Goal: Task Accomplishment & Management: Complete application form

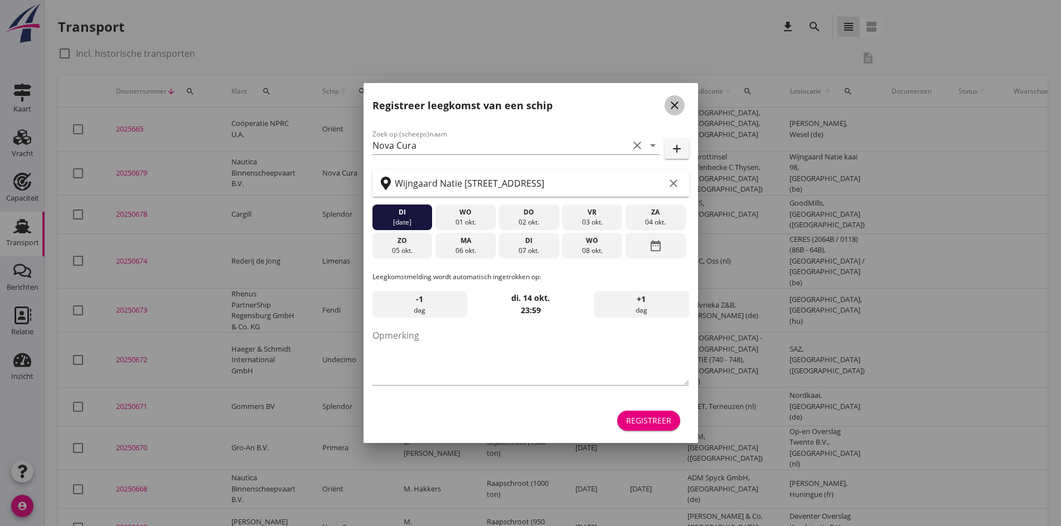
click at [673, 100] on icon "close" at bounding box center [674, 105] width 13 height 13
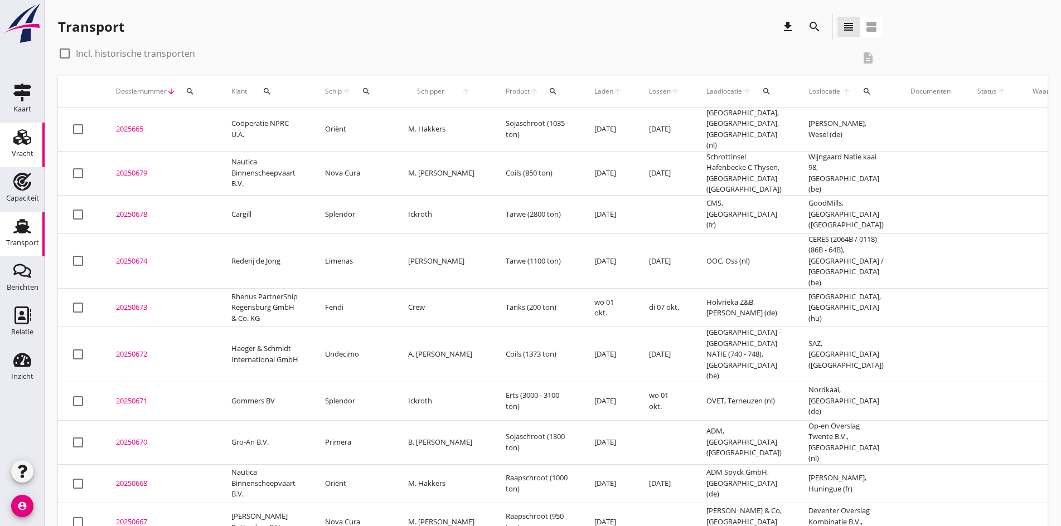
click at [35, 141] on div "Vracht" at bounding box center [22, 137] width 27 height 18
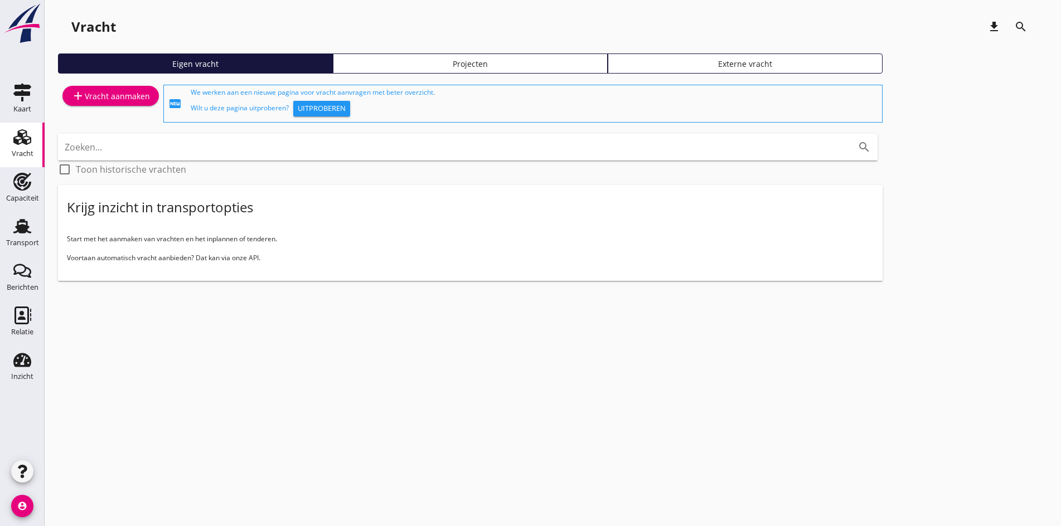
click at [97, 110] on div "add Vracht aanmaken" at bounding box center [110, 104] width 105 height 42
click at [104, 96] on div "add Vracht aanmaken" at bounding box center [110, 95] width 79 height 13
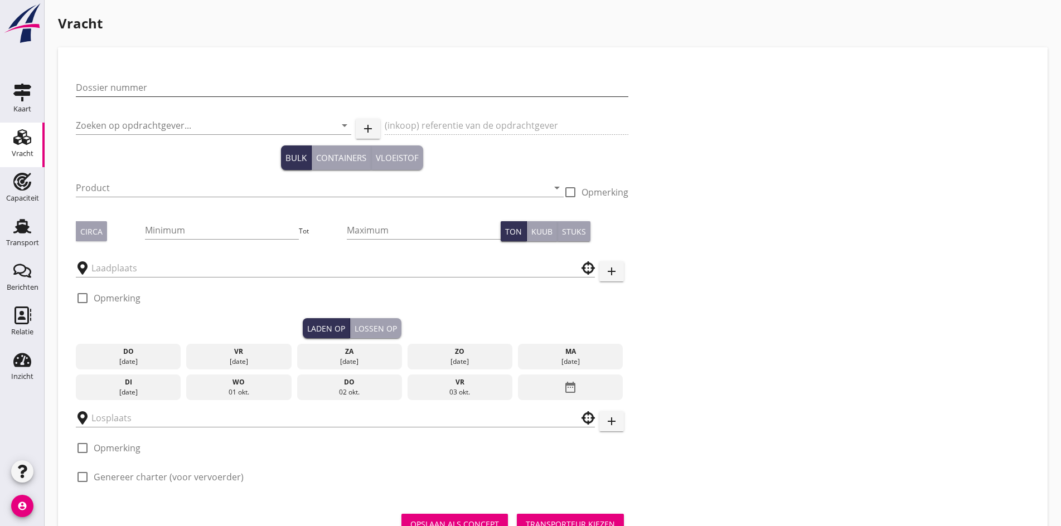
drag, startPoint x: 135, startPoint y: 73, endPoint x: 132, endPoint y: 85, distance: 12.9
click at [135, 77] on div "Dossier nummer" at bounding box center [352, 90] width 553 height 36
click at [132, 85] on input "Dossier nummer" at bounding box center [352, 88] width 553 height 18
type input "20250675"
click at [108, 124] on input "Zoeken op opdrachtgever..." at bounding box center [198, 126] width 244 height 18
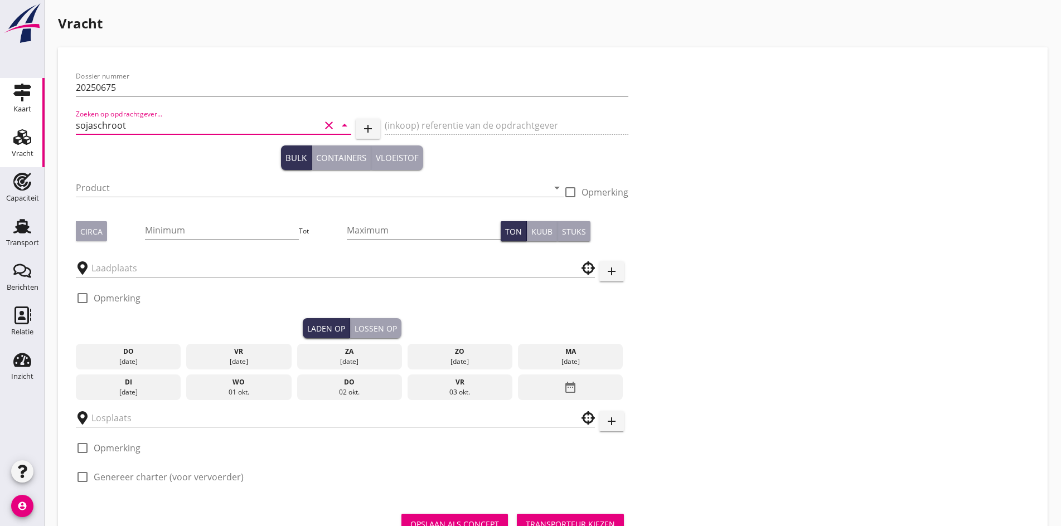
drag, startPoint x: 144, startPoint y: 127, endPoint x: 23, endPoint y: 117, distance: 121.9
click at [27, 117] on div "Kaart Kaart Vracht Vracht Capaciteit Capaciteit Transport Transport Berichten B…" at bounding box center [530, 286] width 1061 height 573
click at [120, 132] on input "sojaschroot" at bounding box center [198, 126] width 244 height 18
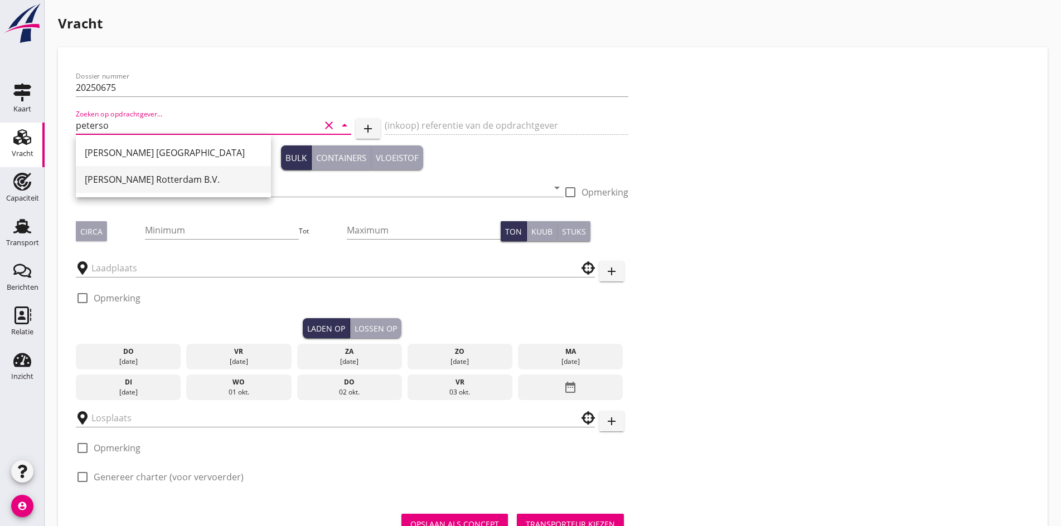
click at [126, 183] on div "[PERSON_NAME] Rotterdam B.V." at bounding box center [173, 179] width 177 height 13
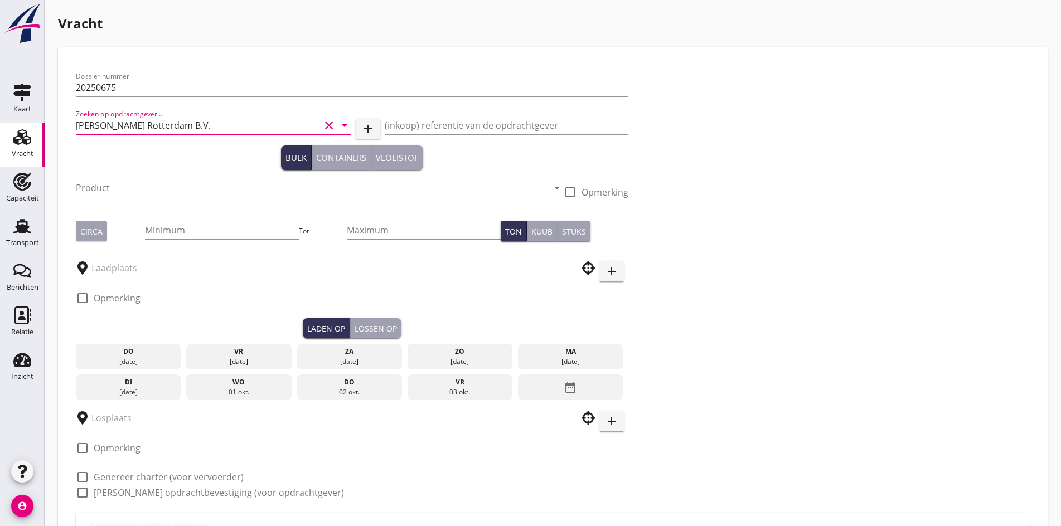
type input "[PERSON_NAME] Rotterdam B.V."
click at [122, 187] on input "Product" at bounding box center [312, 188] width 472 height 18
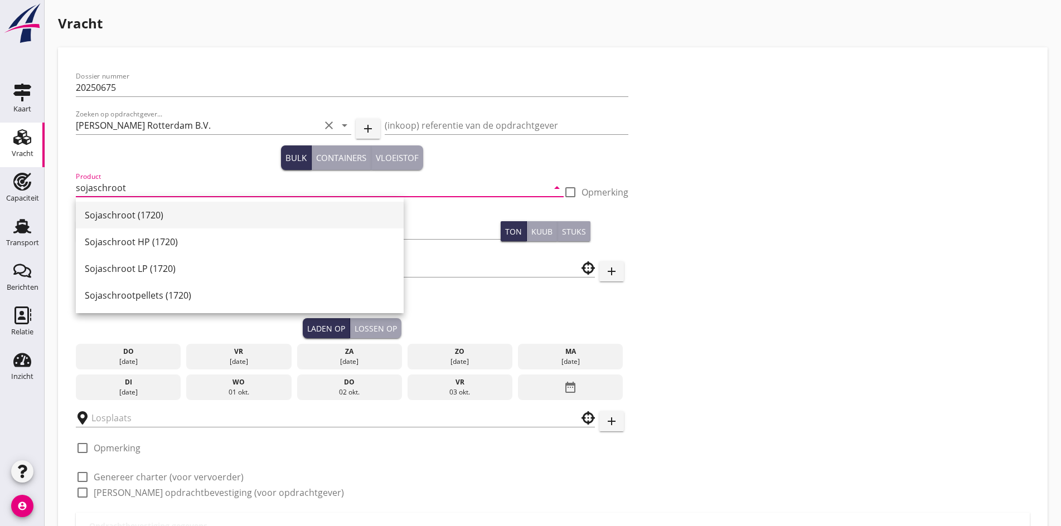
click at [142, 211] on div "Sojaschroot (1720)" at bounding box center [240, 215] width 310 height 13
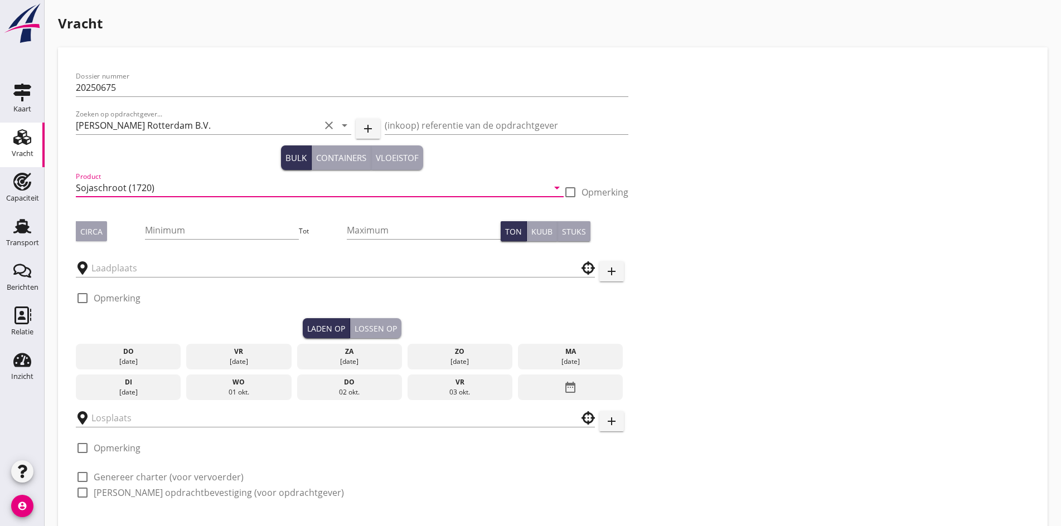
type input "Sojaschroot (1720)"
click at [158, 243] on div "Minimum" at bounding box center [222, 235] width 154 height 29
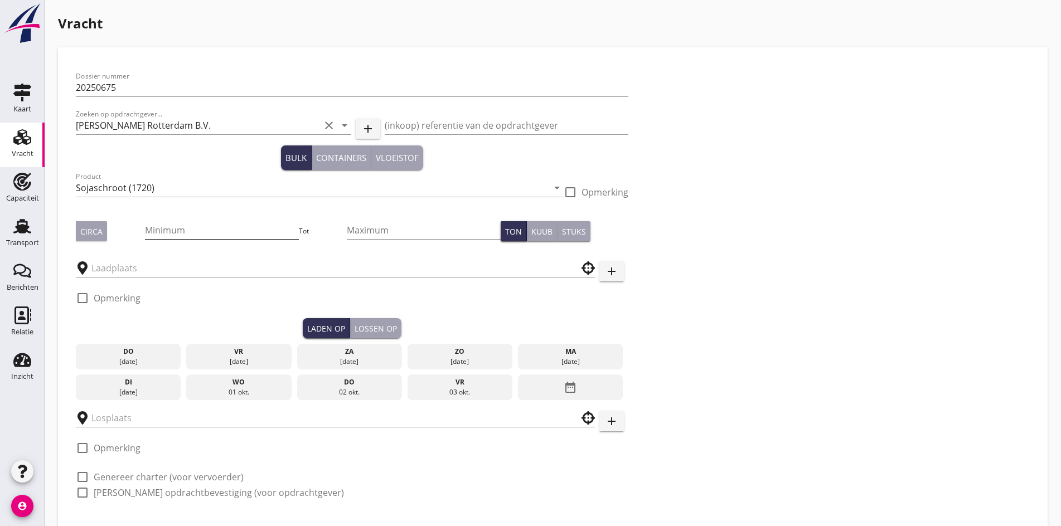
click at [157, 238] on input "Minimum" at bounding box center [222, 230] width 154 height 18
type input "1000"
click at [76, 240] on button "Circa" at bounding box center [91, 231] width 31 height 20
click at [96, 256] on div at bounding box center [335, 265] width 519 height 25
click at [104, 266] on input "text" at bounding box center [327, 268] width 472 height 18
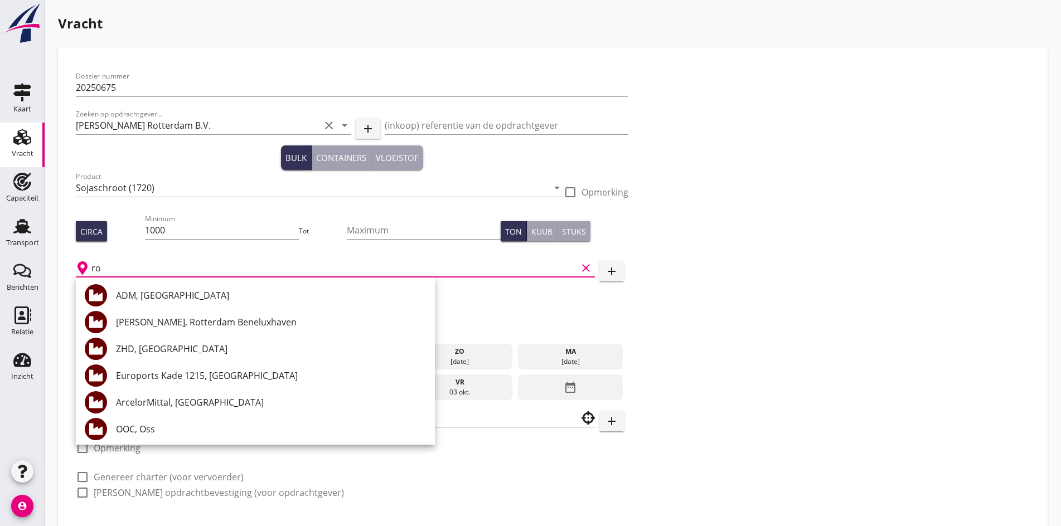
type input "r"
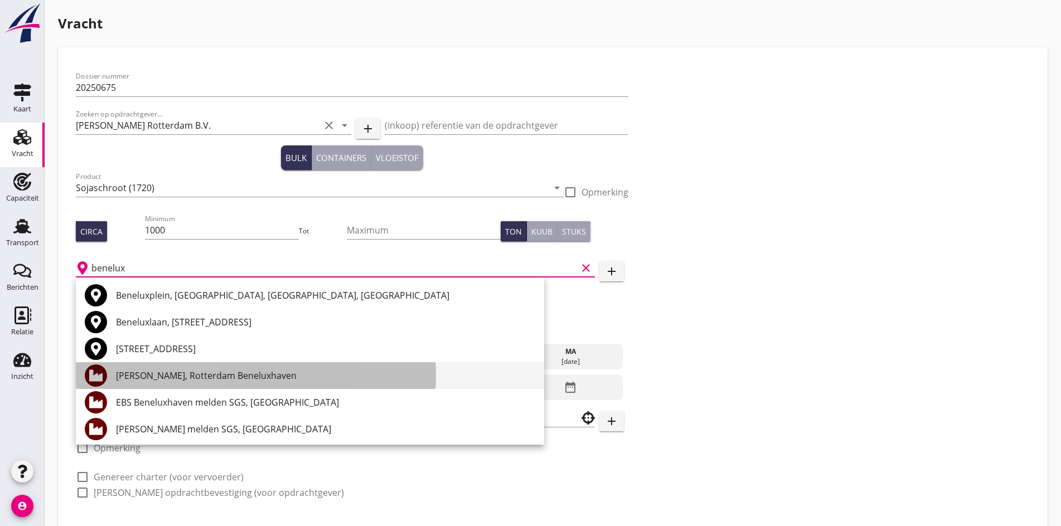
click at [227, 380] on div "[PERSON_NAME], Rotterdam Beneluxhaven" at bounding box center [325, 375] width 419 height 13
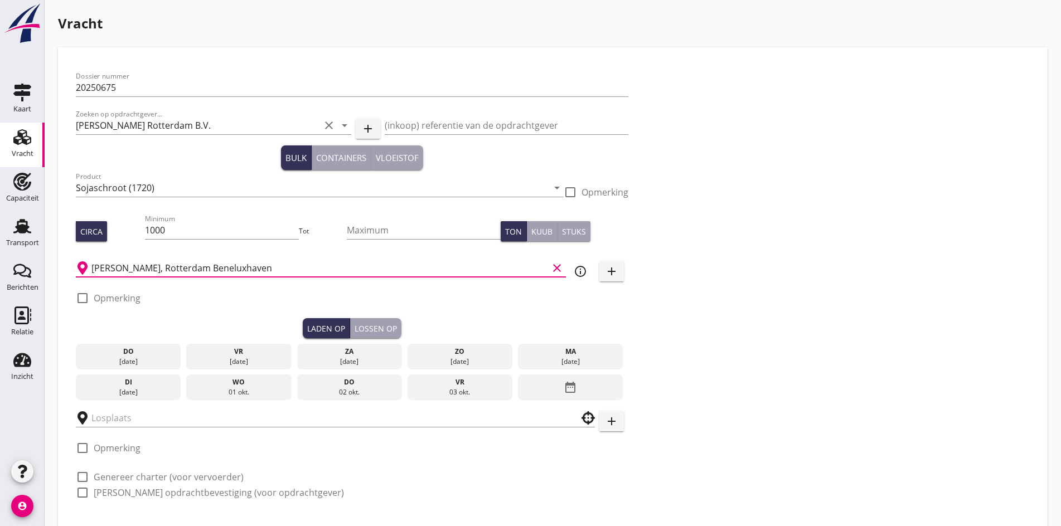
type input "[PERSON_NAME], Rotterdam Beneluxhaven"
click at [521, 353] on div "ma" at bounding box center [571, 352] width 100 height 10
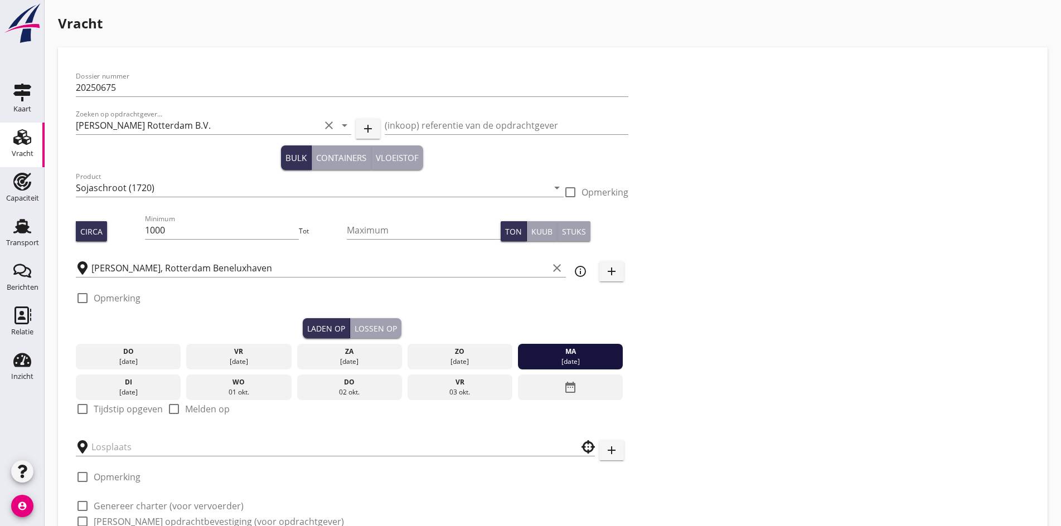
click at [77, 405] on div at bounding box center [82, 409] width 19 height 19
checkbox input "true"
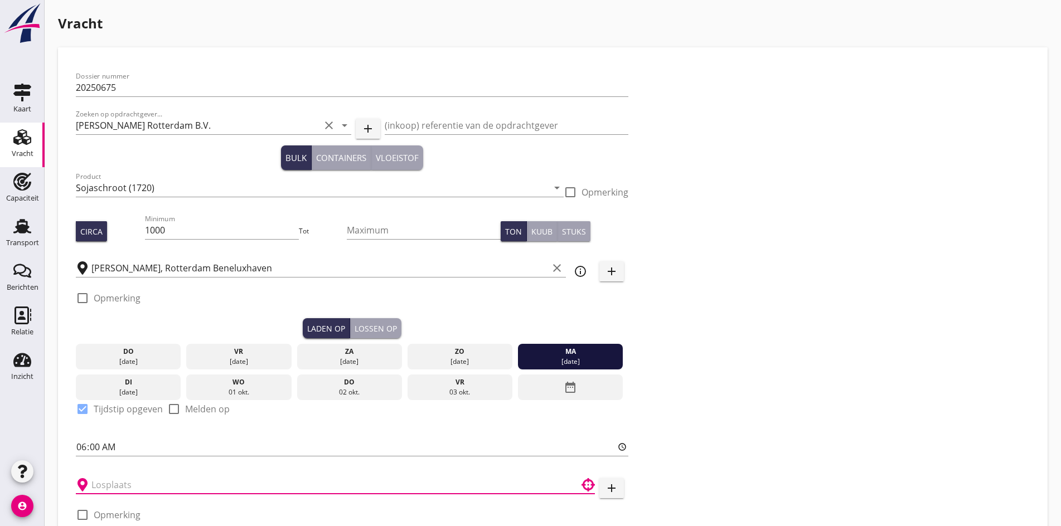
click at [113, 483] on input "text" at bounding box center [327, 485] width 472 height 18
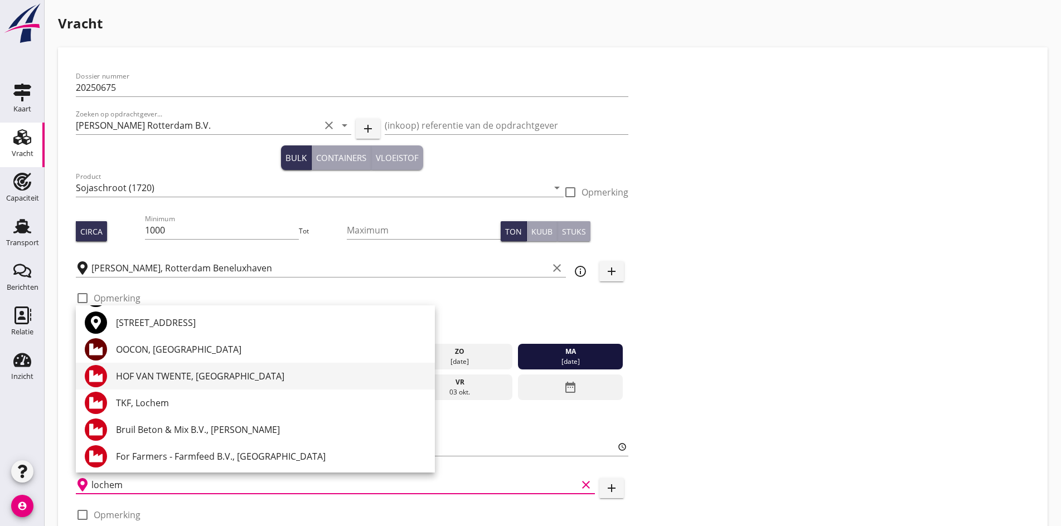
scroll to position [56, 0]
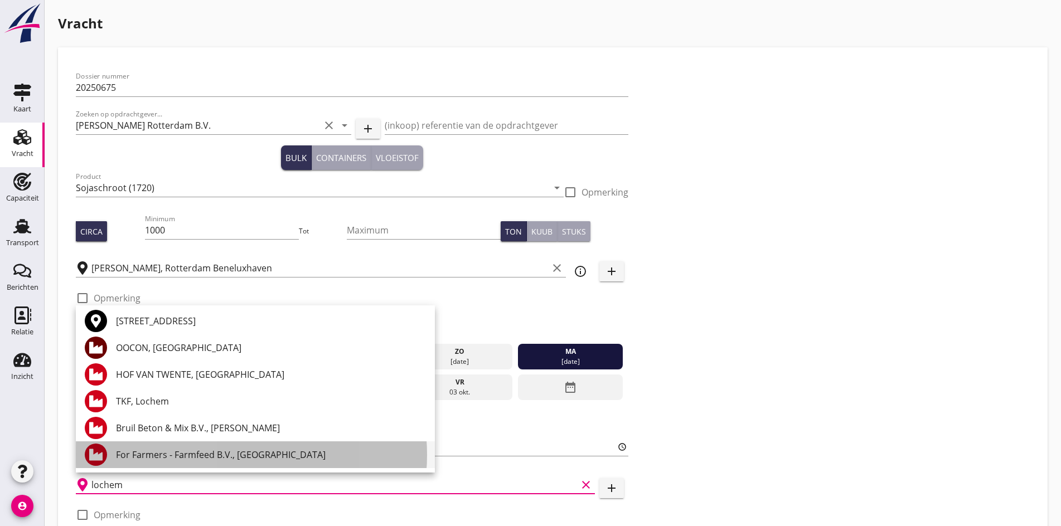
click at [144, 452] on div "For Farmers - Farmfeed B.V., [GEOGRAPHIC_DATA]" at bounding box center [271, 454] width 310 height 13
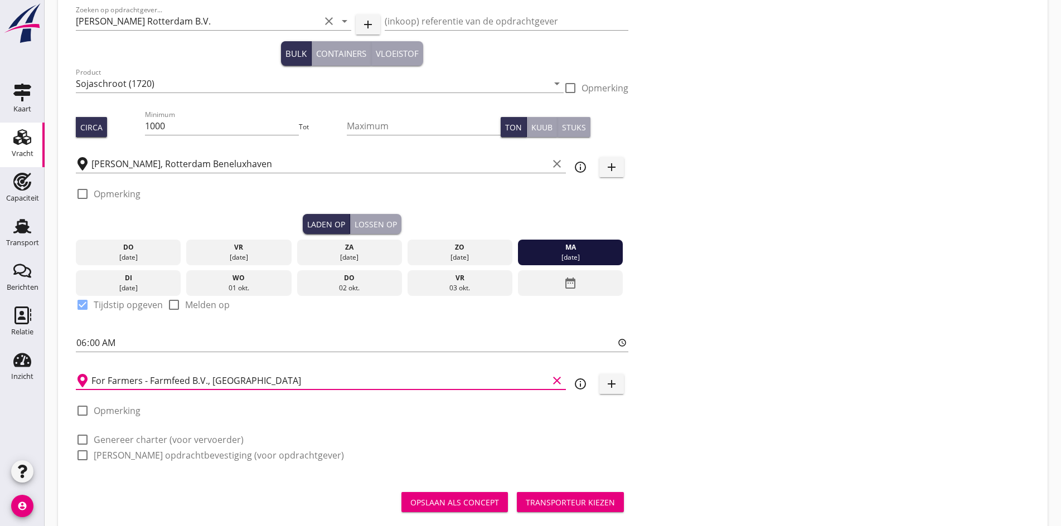
scroll to position [126, 0]
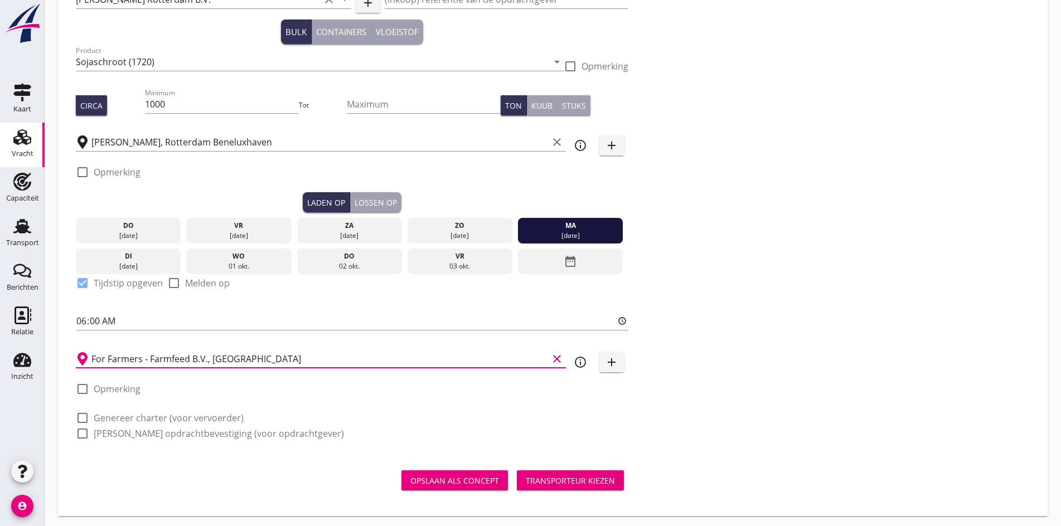
type input "For Farmers - Farmfeed B.V., [GEOGRAPHIC_DATA]"
click at [80, 411] on div at bounding box center [82, 418] width 19 height 19
checkbox input "true"
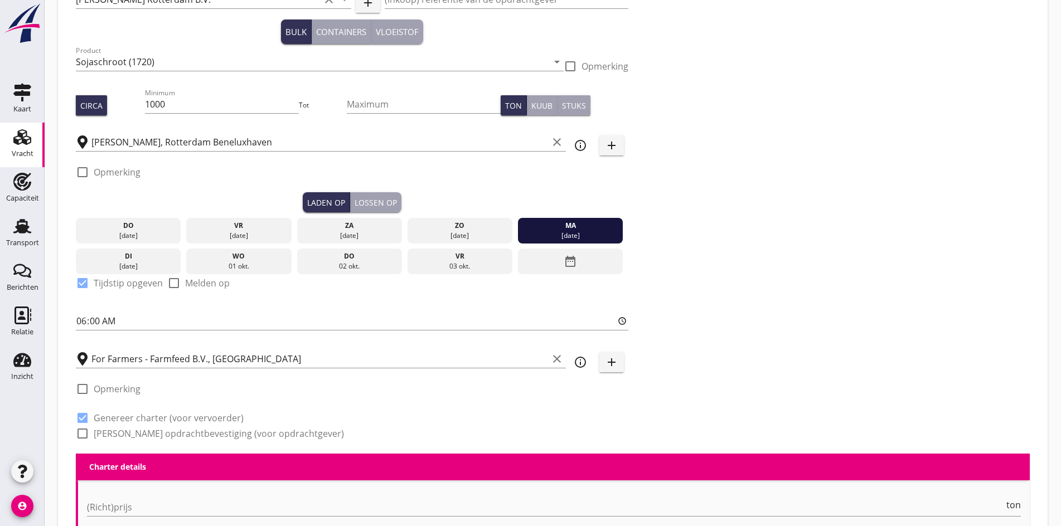
scroll to position [405, 0]
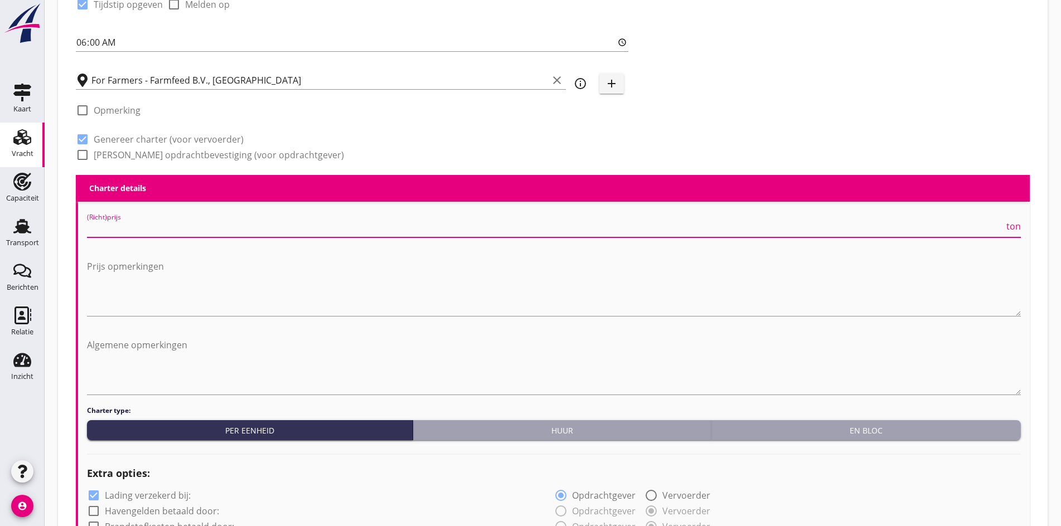
click at [90, 222] on input "(Richt)prijs" at bounding box center [545, 229] width 917 height 18
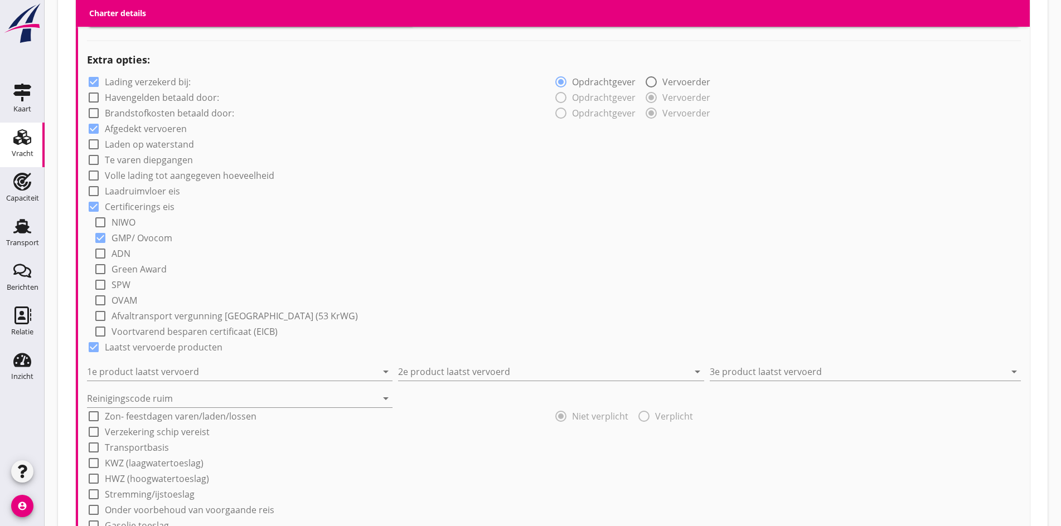
scroll to position [851, 0]
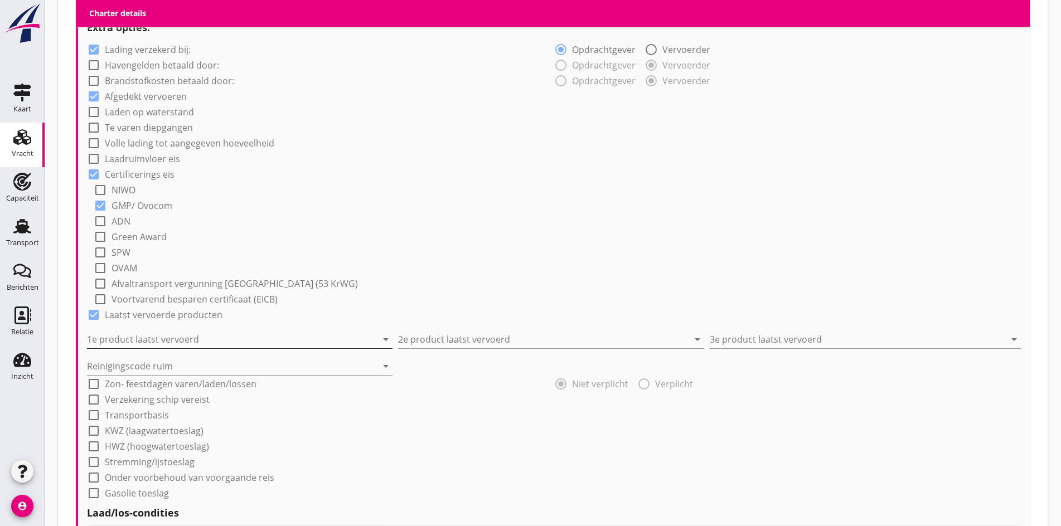
type input "7.5"
click at [113, 344] on input "1e product laatst vervoerd" at bounding box center [232, 340] width 290 height 18
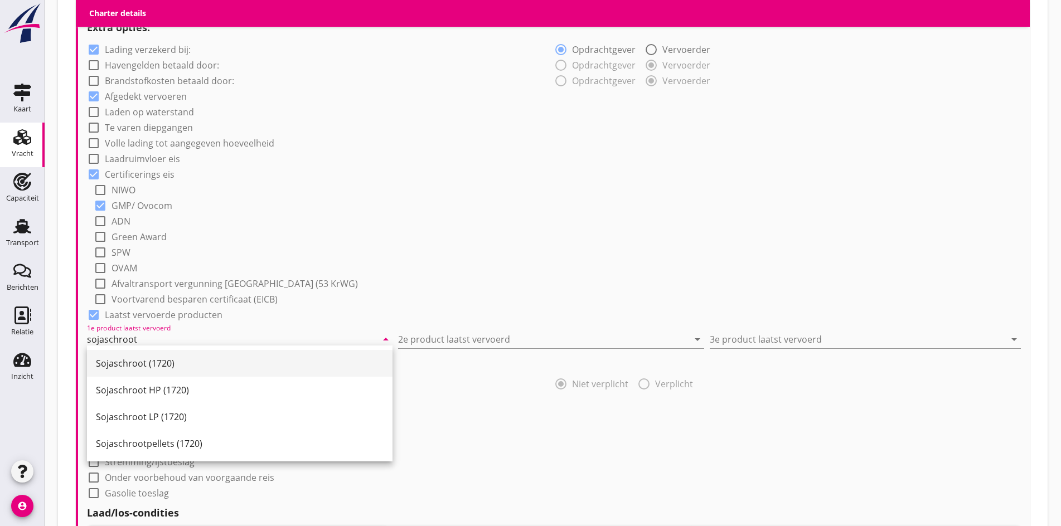
click at [113, 353] on div "Sojaschroot (1720)" at bounding box center [240, 363] width 288 height 27
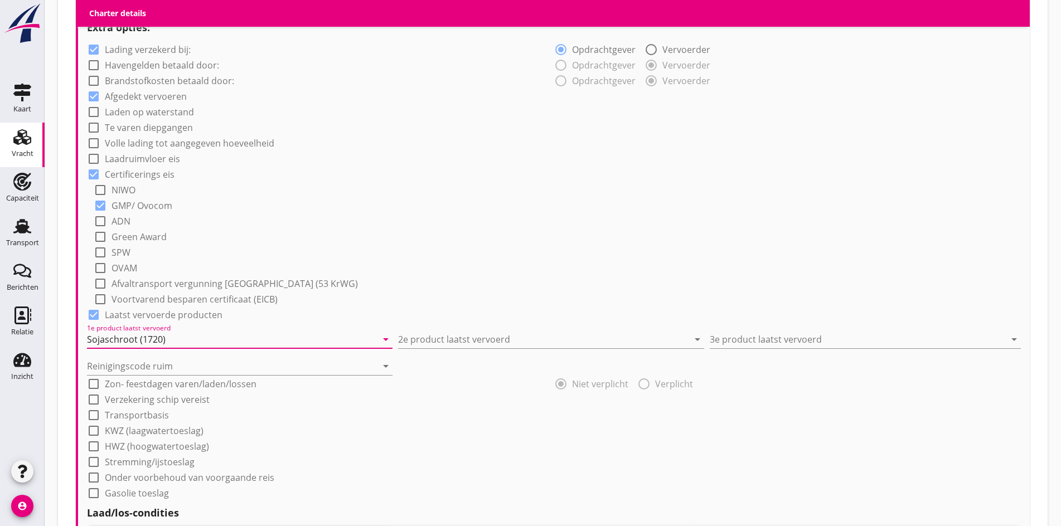
type input "Sojaschroot (1720)"
click at [502, 349] on div "Reinigingscode ruim arrow_drop_down" at bounding box center [554, 361] width 934 height 27
drag, startPoint x: 486, startPoint y: 338, endPoint x: 466, endPoint y: 357, distance: 26.8
click at [485, 338] on input "2e product laatst vervoerd" at bounding box center [543, 340] width 290 height 18
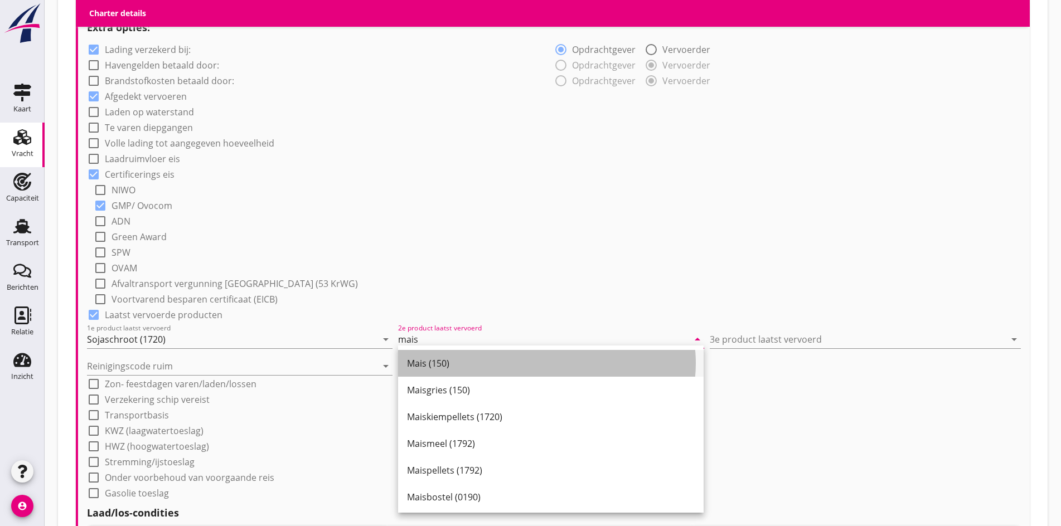
click at [420, 371] on div "Mais (150)" at bounding box center [551, 363] width 288 height 27
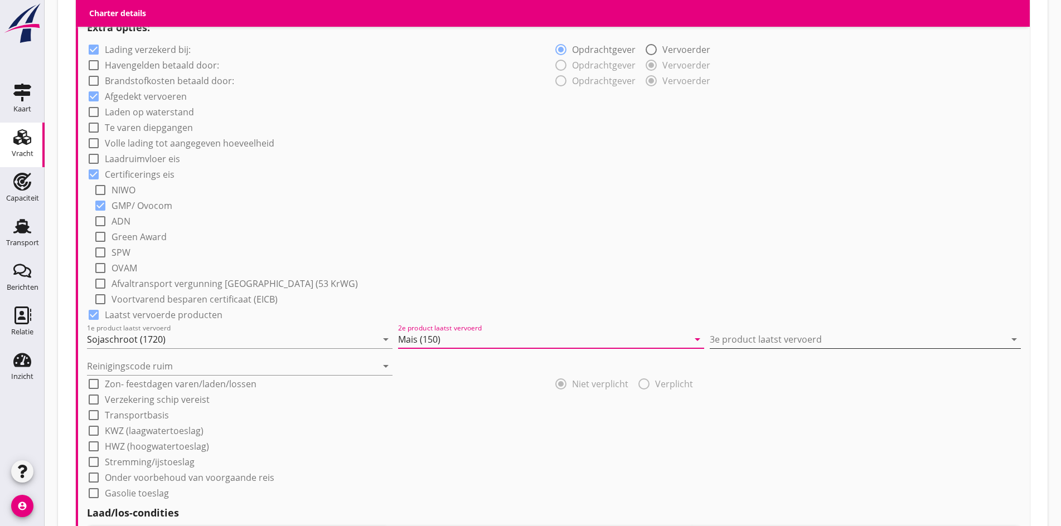
type input "Mais (150)"
click at [796, 341] on input "3e product laatst vervoerd" at bounding box center [857, 340] width 295 height 18
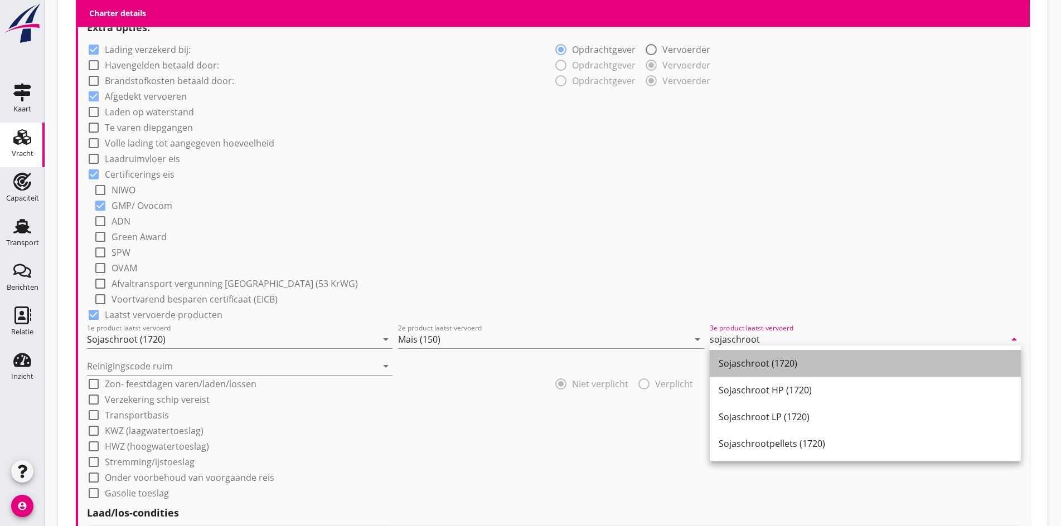
click at [796, 369] on div "Sojaschroot (1720)" at bounding box center [865, 363] width 293 height 13
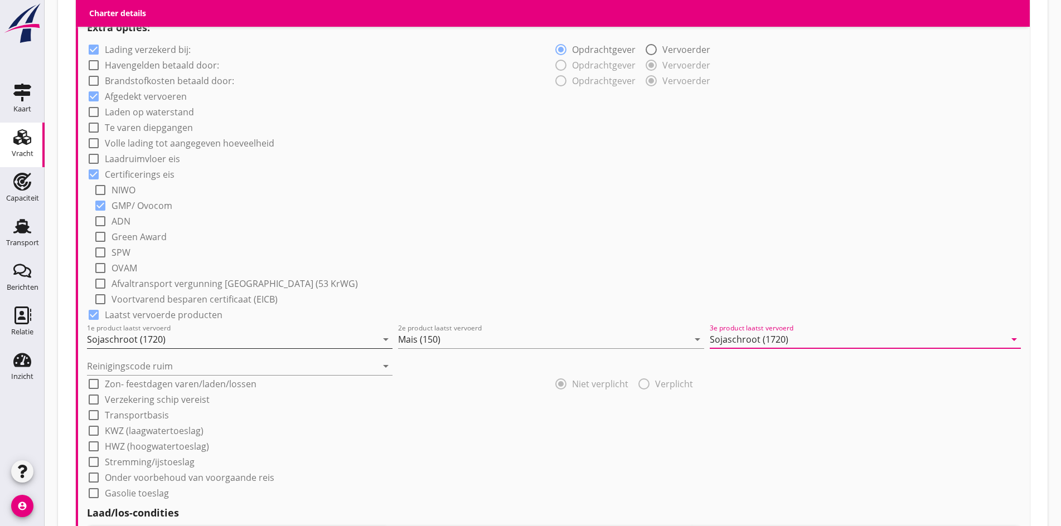
type input "Sojaschroot (1720)"
click at [261, 345] on div "1e product laatst vervoerd Sojaschroot (1720) arrow_drop_down" at bounding box center [240, 340] width 306 height 18
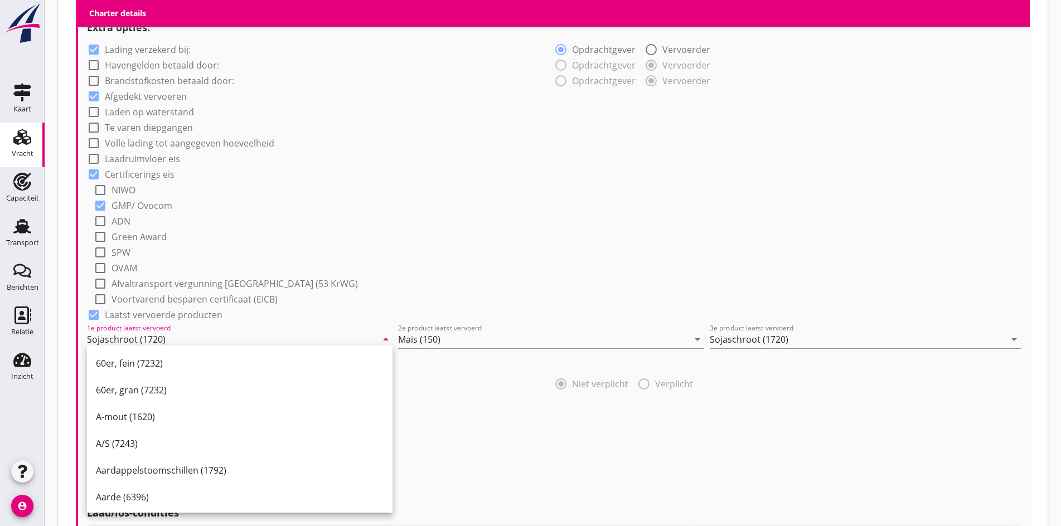
drag, startPoint x: 498, startPoint y: 390, endPoint x: 93, endPoint y: 328, distance: 409.5
click at [498, 391] on div "check_box_outline_blank Verzekering schip vereist" at bounding box center [554, 399] width 934 height 16
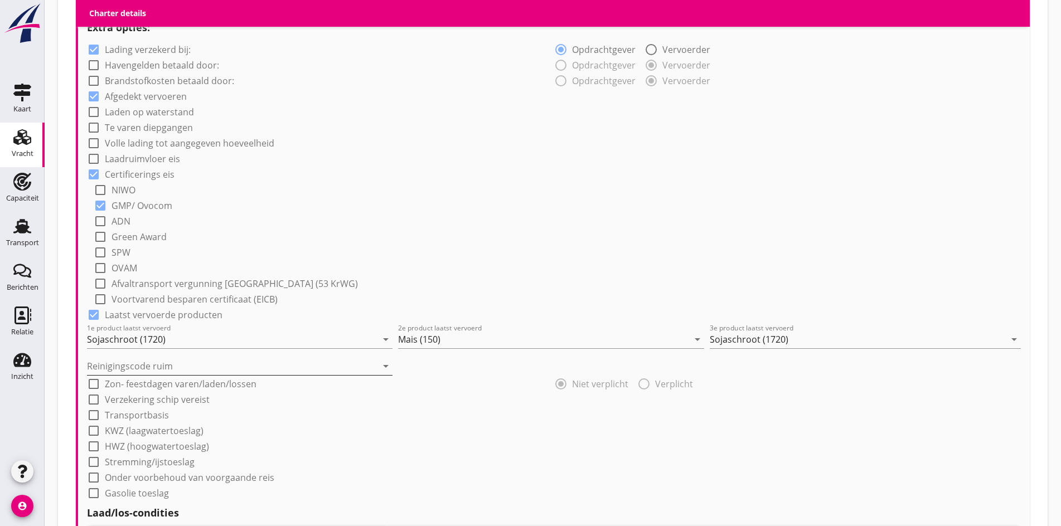
click at [138, 357] on input "Reinigingscode ruim" at bounding box center [232, 366] width 290 height 18
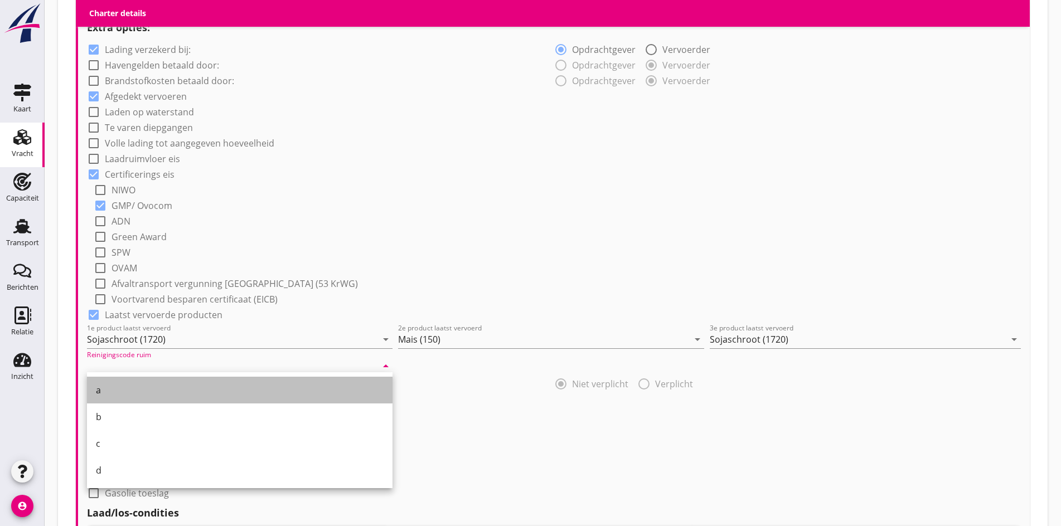
click at [113, 385] on div "a" at bounding box center [240, 390] width 288 height 13
type input "a"
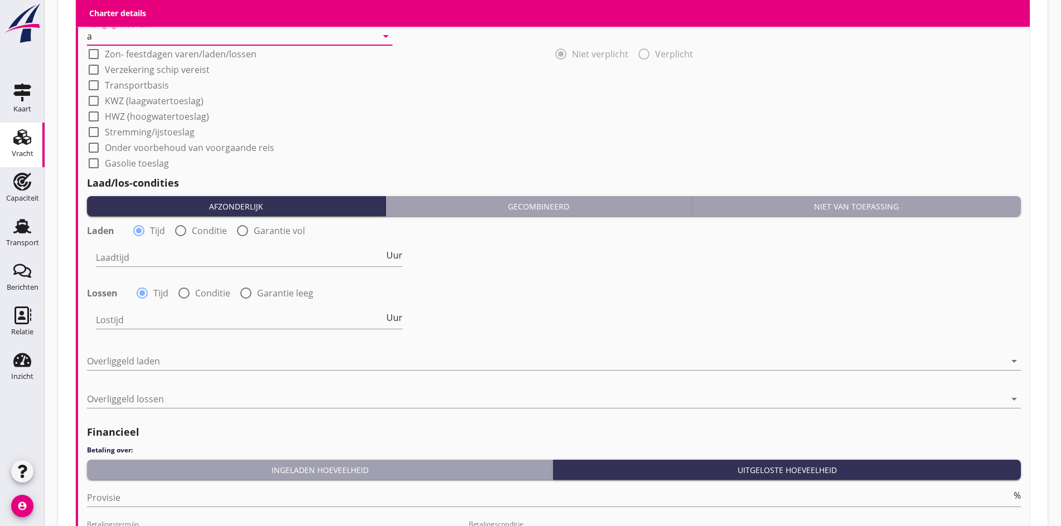
scroll to position [1185, 0]
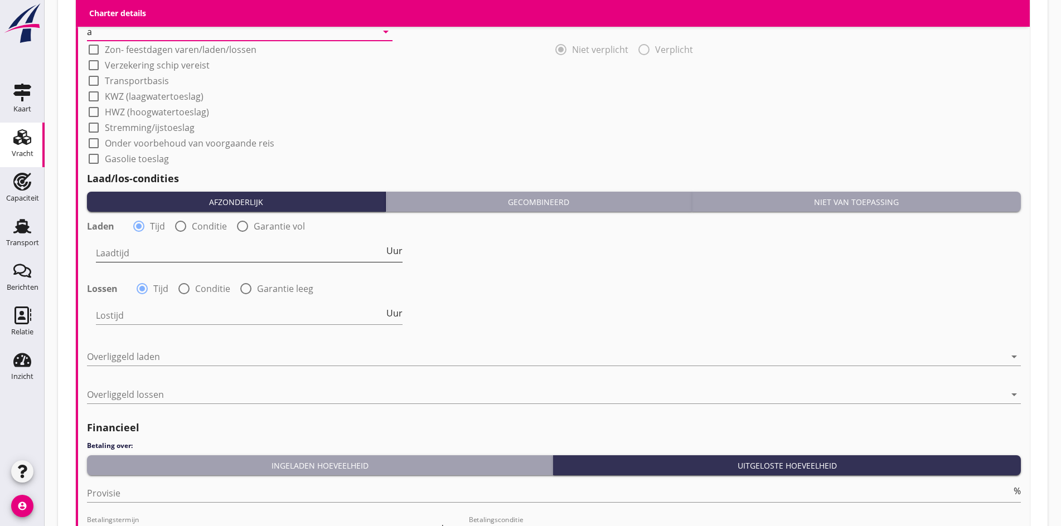
click at [120, 254] on input "Laadtijd" at bounding box center [240, 253] width 288 height 18
click at [180, 221] on div at bounding box center [180, 226] width 19 height 19
radio input "false"
radio input "true"
click at [186, 288] on div at bounding box center [184, 288] width 19 height 19
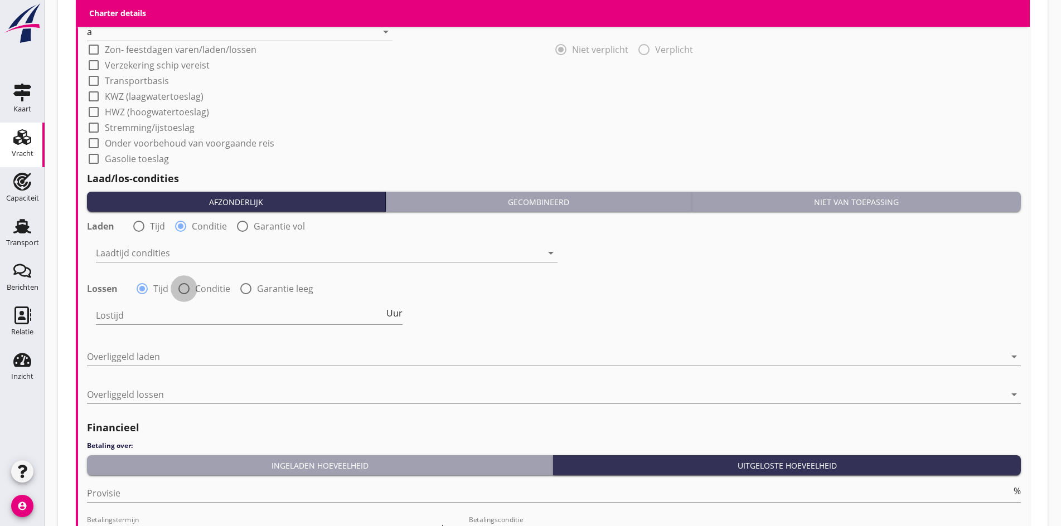
radio input "false"
radio input "true"
click at [129, 238] on div "Laadtijd condities arrow_drop_down" at bounding box center [327, 256] width 462 height 36
click at [136, 254] on div at bounding box center [319, 253] width 446 height 18
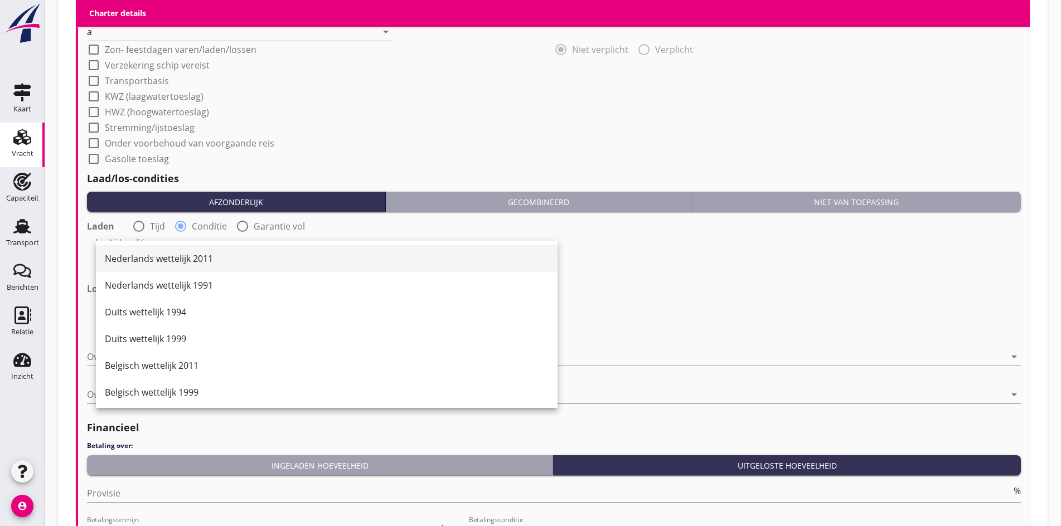
click at [144, 267] on div "Nederlands wettelijk 2011" at bounding box center [327, 258] width 444 height 27
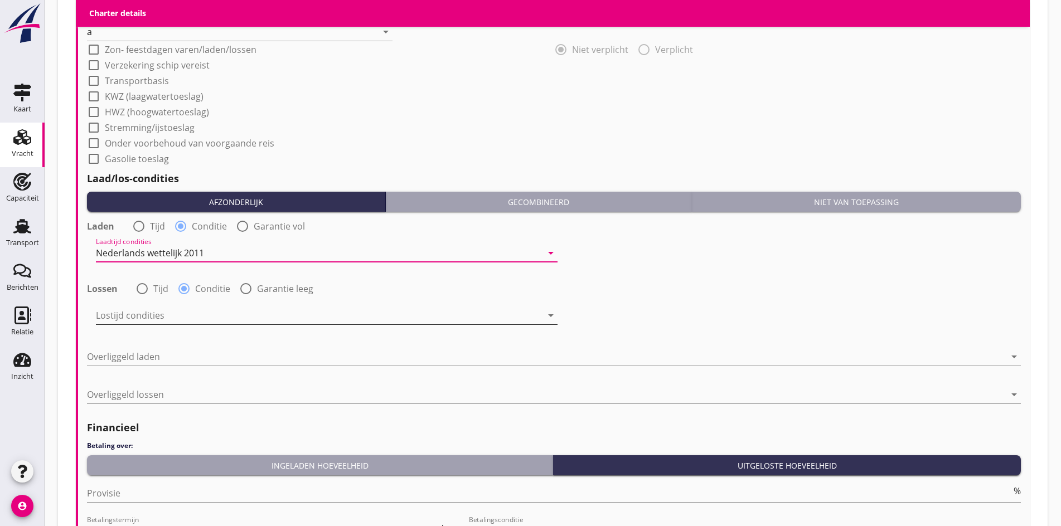
click at [142, 307] on div at bounding box center [319, 316] width 446 height 18
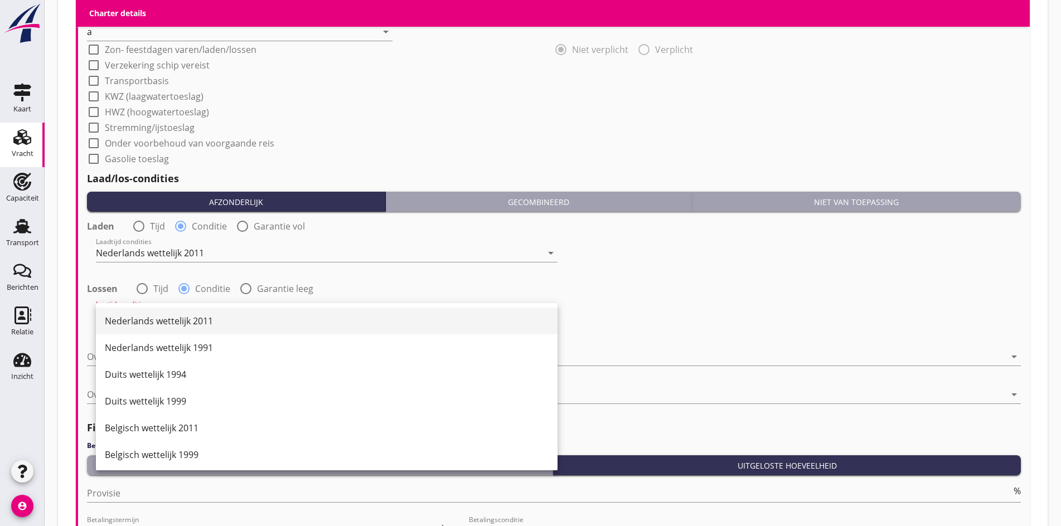
click at [137, 316] on div "Nederlands wettelijk 2011" at bounding box center [327, 320] width 444 height 13
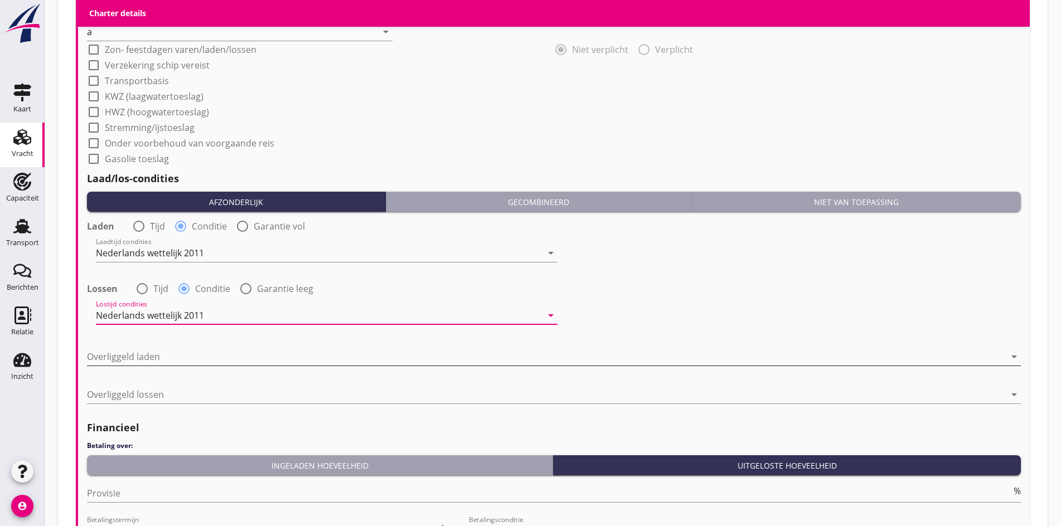
click at [117, 357] on div at bounding box center [546, 357] width 918 height 18
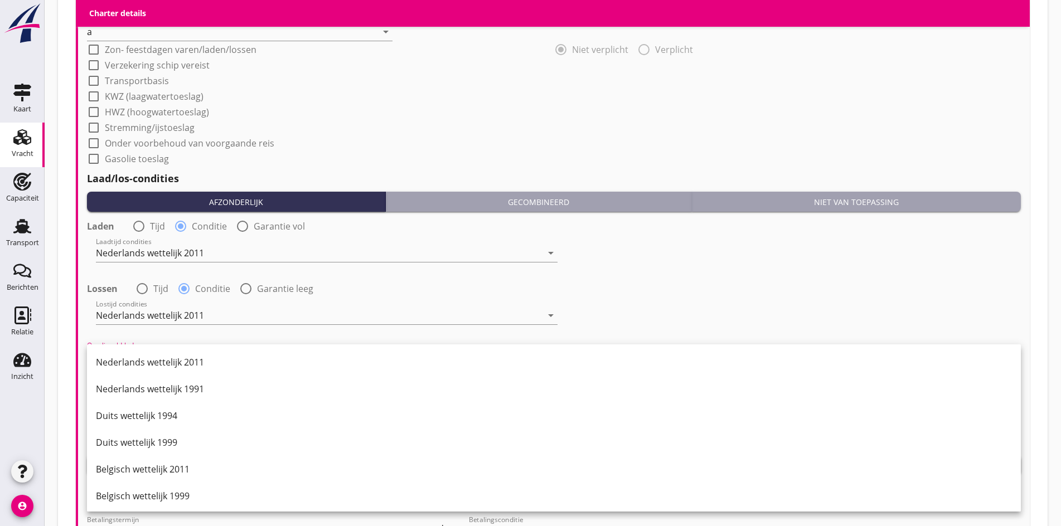
click at [117, 357] on div "Nederlands wettelijk 2011" at bounding box center [554, 362] width 916 height 13
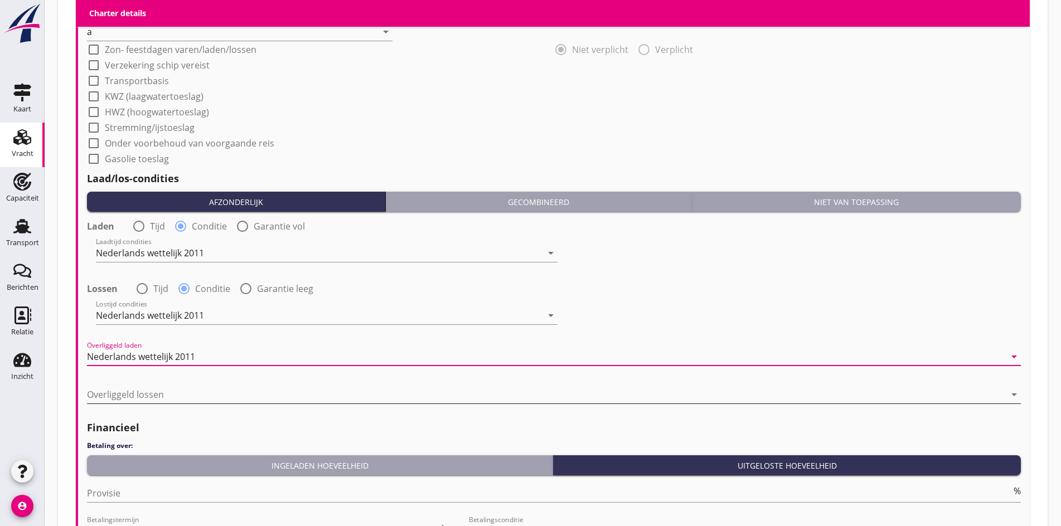
click at [116, 392] on div at bounding box center [546, 395] width 918 height 18
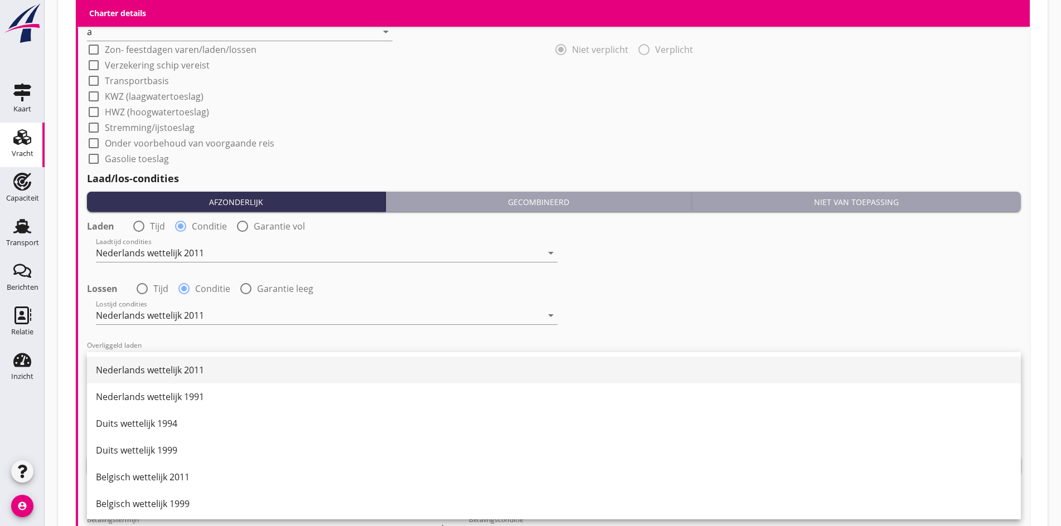
click at [113, 375] on div "Nederlands wettelijk 2011" at bounding box center [554, 370] width 916 height 13
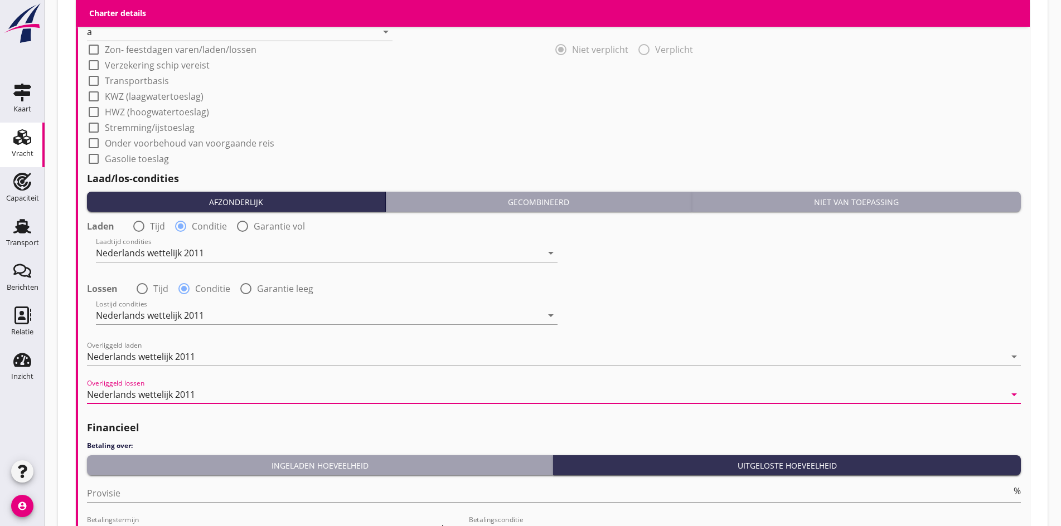
click at [112, 450] on div "Financieel Betaling over: Ingeladen hoeveelheid Uitgeloste hoeveelheid Provisie…" at bounding box center [554, 506] width 934 height 183
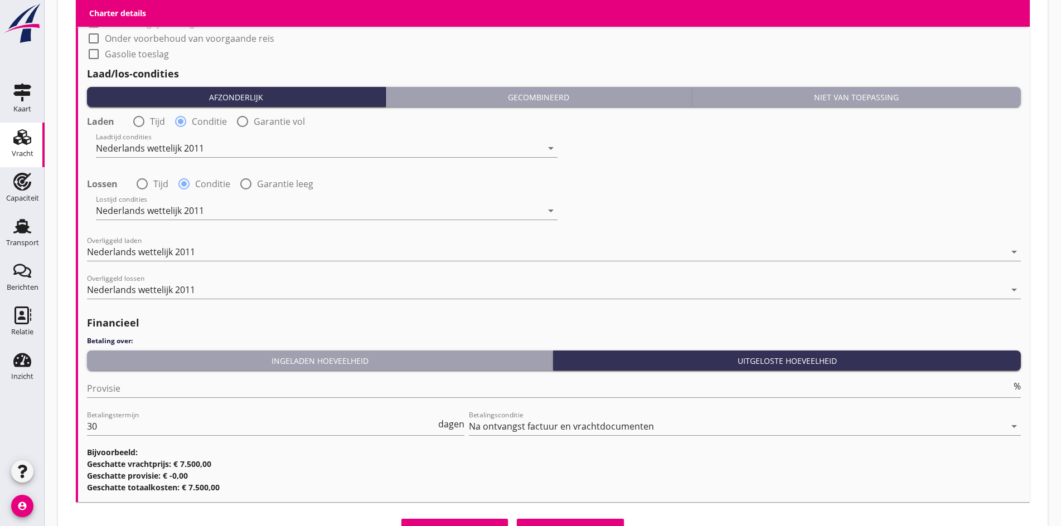
scroll to position [1297, 0]
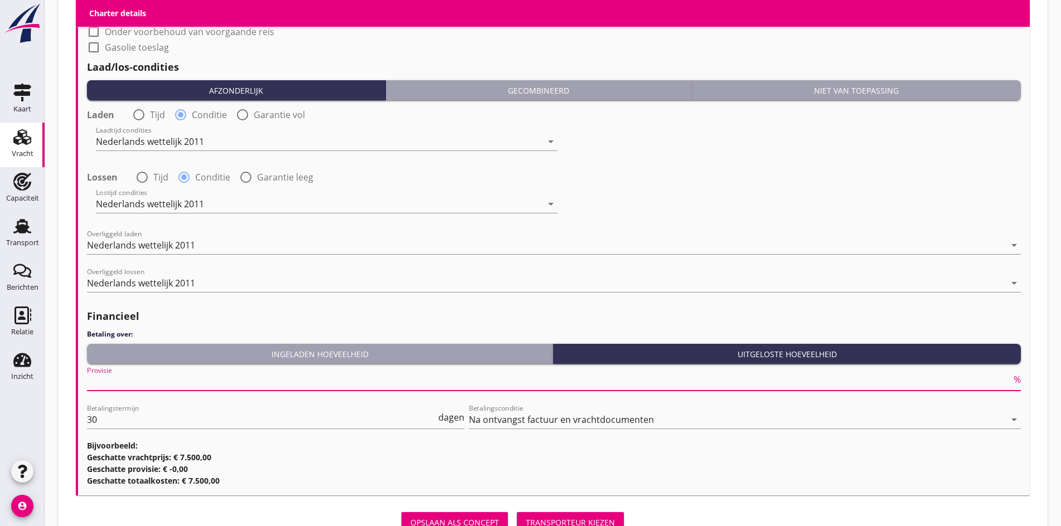
click at [109, 384] on input "Provisie" at bounding box center [549, 382] width 924 height 18
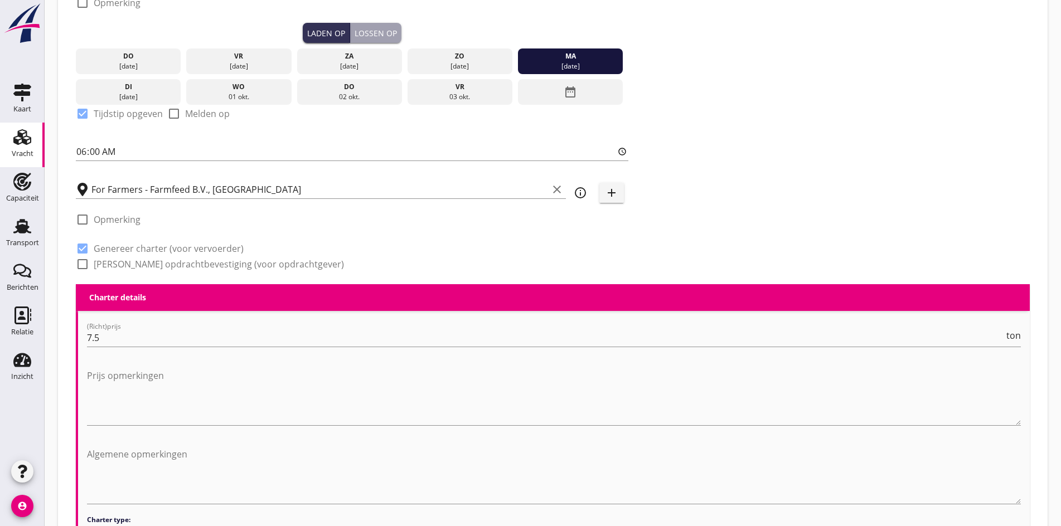
scroll to position [293, 0]
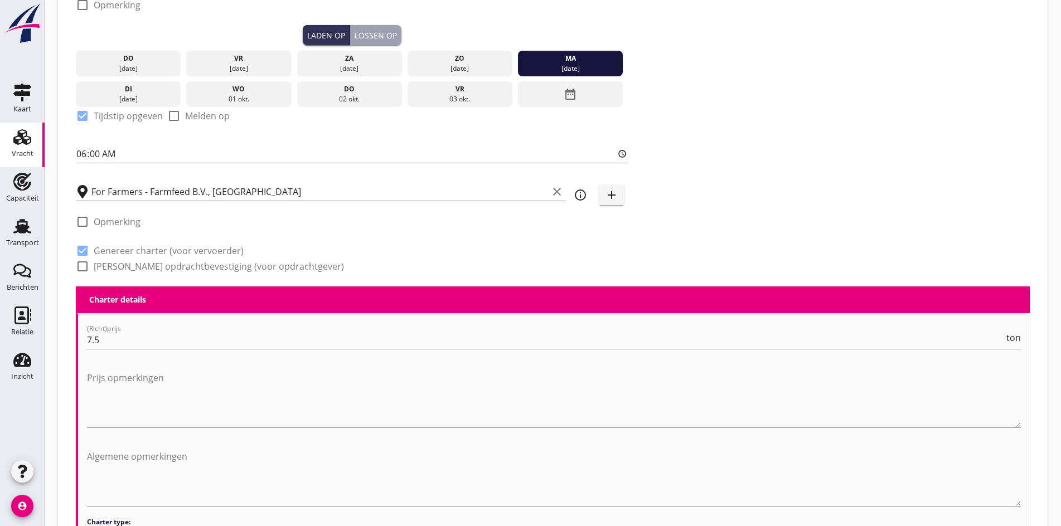
type input "5"
click at [84, 265] on div at bounding box center [82, 266] width 19 height 19
checkbox input "true"
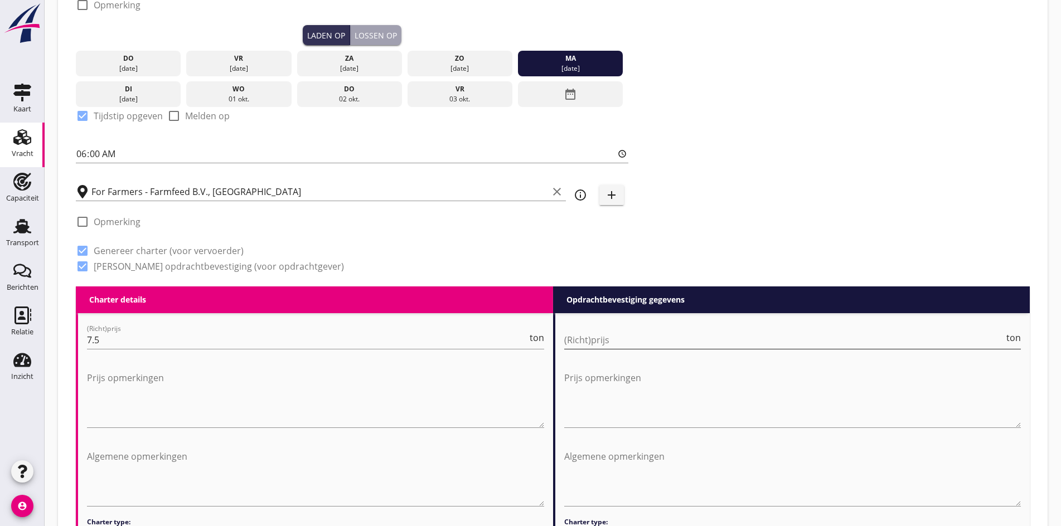
click at [634, 331] on input "(Richt)prijs" at bounding box center [784, 340] width 440 height 18
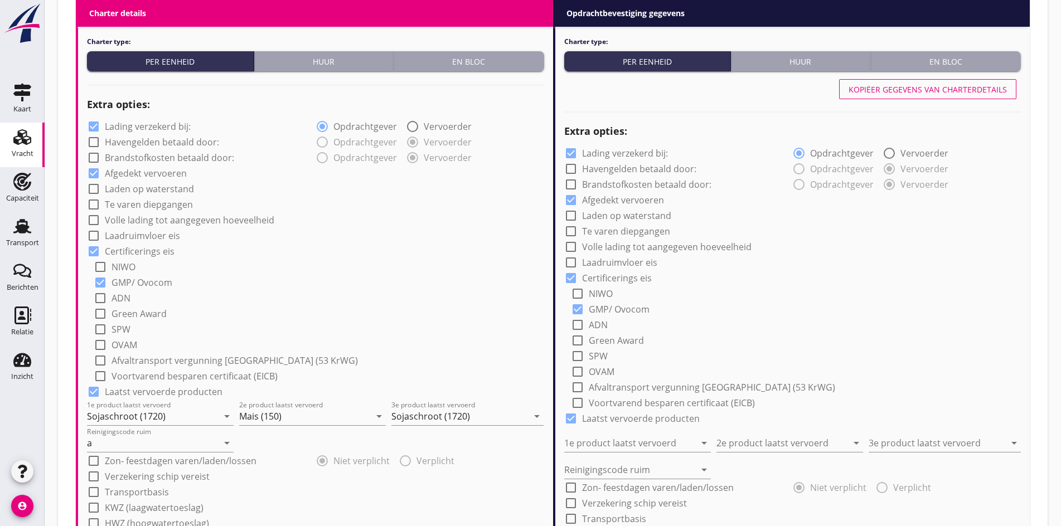
scroll to position [572, 0]
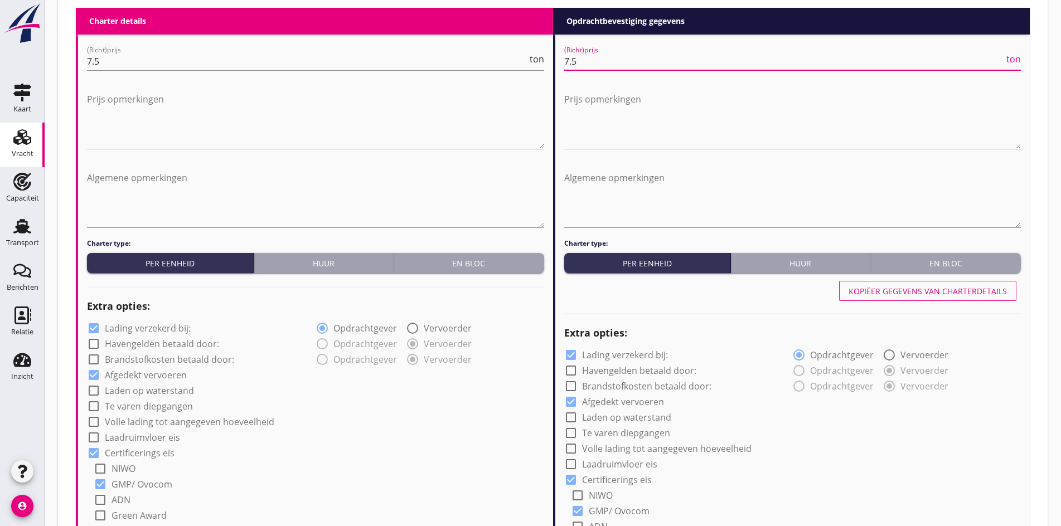
type input "7.5"
click at [910, 278] on div "Kopiëer gegevens van charterdetails" at bounding box center [792, 291] width 457 height 27
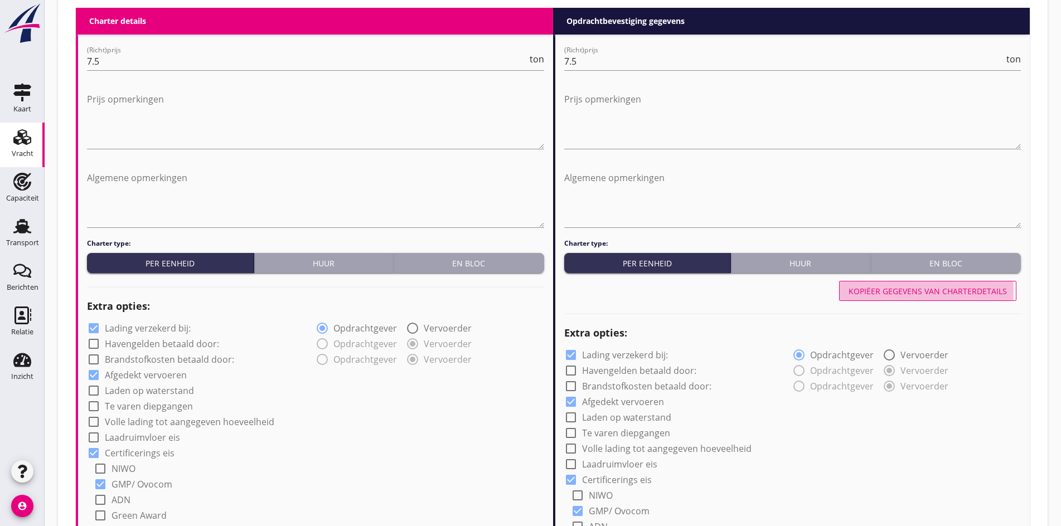
click at [908, 285] on div "Kopiëer gegevens van charterdetails" at bounding box center [928, 291] width 158 height 12
type input "Sojaschroot (1720)"
type input "Mais (150)"
type input "Sojaschroot (1720)"
type input "a"
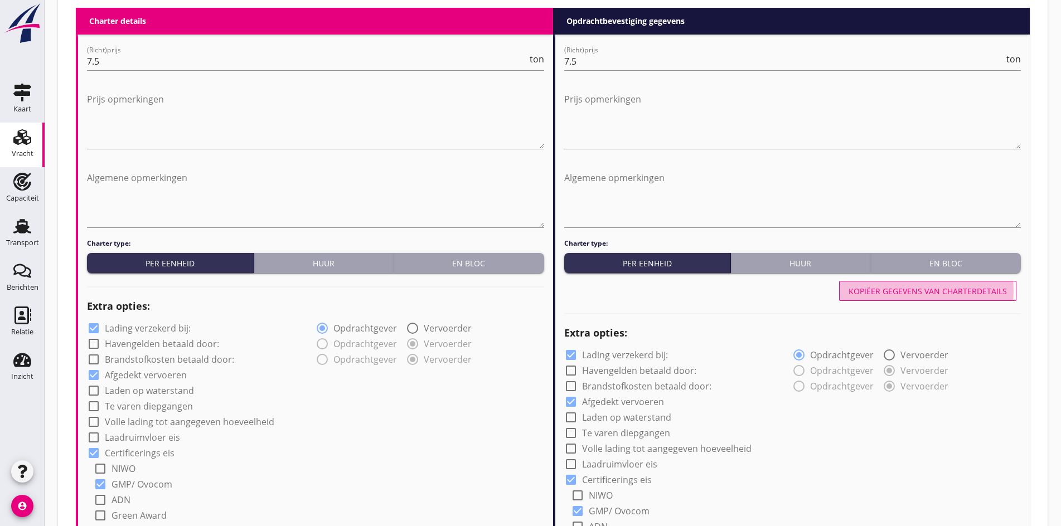
radio input "false"
radio input "true"
radio input "false"
radio input "true"
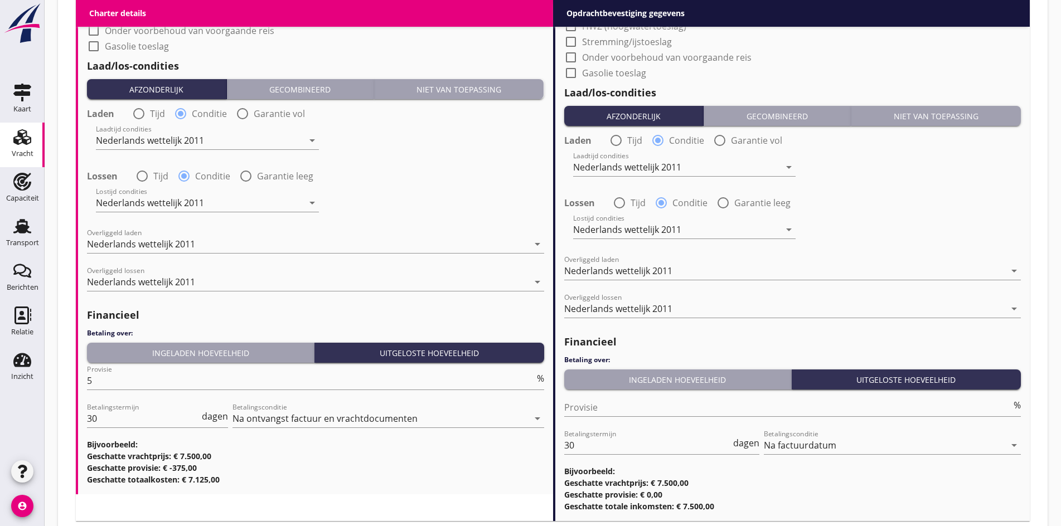
scroll to position [1297, 0]
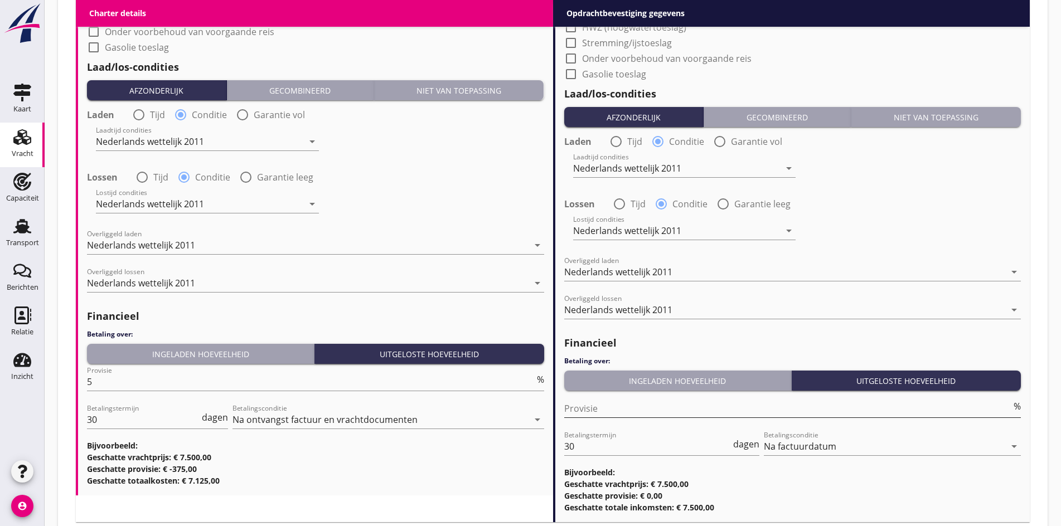
click at [599, 401] on input "Provisie" at bounding box center [788, 409] width 448 height 18
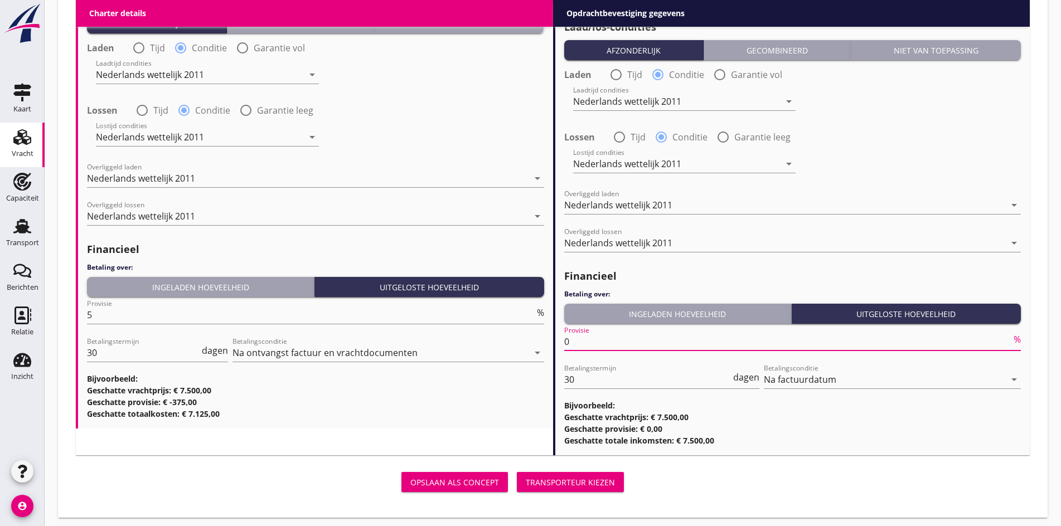
scroll to position [1366, 0]
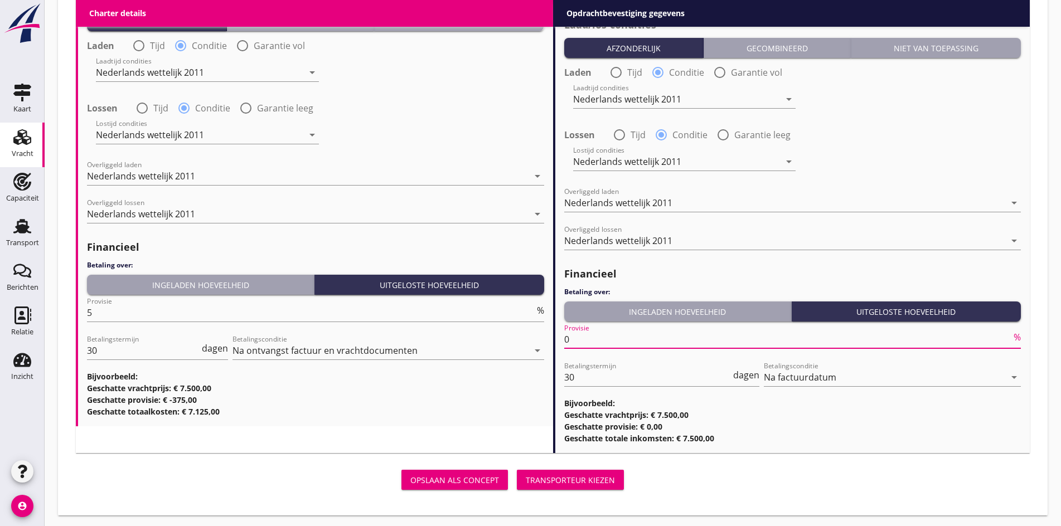
type input "0"
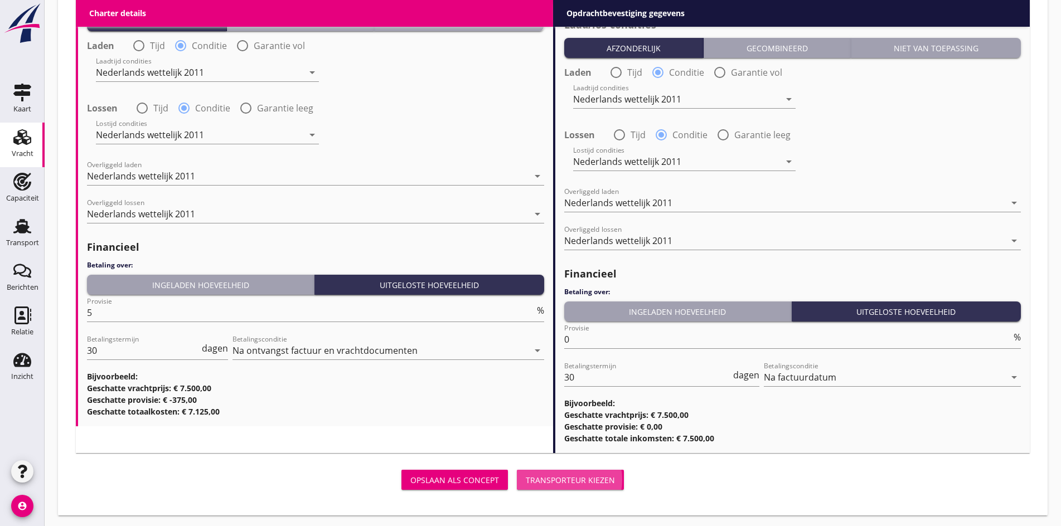
click at [526, 476] on div "Transporteur kiezen" at bounding box center [570, 480] width 89 height 12
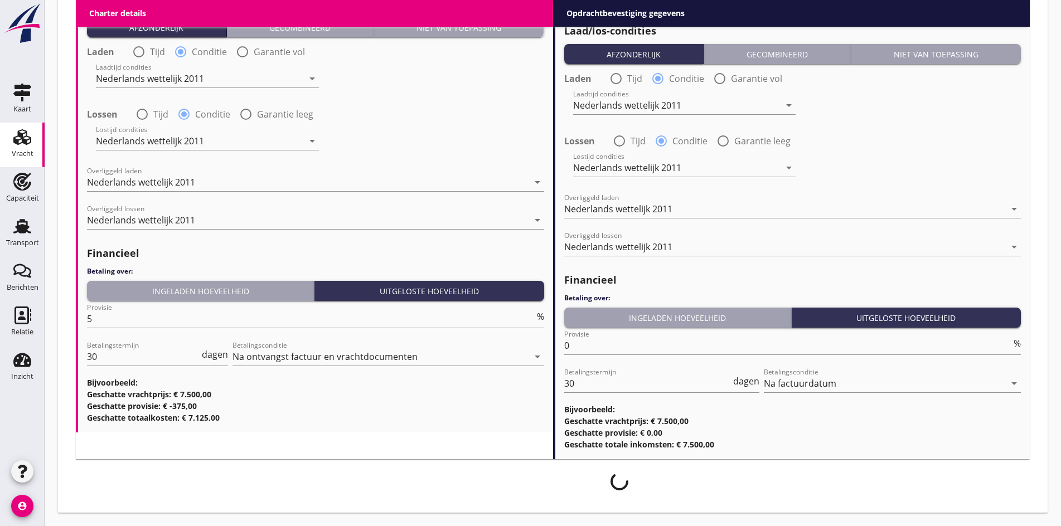
scroll to position [1357, 0]
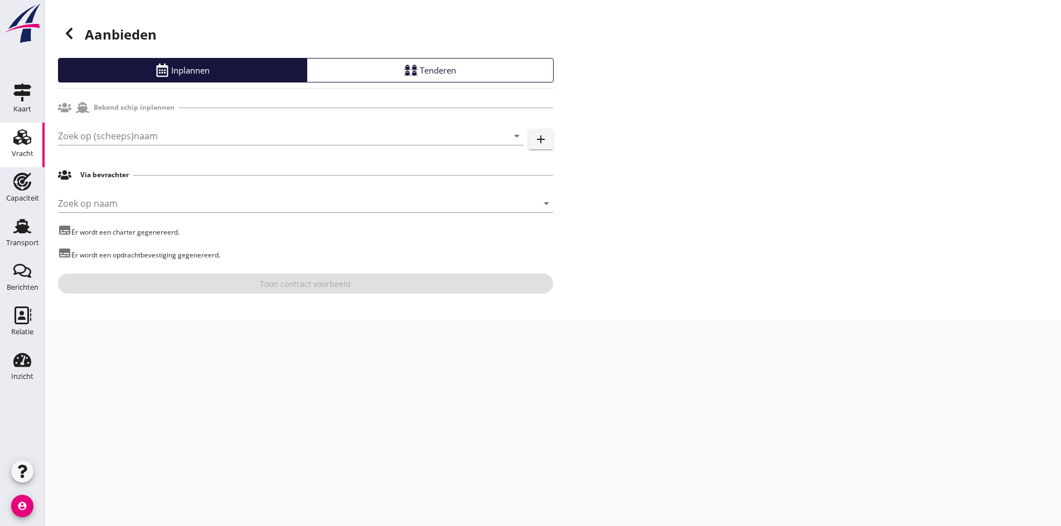
click at [84, 115] on div "Bekend schip inplannen" at bounding box center [305, 107] width 495 height 21
click at [94, 133] on input "Zoek op (scheeps)naam" at bounding box center [275, 136] width 434 height 18
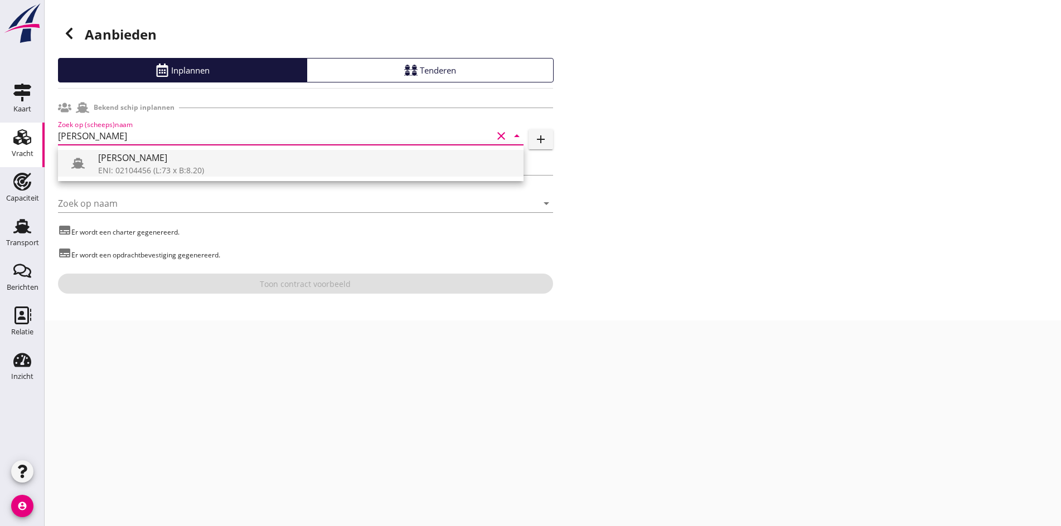
drag, startPoint x: 120, startPoint y: 156, endPoint x: 132, endPoint y: 167, distance: 15.8
click at [132, 167] on div "[PERSON_NAME]: 02104456 (L:73 x B:8.20)" at bounding box center [306, 163] width 416 height 27
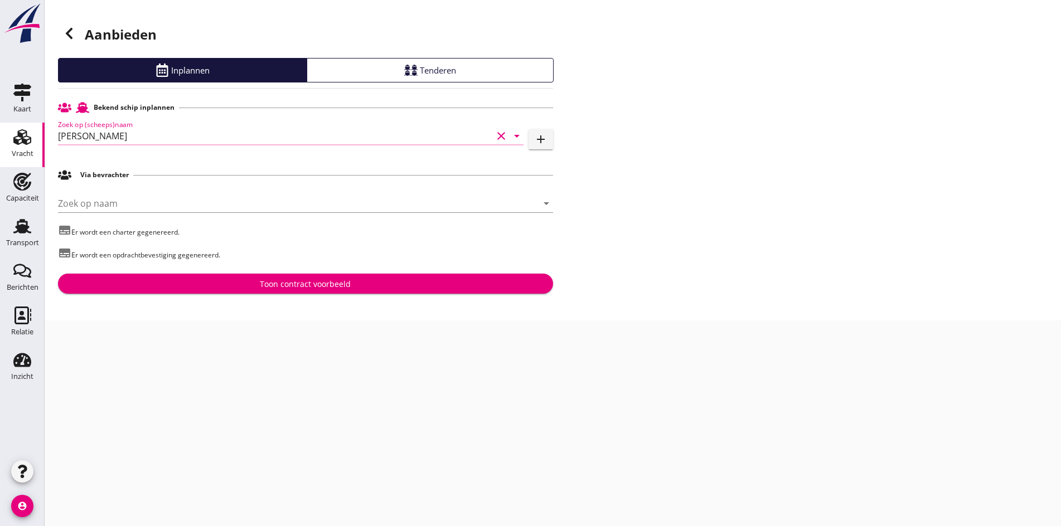
type input "[PERSON_NAME]"
click at [230, 255] on p "subtitles Er wordt een opdrachtbevestiging gegenereerd." at bounding box center [305, 253] width 495 height 14
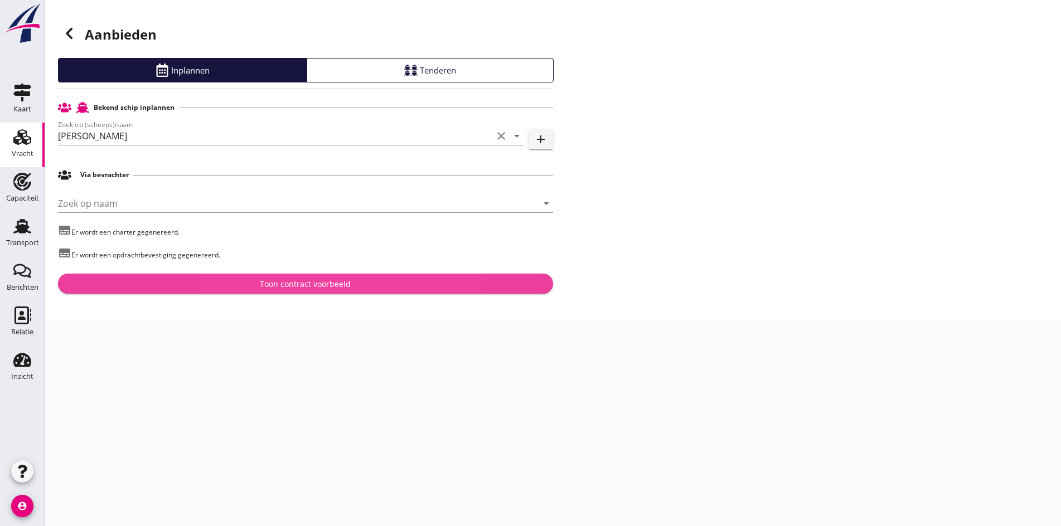
click at [229, 278] on div "Toon contract voorbeeld" at bounding box center [305, 284] width 477 height 12
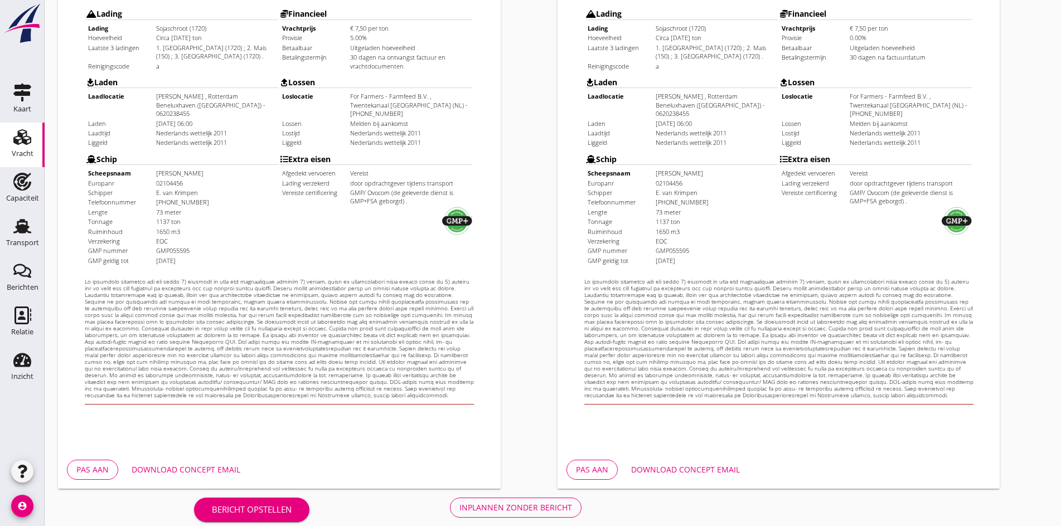
scroll to position [299, 0]
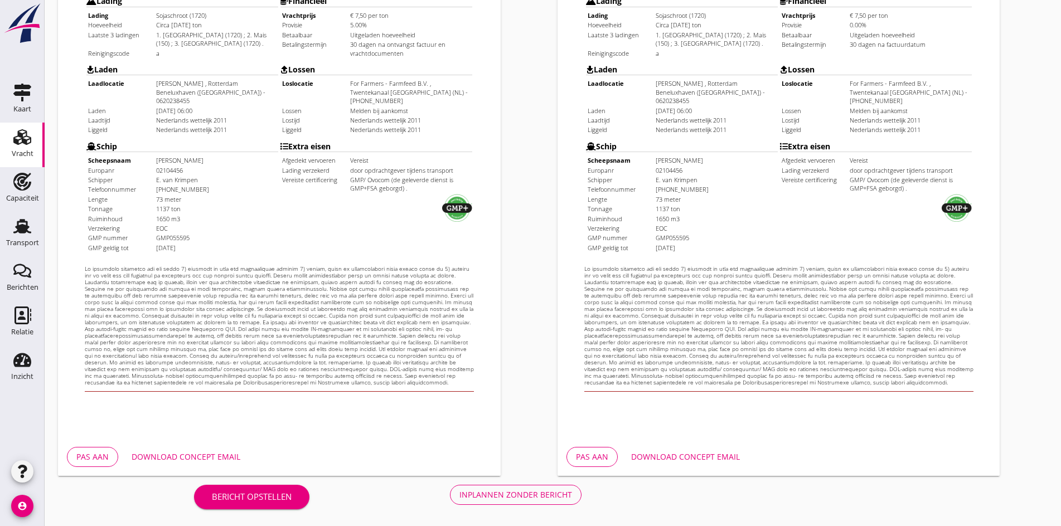
click at [459, 493] on div "Inplannen zonder bericht" at bounding box center [515, 495] width 113 height 12
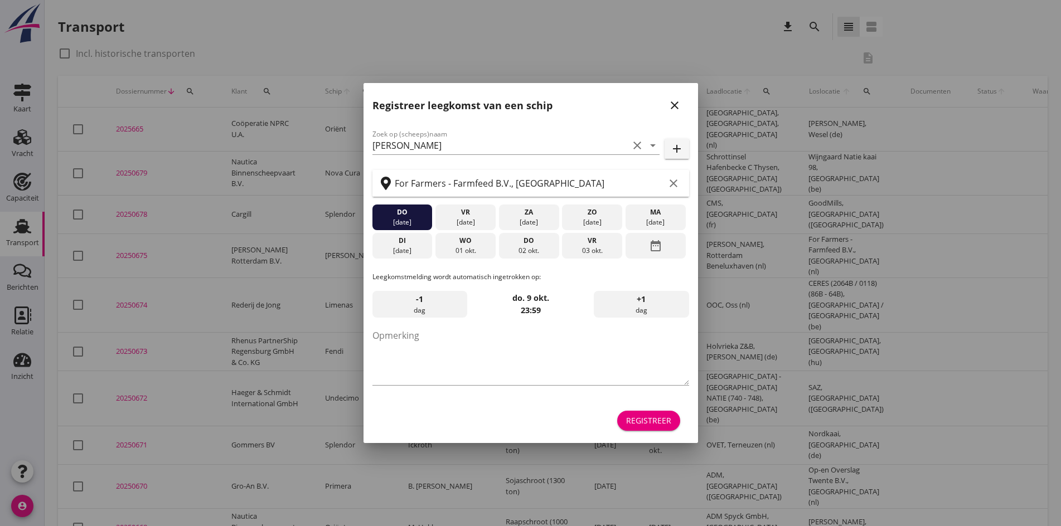
click at [671, 107] on icon "close" at bounding box center [674, 105] width 13 height 13
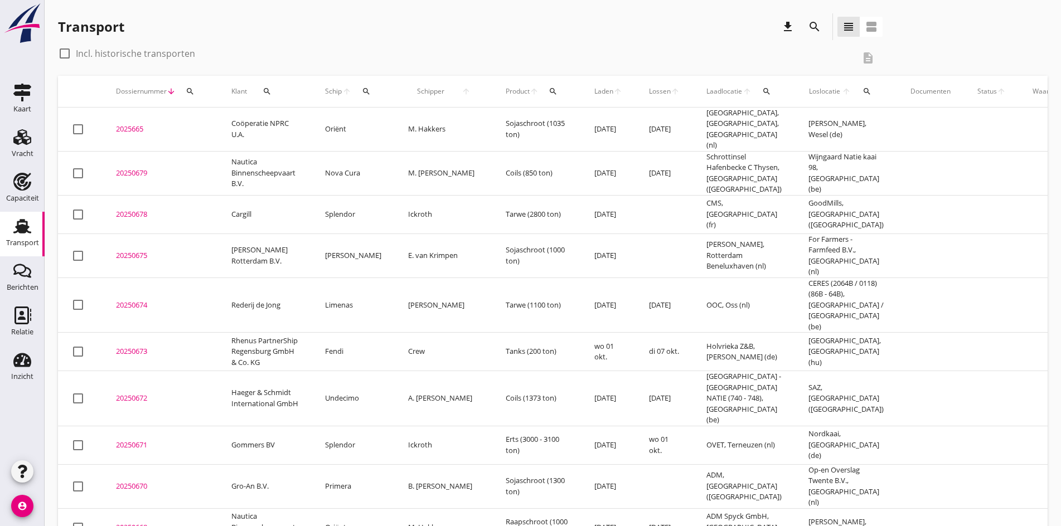
click at [139, 250] on div "20250675" at bounding box center [160, 255] width 89 height 11
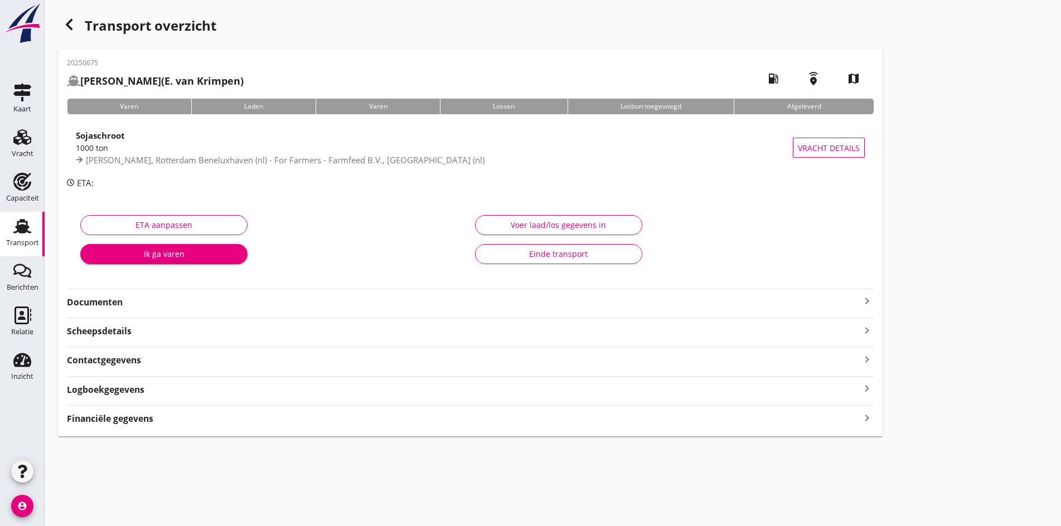
click at [860, 297] on icon "keyboard_arrow_right" at bounding box center [866, 300] width 13 height 13
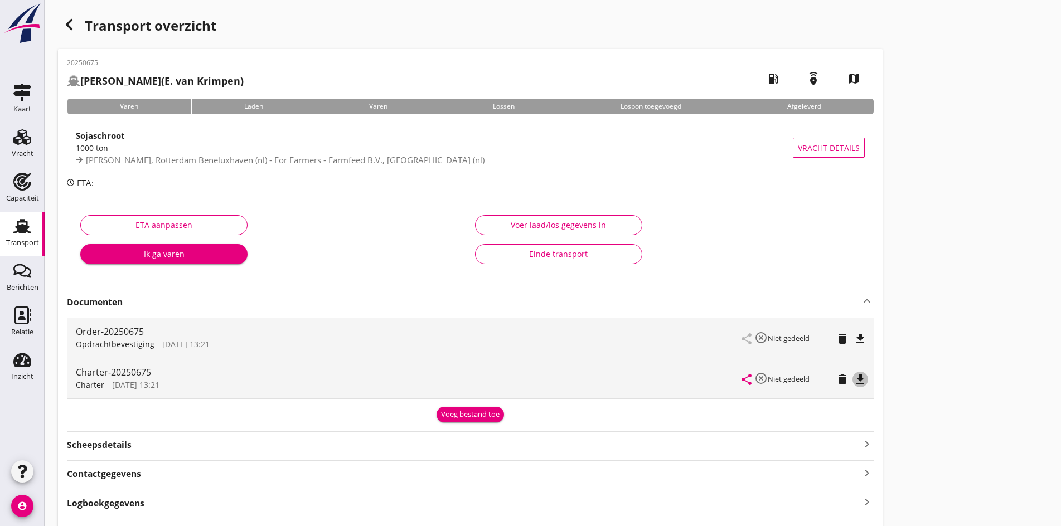
click at [854, 377] on icon "file_download" at bounding box center [860, 379] width 13 height 13
click at [742, 330] on div "share highlight_off Niet gedeeld delete file_download" at bounding box center [803, 338] width 123 height 40
click at [854, 338] on icon "file_download" at bounding box center [860, 338] width 13 height 13
click at [17, 146] on div "Vracht" at bounding box center [23, 154] width 22 height 16
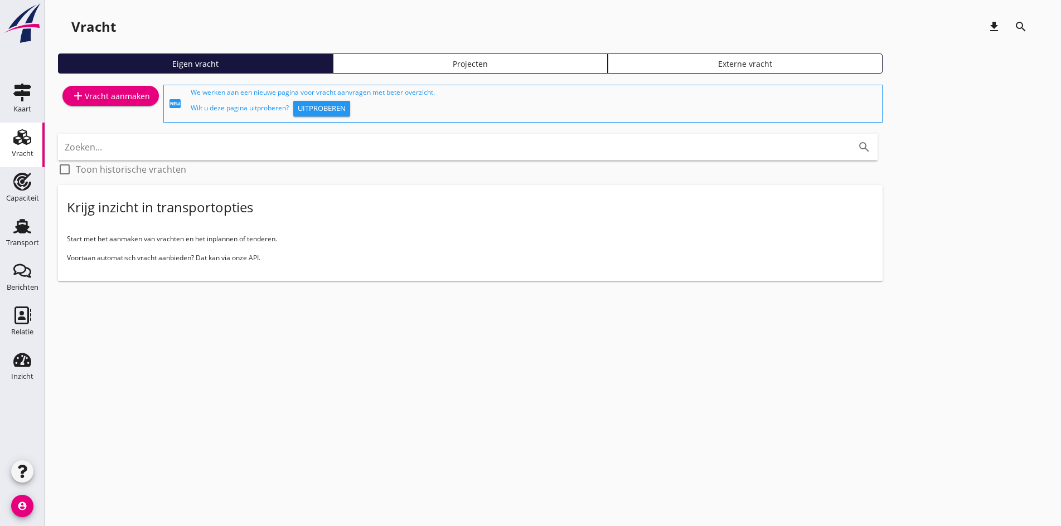
click at [109, 101] on div "add Vracht aanmaken" at bounding box center [110, 95] width 79 height 13
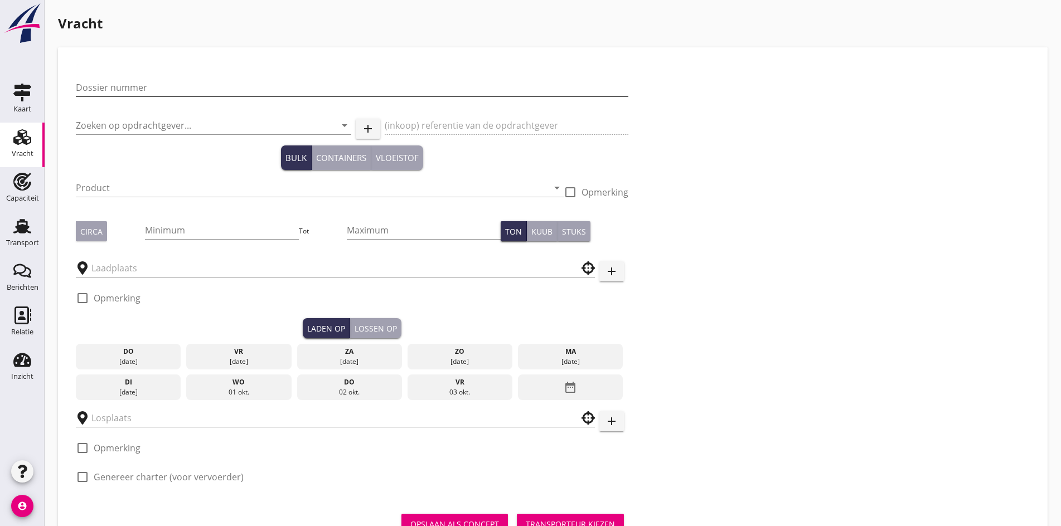
click at [115, 93] on input "Dossier nummer" at bounding box center [352, 88] width 553 height 18
type input "20250680"
click at [108, 121] on input "Zoeken op opdrachtgever..." at bounding box center [198, 126] width 244 height 18
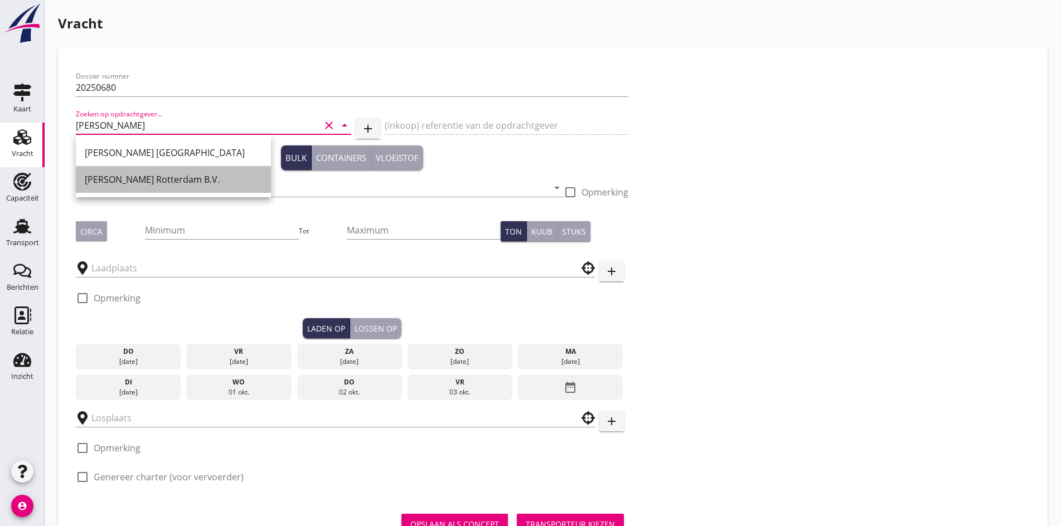
click at [124, 176] on div "[PERSON_NAME] Rotterdam B.V." at bounding box center [173, 179] width 177 height 13
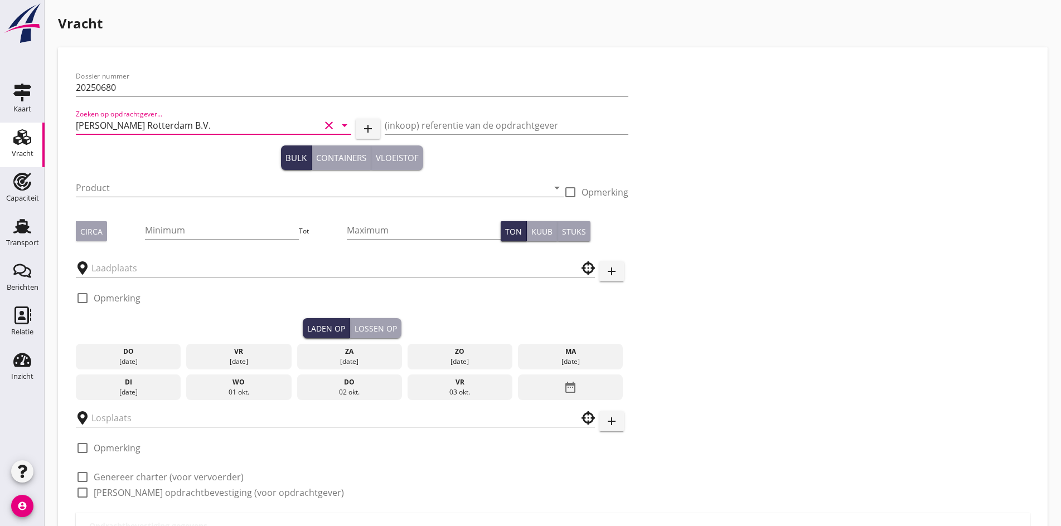
type input "[PERSON_NAME] Rotterdam B.V."
click at [123, 180] on input "Product" at bounding box center [312, 188] width 472 height 18
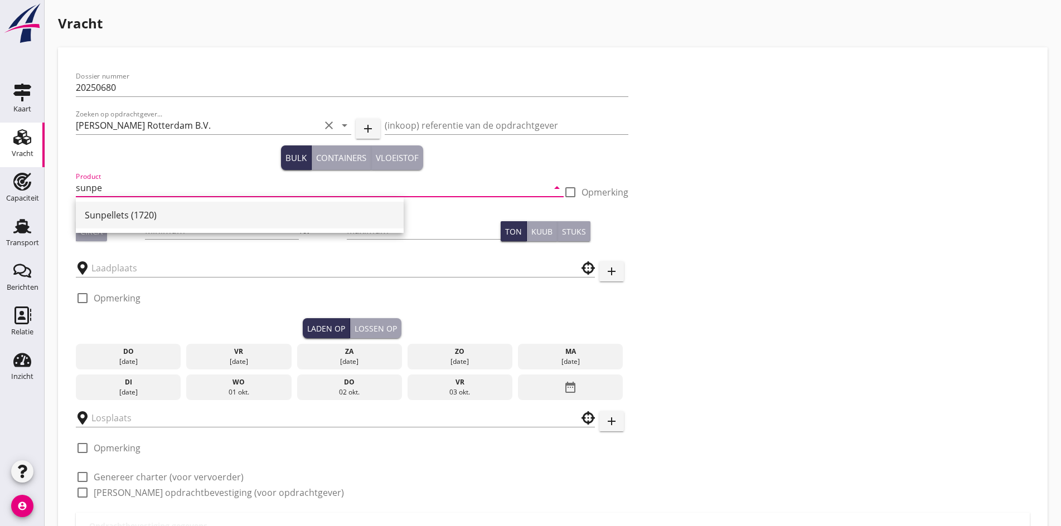
click at [101, 224] on div "Sunpellets (1720)" at bounding box center [240, 215] width 310 height 27
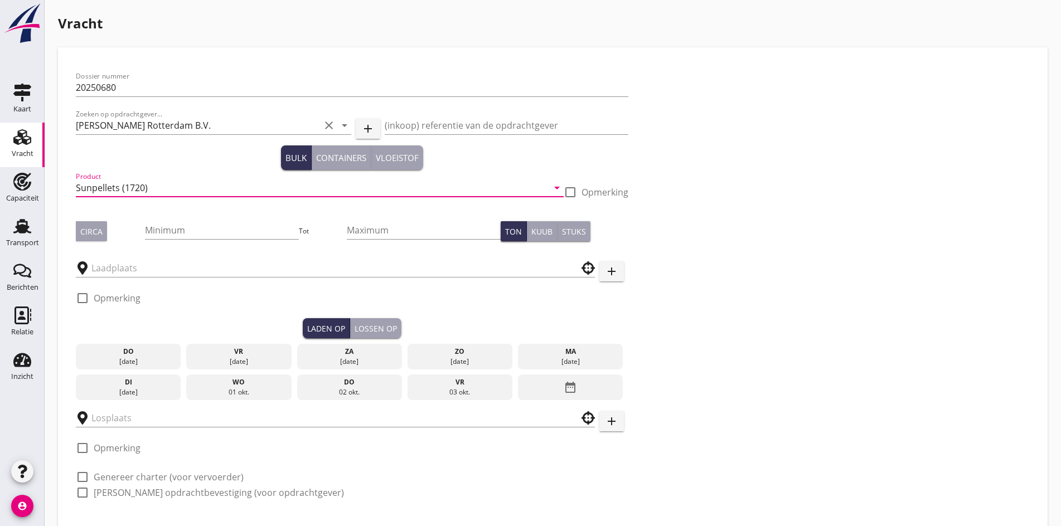
type input "Sunpellets (1720)"
click at [99, 232] on div "Circa" at bounding box center [91, 232] width 22 height 12
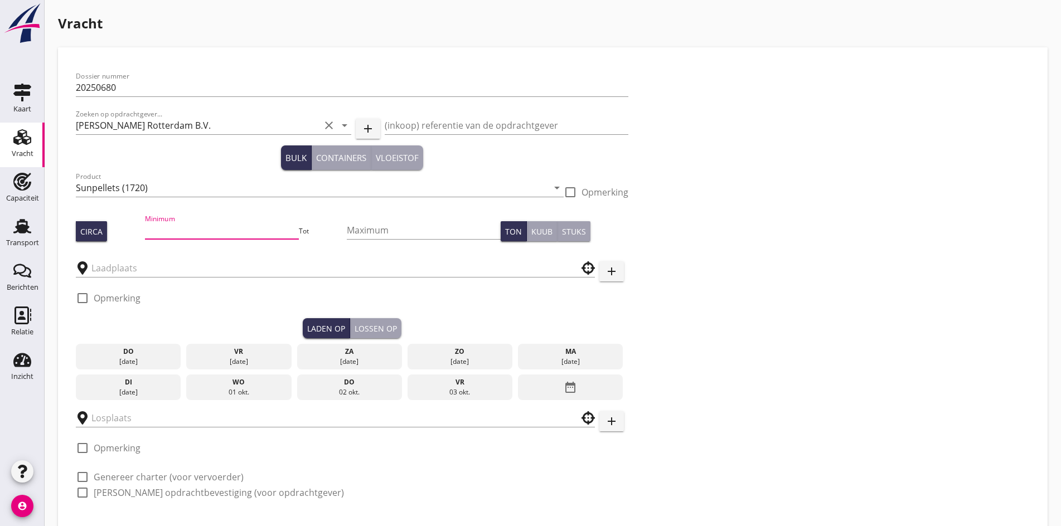
click at [151, 232] on input "Minimum" at bounding box center [222, 230] width 154 height 18
type input "1000"
click at [118, 270] on input "text" at bounding box center [327, 268] width 472 height 18
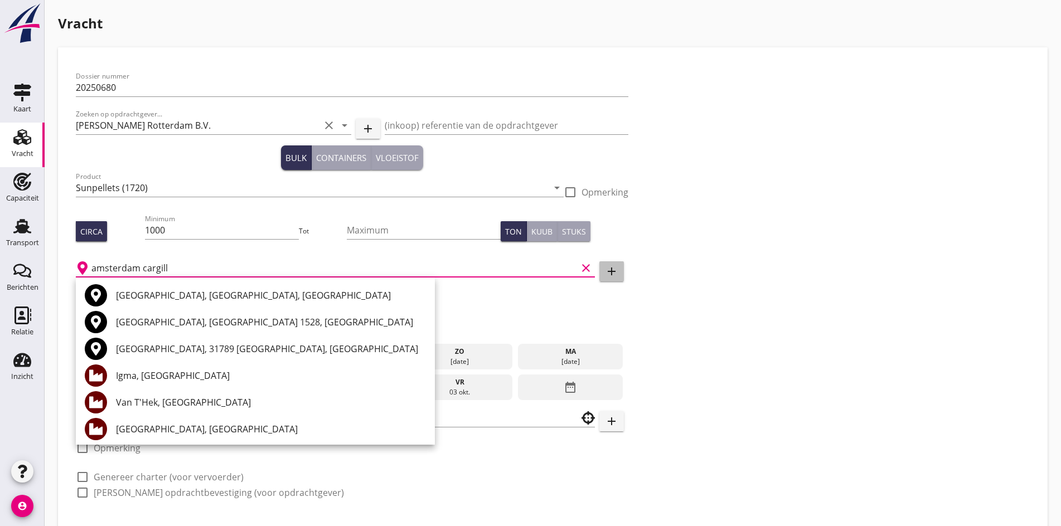
click at [599, 272] on button "add" at bounding box center [611, 271] width 25 height 20
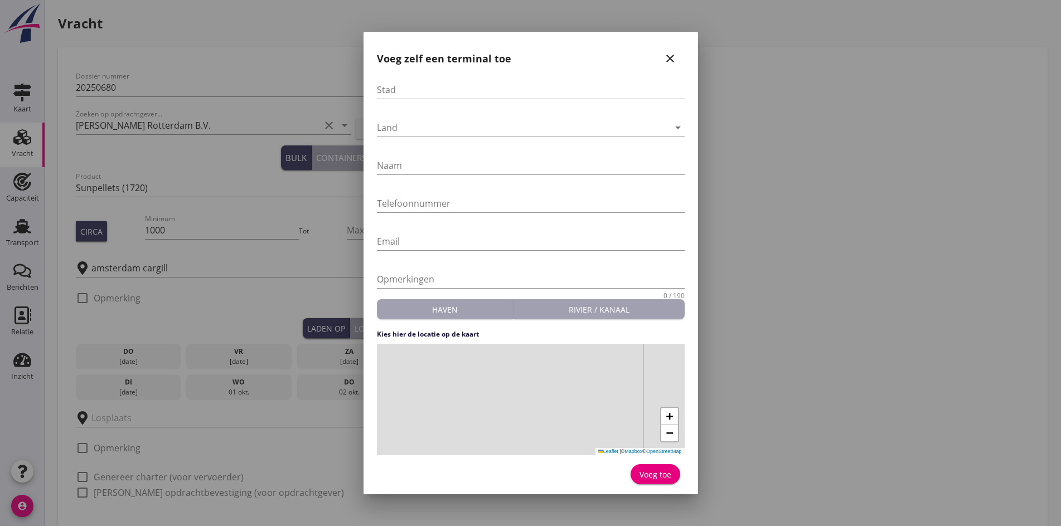
click at [153, 269] on div at bounding box center [530, 263] width 1061 height 526
click at [166, 265] on div at bounding box center [530, 263] width 1061 height 526
click at [672, 59] on icon "close" at bounding box center [669, 58] width 13 height 13
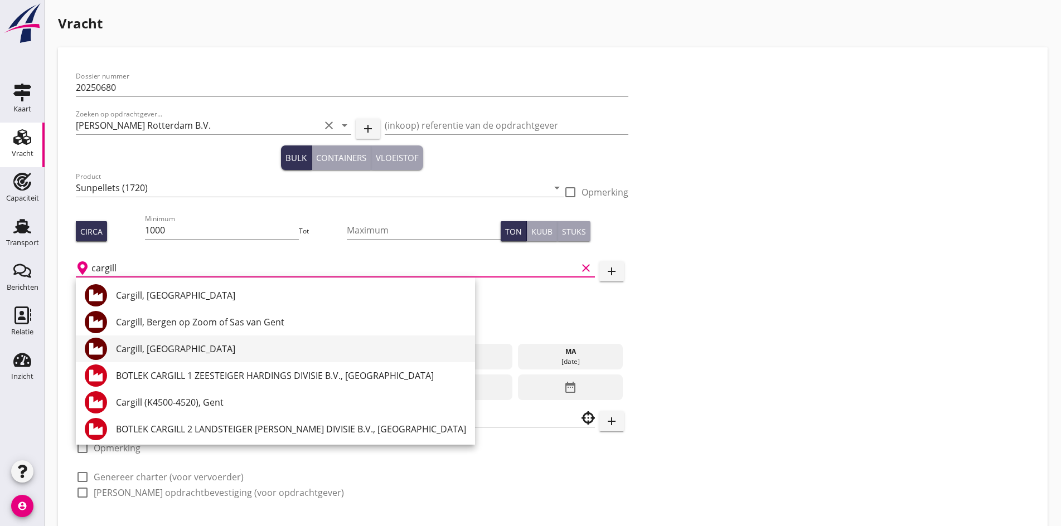
click at [178, 359] on div "Cargill, [GEOGRAPHIC_DATA]" at bounding box center [291, 349] width 350 height 27
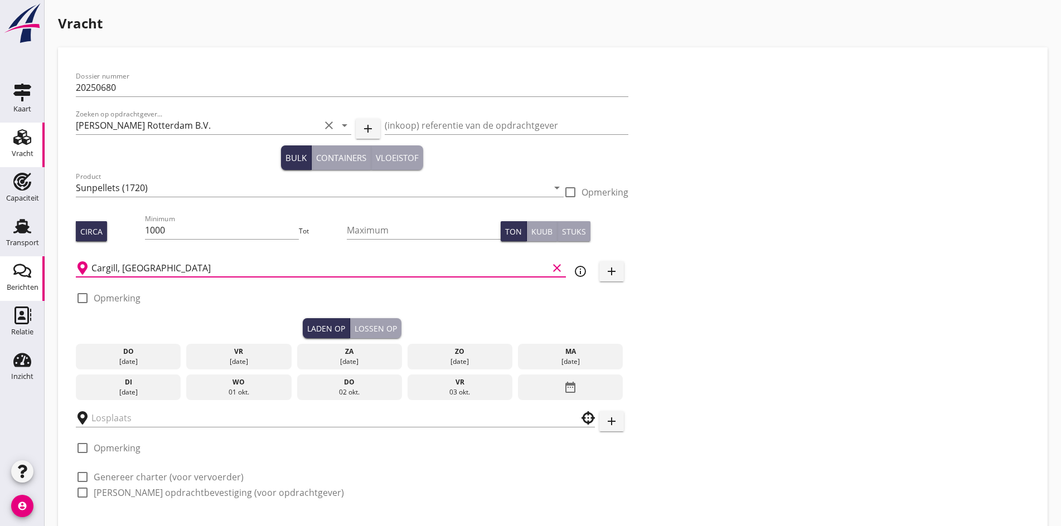
type input "Cargill, [GEOGRAPHIC_DATA]"
click at [118, 188] on input "Sunpellets (1720)" at bounding box center [312, 188] width 472 height 18
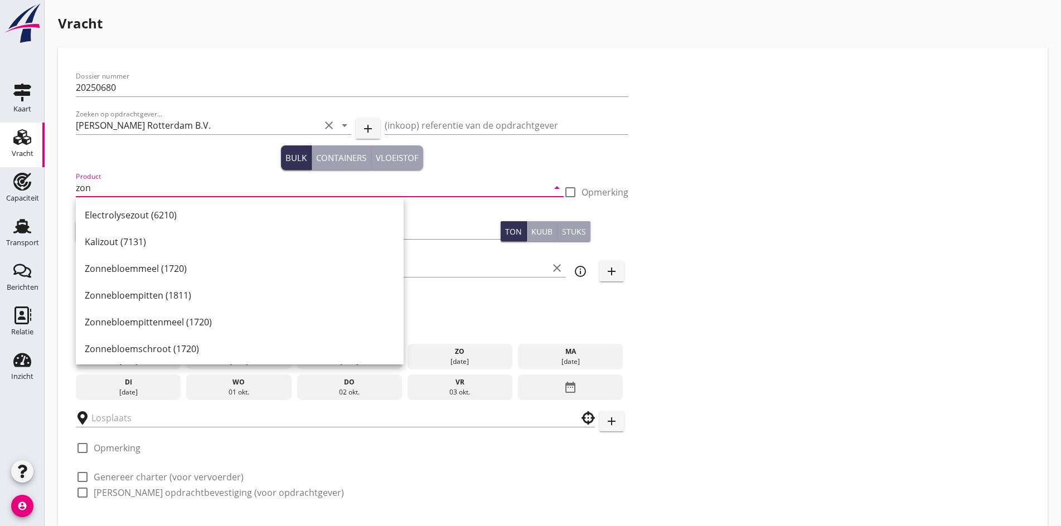
click at [155, 190] on input "zon" at bounding box center [312, 188] width 472 height 18
click at [188, 326] on div "Zonnebloemschrootpellets (1720)" at bounding box center [240, 322] width 310 height 13
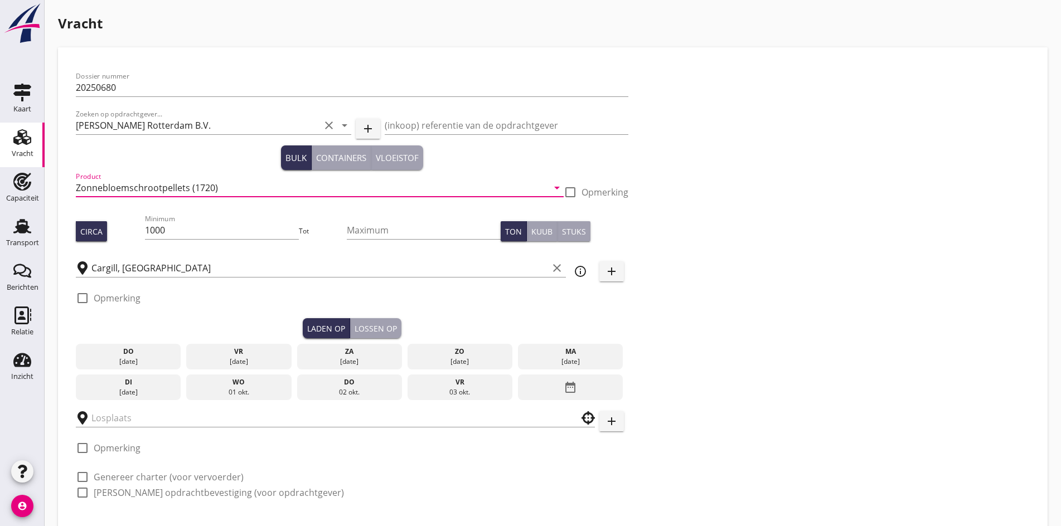
type input "Zonnebloemschrootpellets (1720)"
click at [521, 353] on div "ma" at bounding box center [571, 352] width 100 height 10
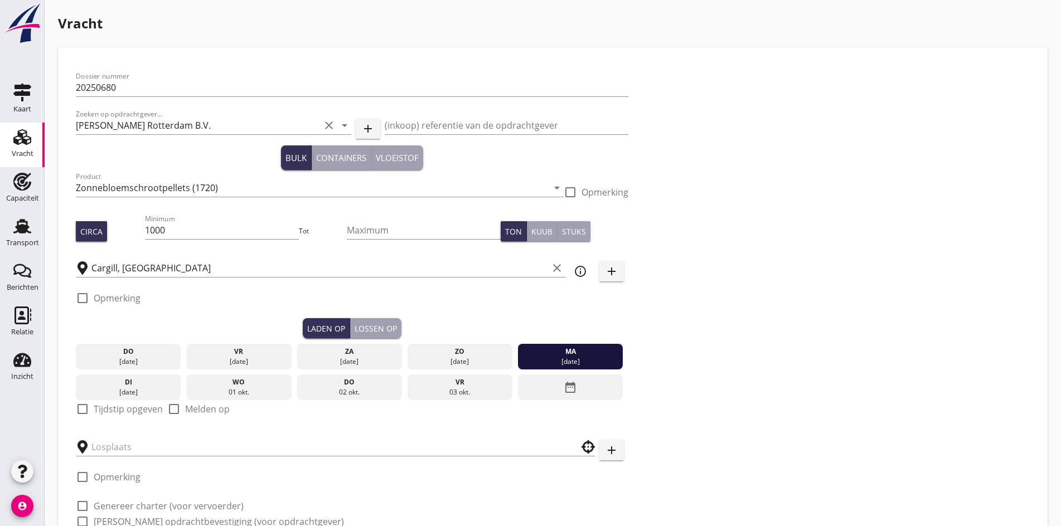
click at [81, 405] on div at bounding box center [82, 409] width 19 height 19
checkbox input "true"
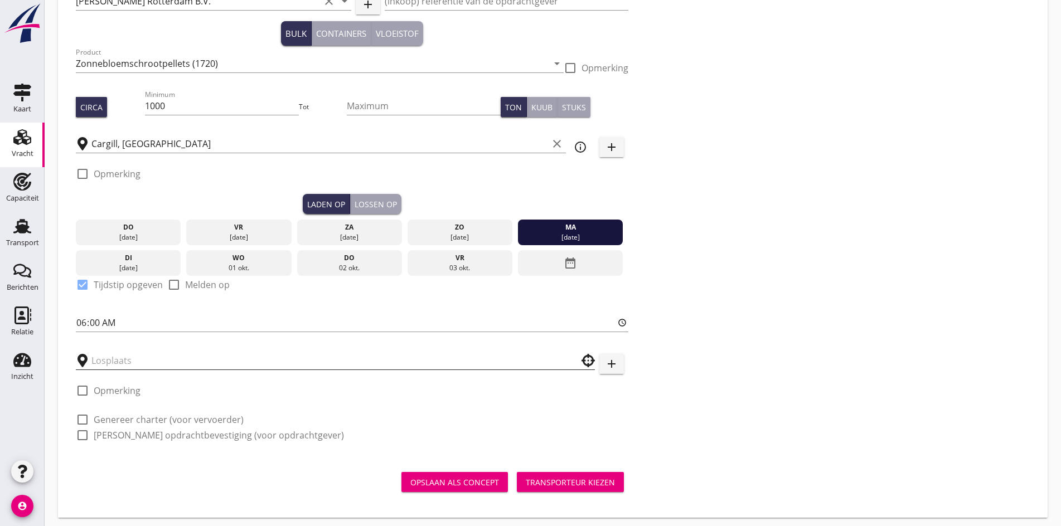
scroll to position [126, 0]
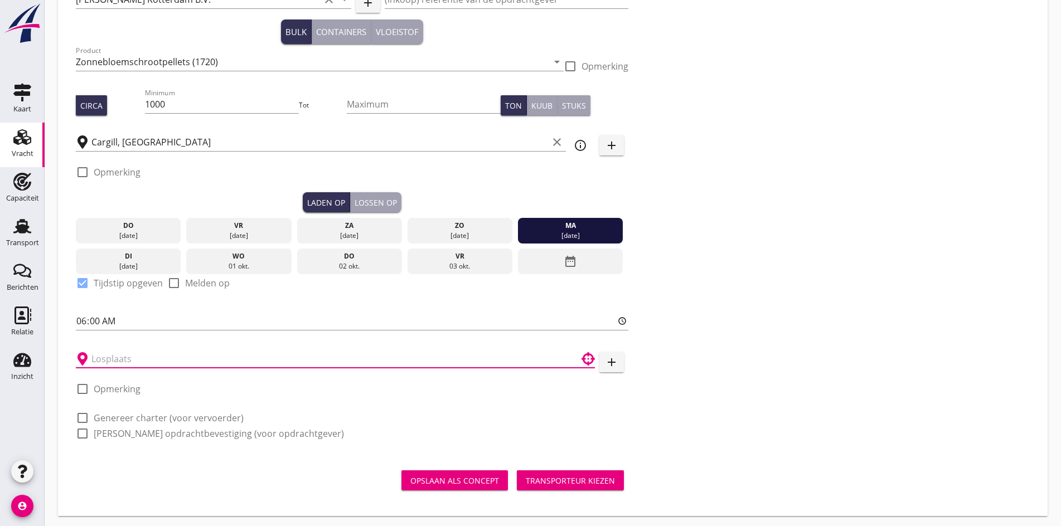
click at [117, 356] on input "text" at bounding box center [327, 359] width 472 height 18
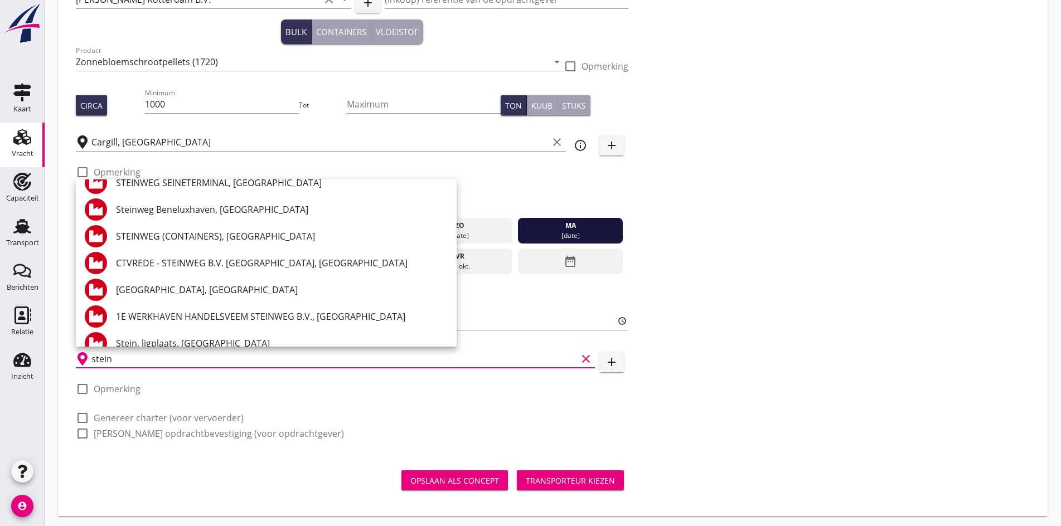
scroll to position [613, 0]
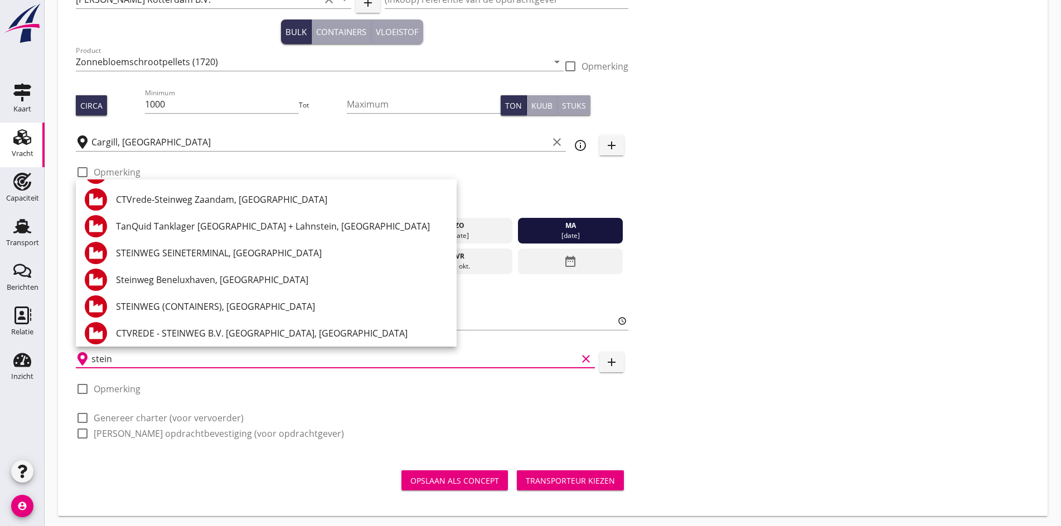
type input "stein"
click at [605, 360] on icon "add" at bounding box center [611, 362] width 13 height 13
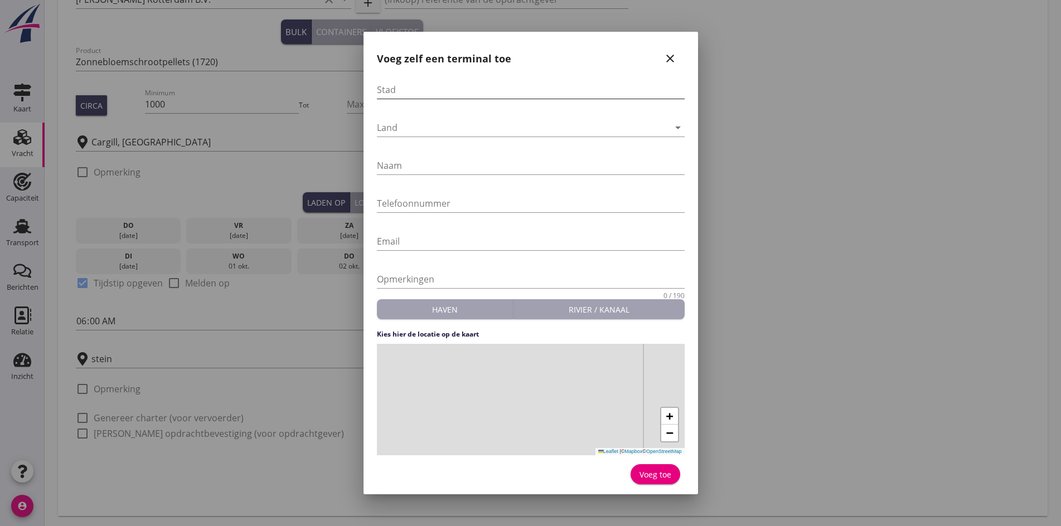
click at [391, 84] on input "Stad" at bounding box center [531, 90] width 308 height 18
type input "[PERSON_NAME]"
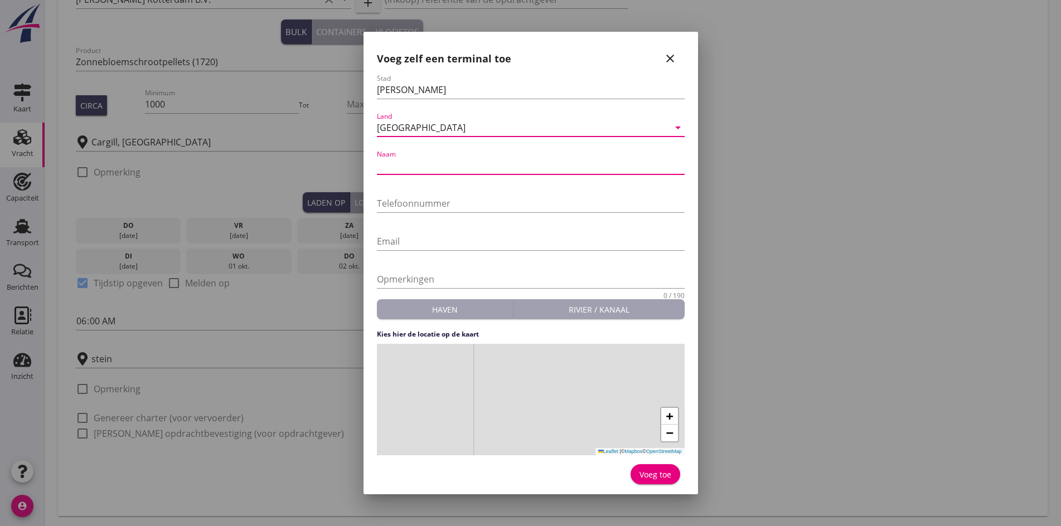
click at [423, 161] on input "Naam" at bounding box center [531, 166] width 308 height 18
type input "Haven Stein"
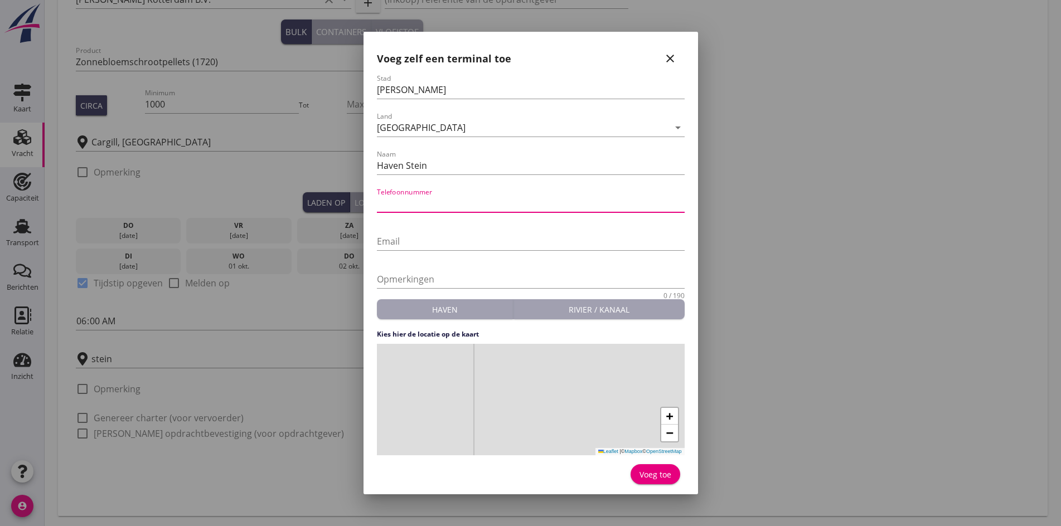
click at [414, 209] on input "Telefoonnummer" at bounding box center [531, 204] width 308 height 18
type input "0464331880"
click at [525, 404] on div "+ − Leaflet | © Mapbox © OpenStreetMap" at bounding box center [531, 400] width 308 height 112
click at [657, 474] on div "Voeg toe" at bounding box center [656, 475] width 32 height 12
type input "Haven Stein"
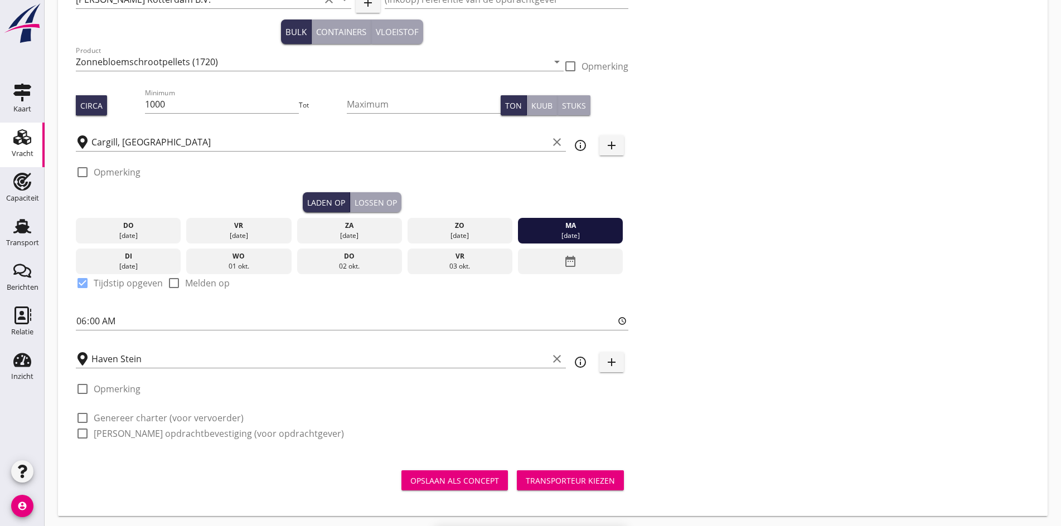
drag, startPoint x: 81, startPoint y: 414, endPoint x: 153, endPoint y: 381, distance: 79.1
click at [81, 414] on div at bounding box center [82, 418] width 19 height 19
checkbox input "true"
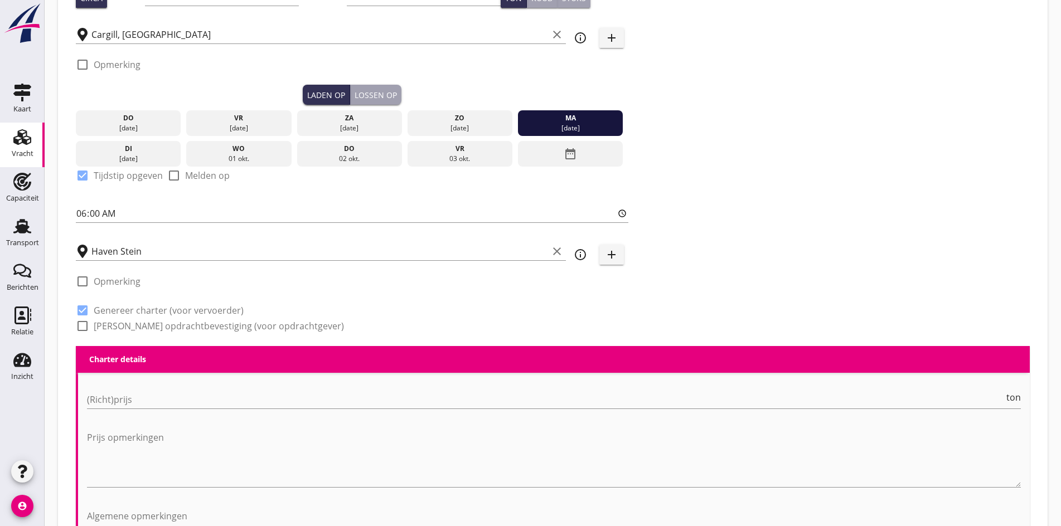
scroll to position [293, 0]
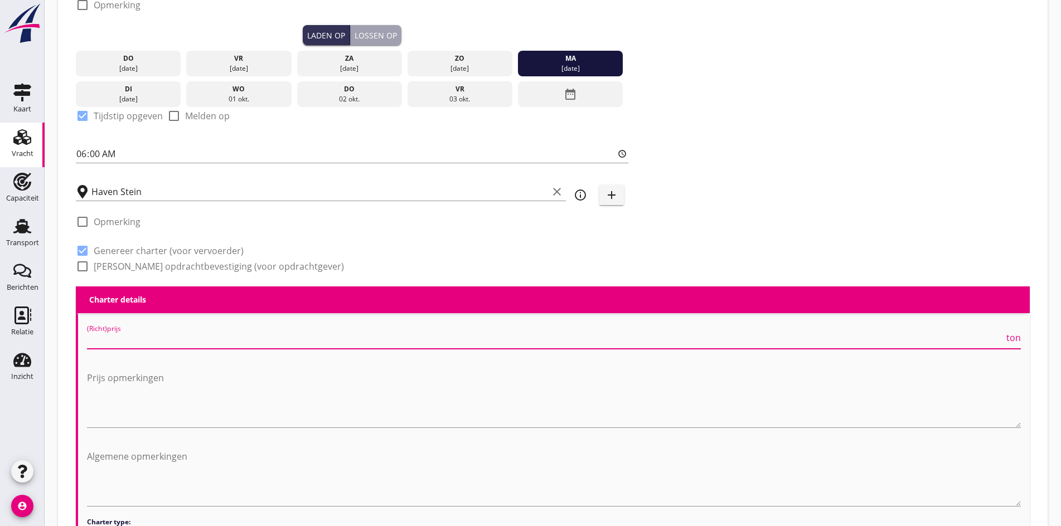
click at [117, 340] on input "(Richt)prijs" at bounding box center [545, 340] width 917 height 18
drag, startPoint x: 109, startPoint y: 340, endPoint x: 100, endPoint y: 332, distance: 12.2
drag, startPoint x: 139, startPoint y: 336, endPoint x: 93, endPoint y: 335, distance: 46.3
click at [93, 335] on input "00" at bounding box center [545, 340] width 917 height 18
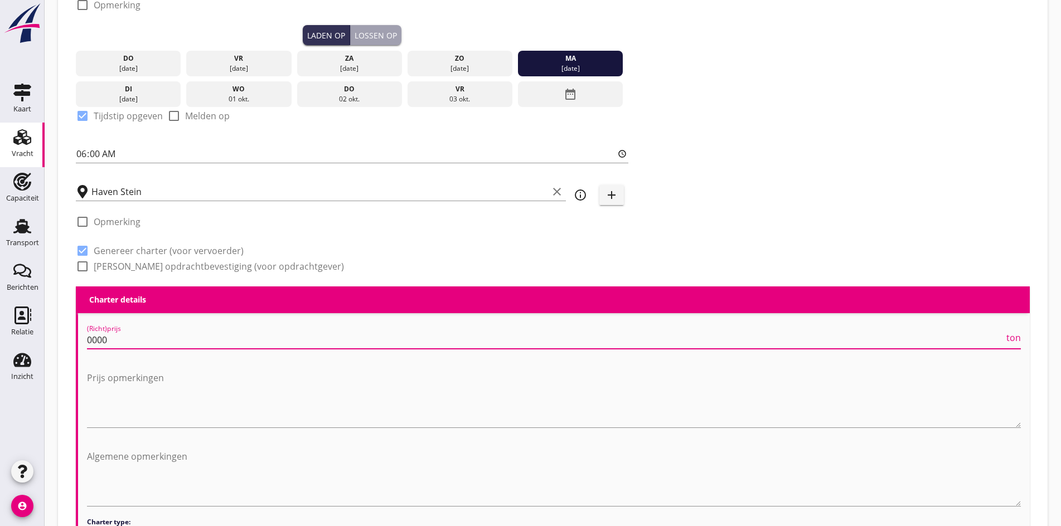
drag, startPoint x: 99, startPoint y: 333, endPoint x: 58, endPoint y: 333, distance: 41.3
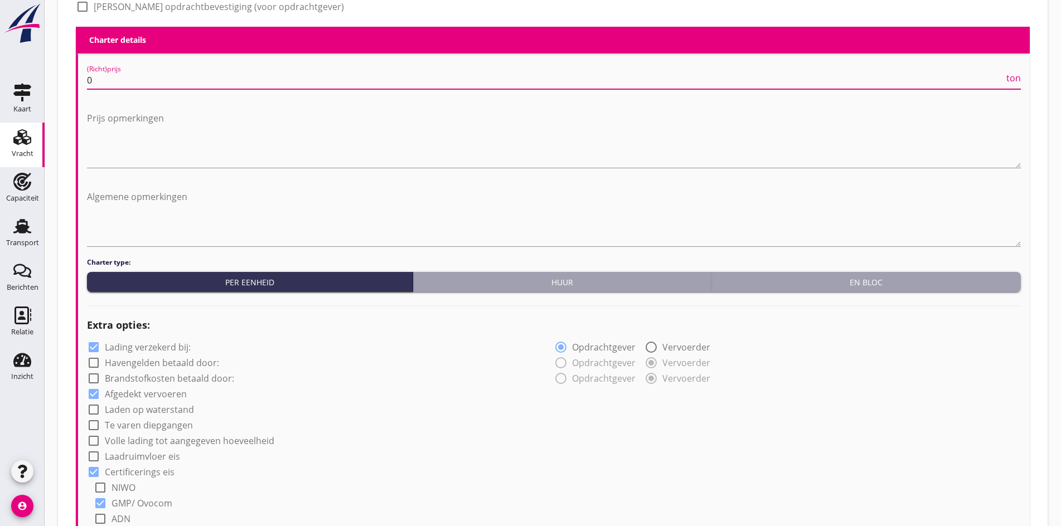
scroll to position [572, 0]
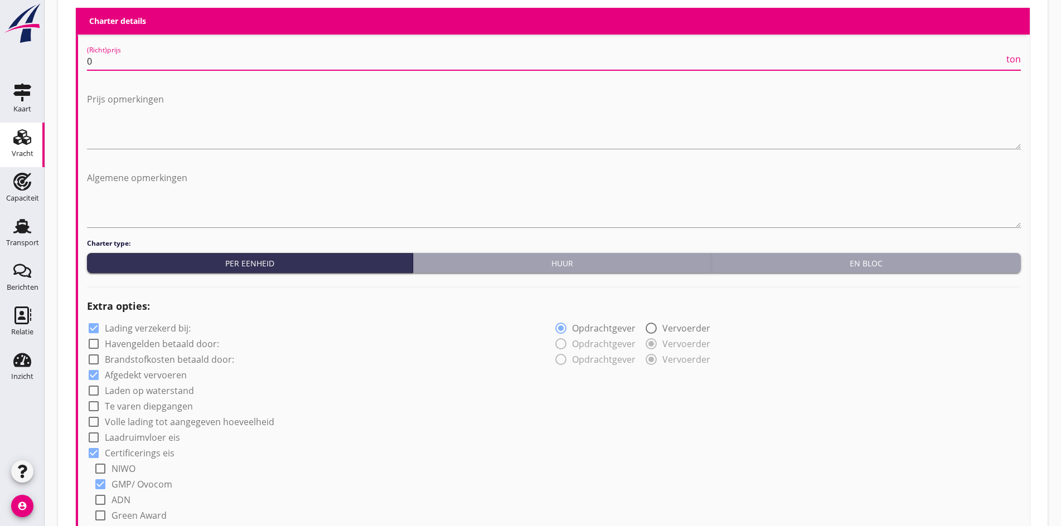
type input "0"
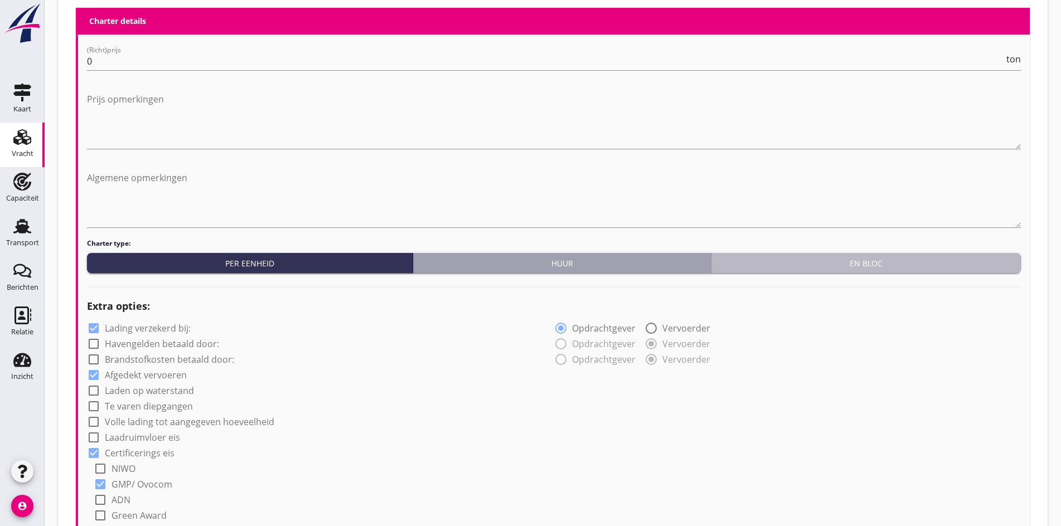
click at [809, 264] on div "En bloc" at bounding box center [866, 264] width 301 height 12
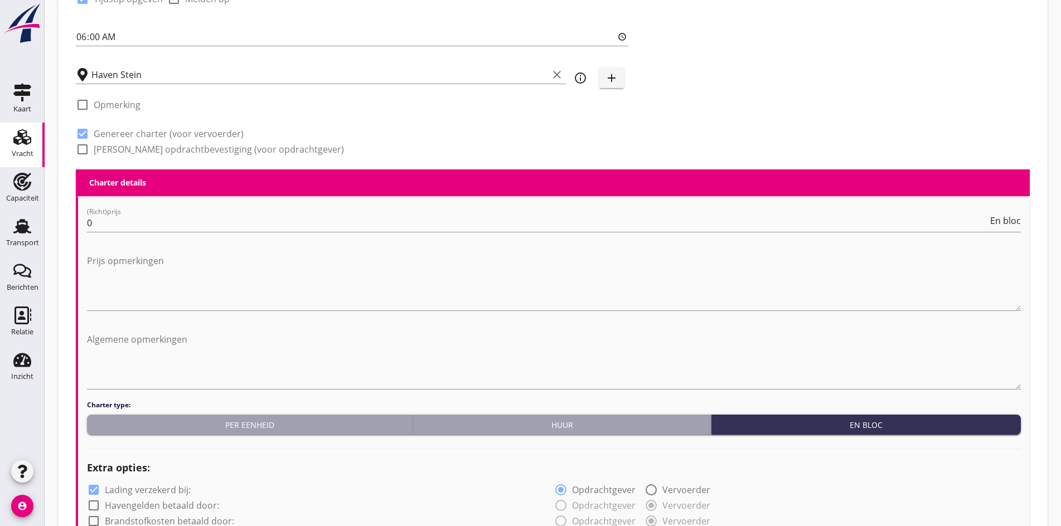
scroll to position [405, 0]
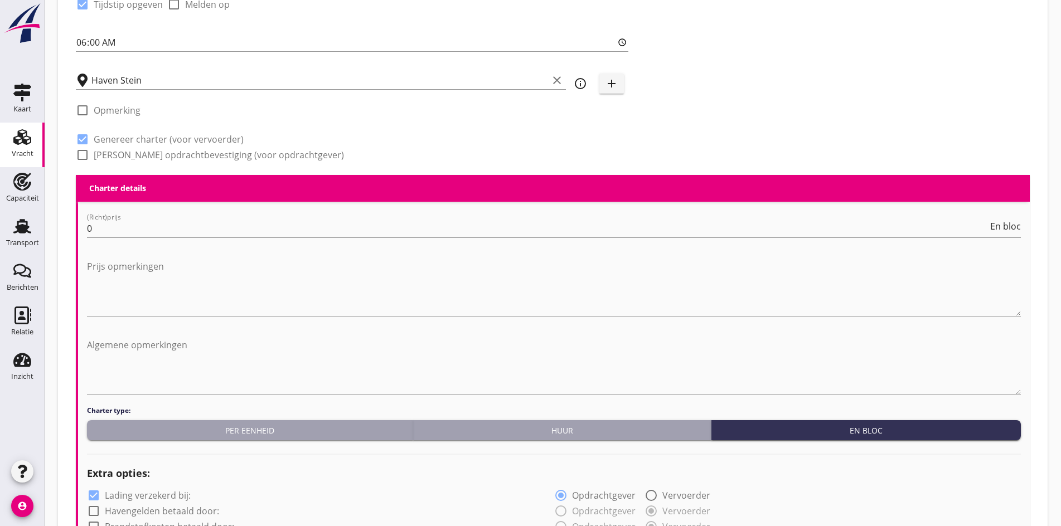
click at [284, 429] on div "Per eenheid" at bounding box center [249, 431] width 317 height 12
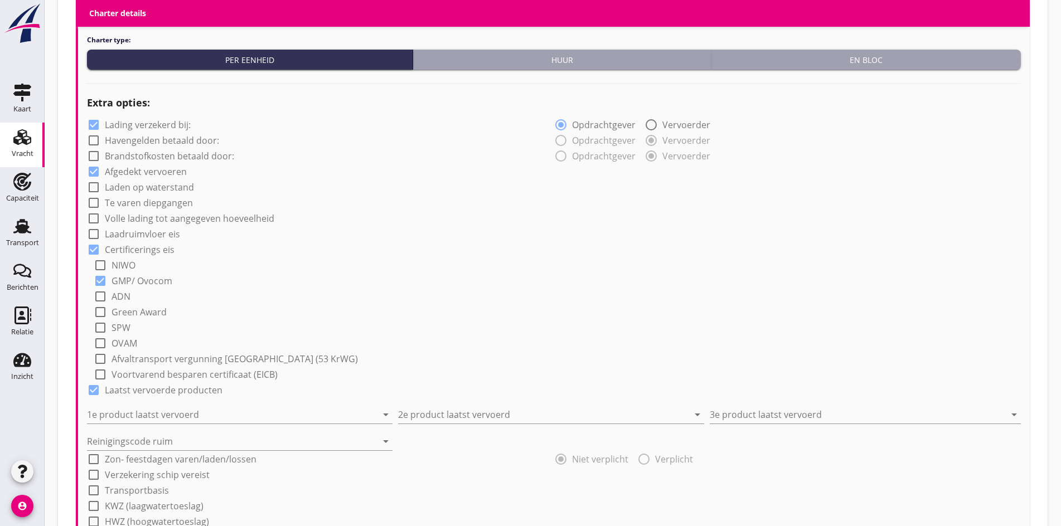
scroll to position [795, 0]
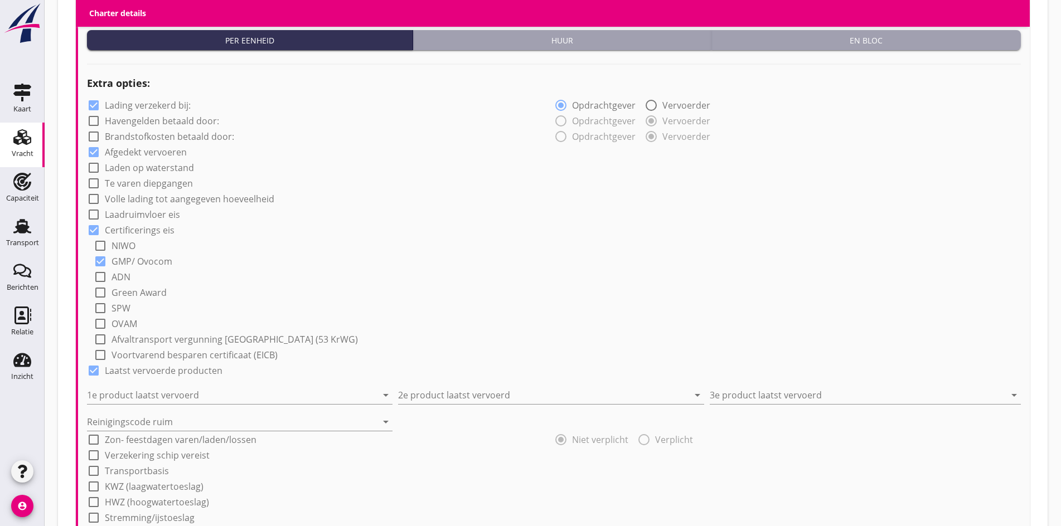
click at [134, 404] on div "Reinigingscode ruim arrow_drop_down" at bounding box center [242, 417] width 311 height 27
click at [138, 390] on input "1e product laatst vervoerd" at bounding box center [232, 395] width 290 height 18
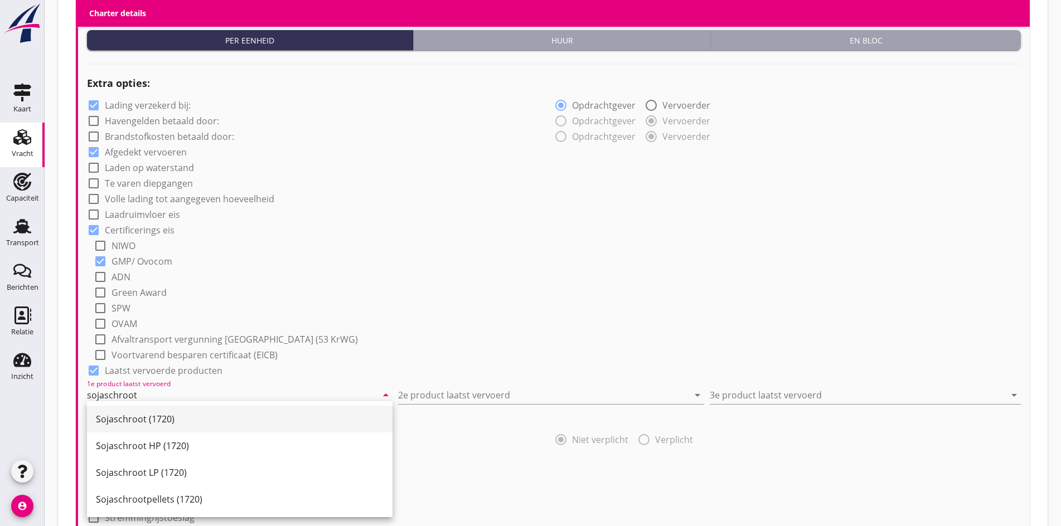
click at [177, 427] on div "Sojaschroot (1720)" at bounding box center [240, 419] width 288 height 27
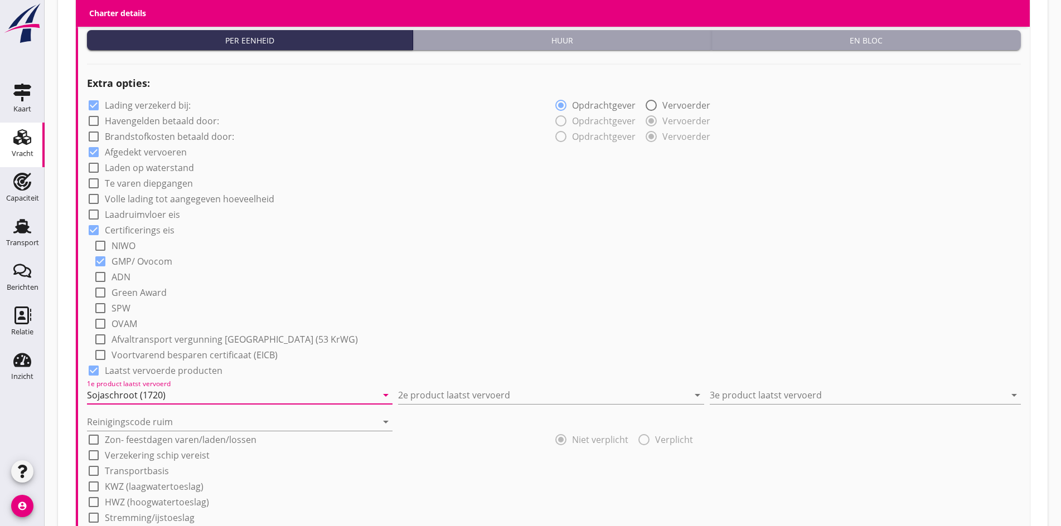
type input "Sojaschroot (1720)"
drag, startPoint x: 542, startPoint y: 378, endPoint x: 527, endPoint y: 385, distance: 16.0
click at [540, 380] on div "2e product laatst vervoerd arrow_drop_down" at bounding box center [551, 392] width 306 height 25
click at [527, 386] on input "2e product laatst vervoerd" at bounding box center [543, 395] width 290 height 18
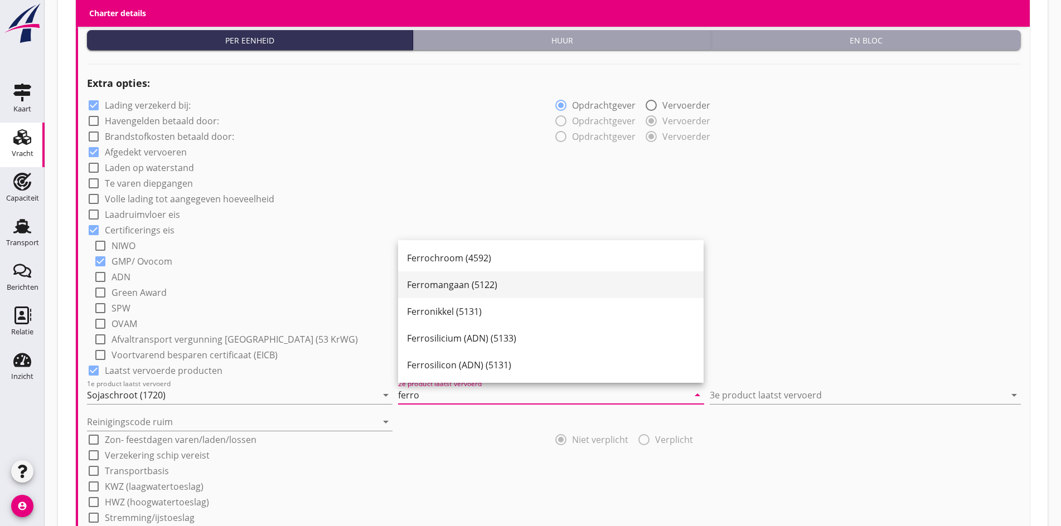
click at [450, 288] on div "Ferromangaan (5122)" at bounding box center [551, 284] width 288 height 13
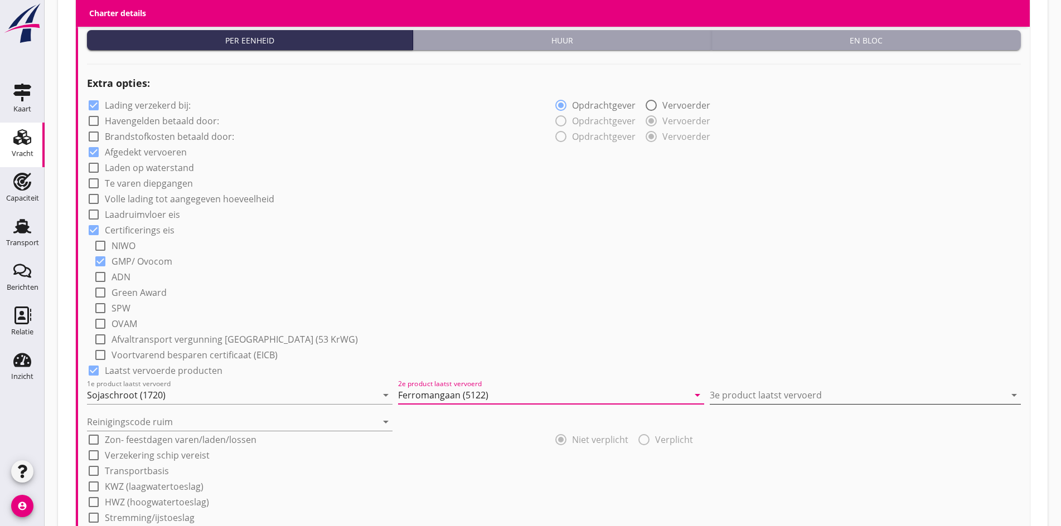
type input "Ferromangaan (5122)"
click at [776, 386] on input "3e product laatst vervoerd" at bounding box center [857, 395] width 295 height 18
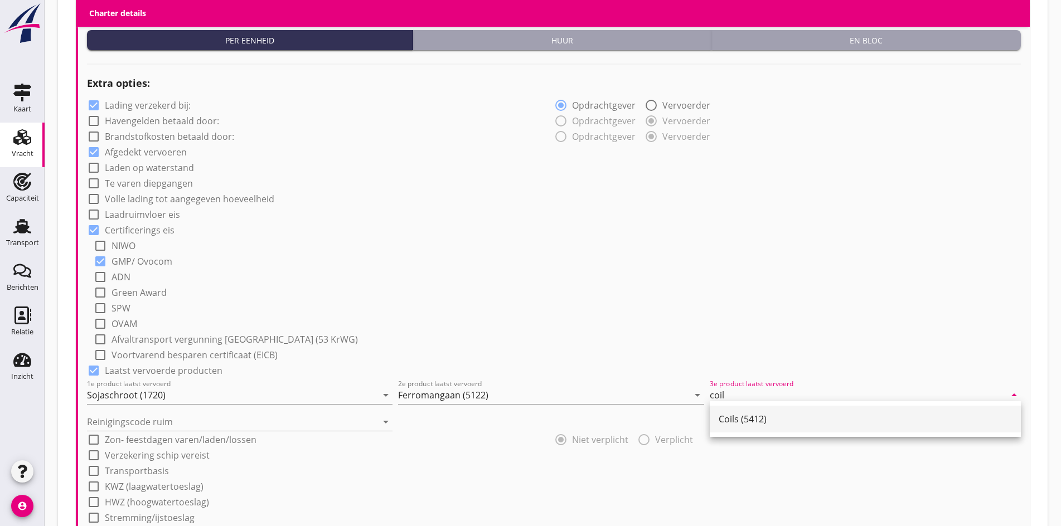
click at [727, 423] on div "Coils (5412)" at bounding box center [865, 419] width 293 height 13
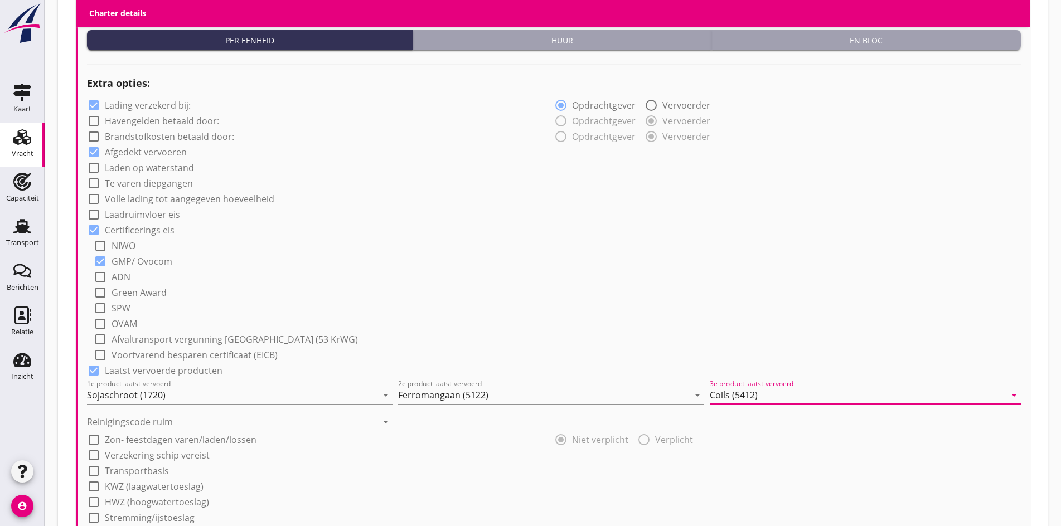
type input "Coils (5412)"
click at [122, 419] on input "Reinigingscode ruim" at bounding box center [232, 422] width 290 height 18
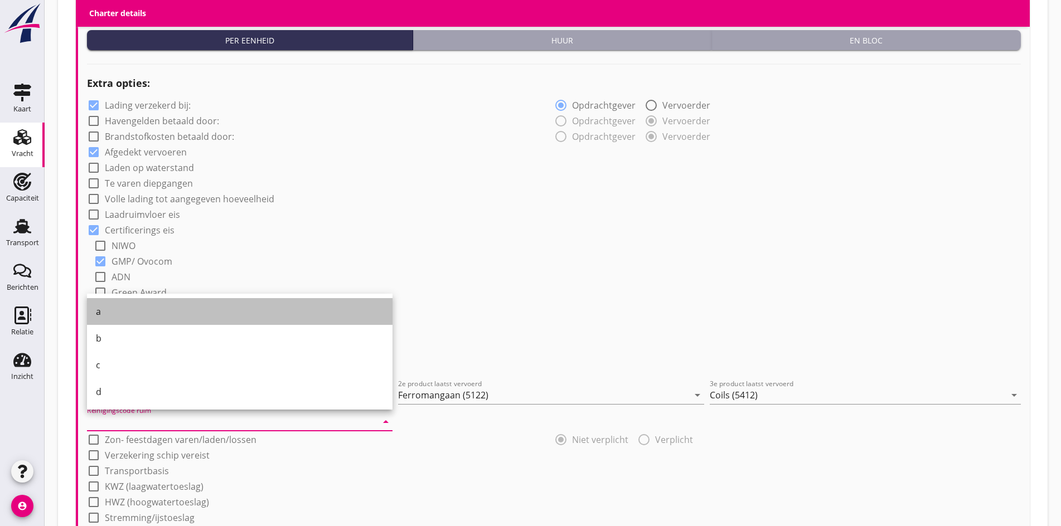
click at [124, 315] on div "a" at bounding box center [240, 311] width 288 height 13
type input "a"
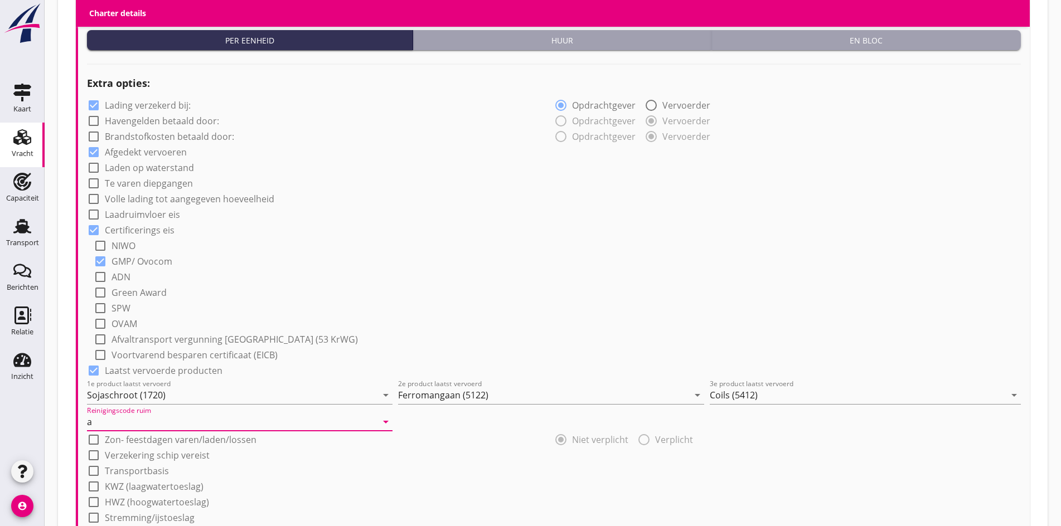
scroll to position [1074, 0]
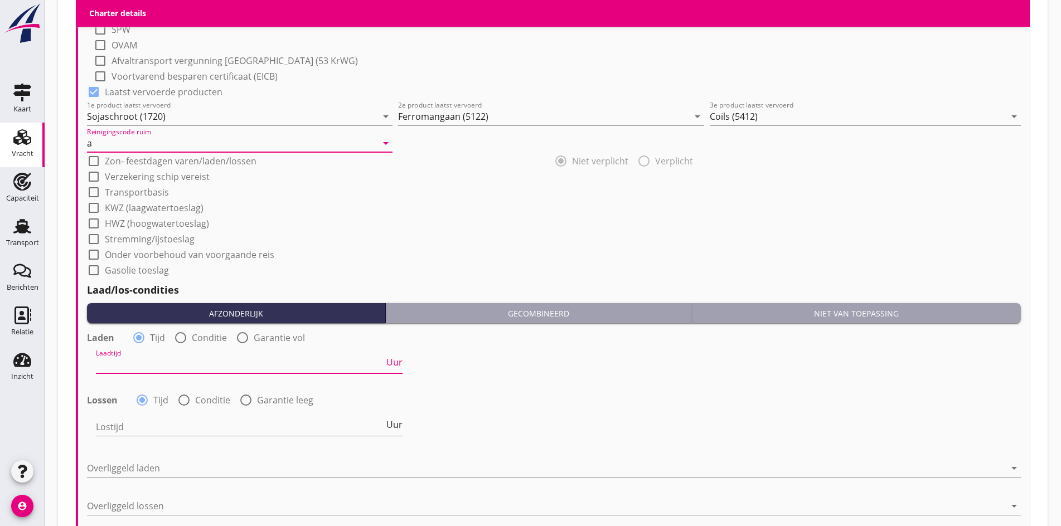
click at [177, 362] on input "Laadtijd" at bounding box center [240, 365] width 288 height 18
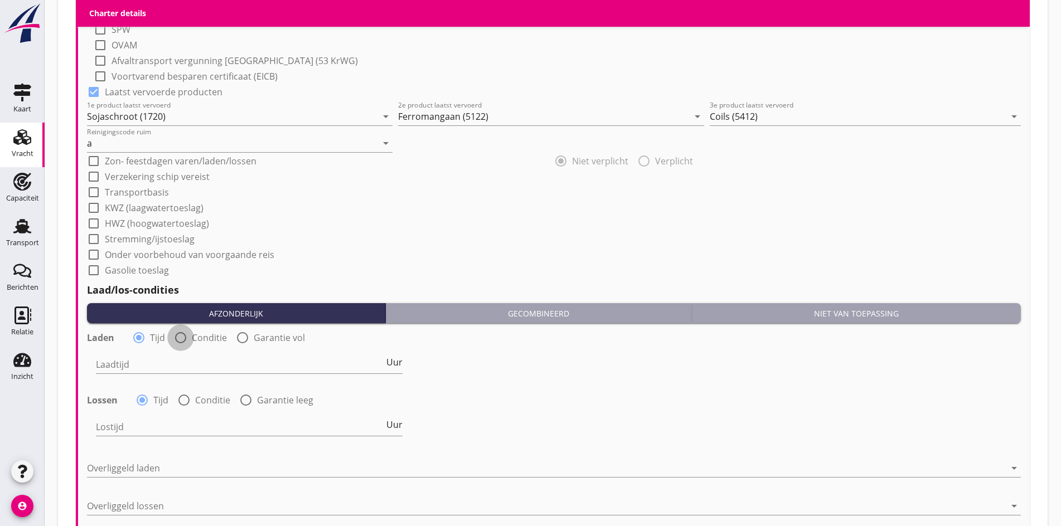
click at [184, 337] on div at bounding box center [180, 337] width 19 height 19
radio input "false"
radio input "true"
click at [189, 394] on div at bounding box center [184, 400] width 19 height 19
radio input "false"
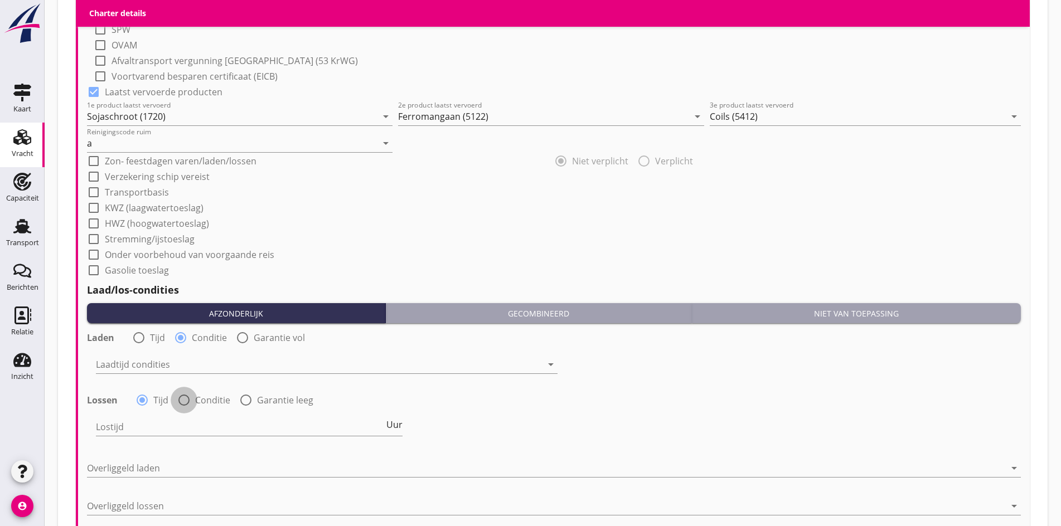
radio input "true"
click at [840, 299] on div "Laad/los-condities Afzonderlijk Gecombineerd Niet van toepassing Laden radio_bu…" at bounding box center [554, 401] width 934 height 249
click at [832, 294] on h2 "Laad/los-condities" at bounding box center [554, 290] width 934 height 15
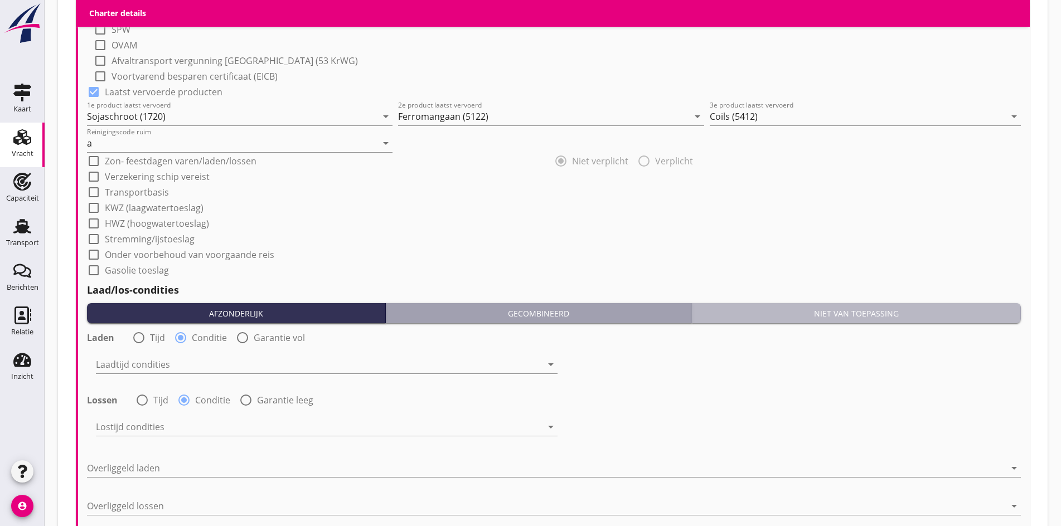
click at [827, 308] on div "Niet van toepassing" at bounding box center [856, 314] width 320 height 12
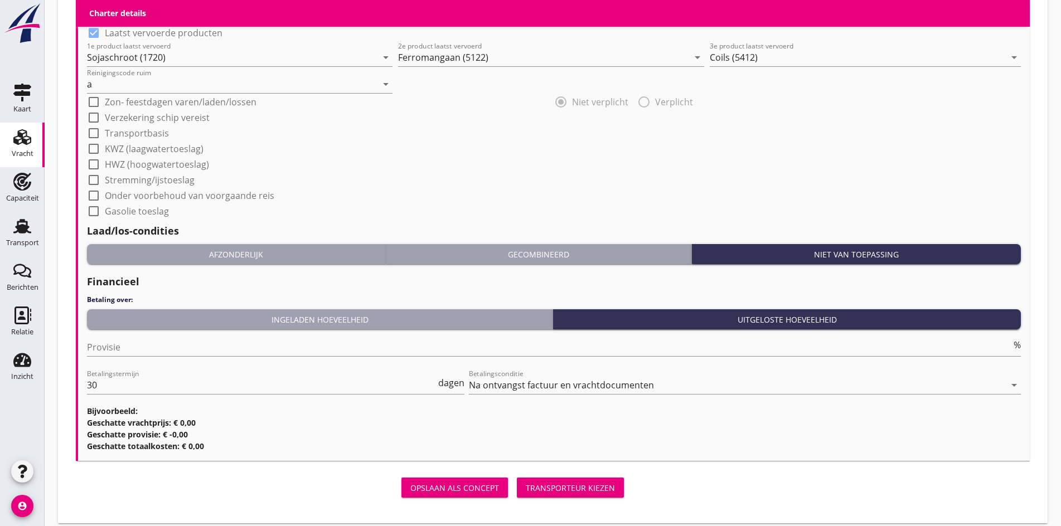
scroll to position [1141, 0]
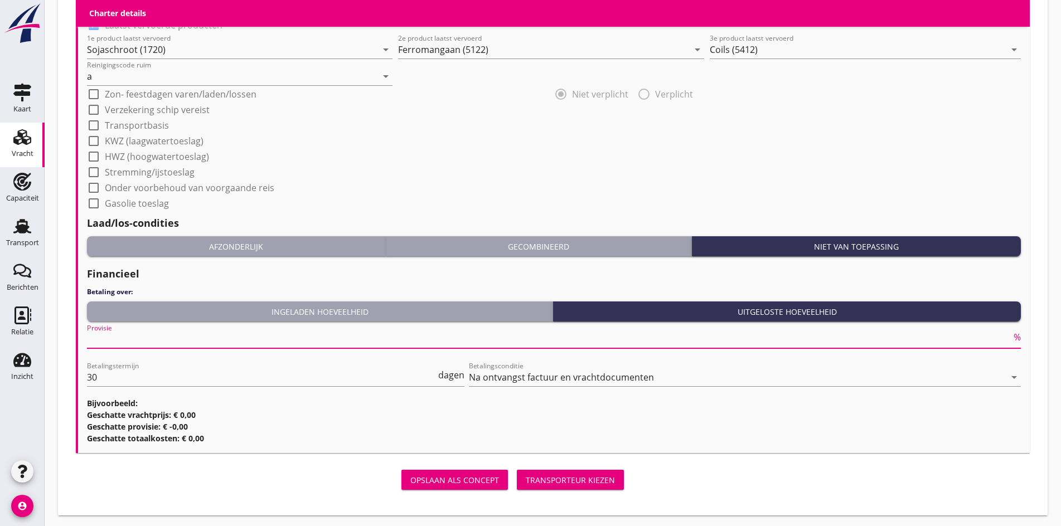
click at [118, 335] on input "Provisie" at bounding box center [549, 340] width 924 height 18
type input "0"
click at [526, 480] on div "Transporteur kiezen" at bounding box center [570, 480] width 89 height 12
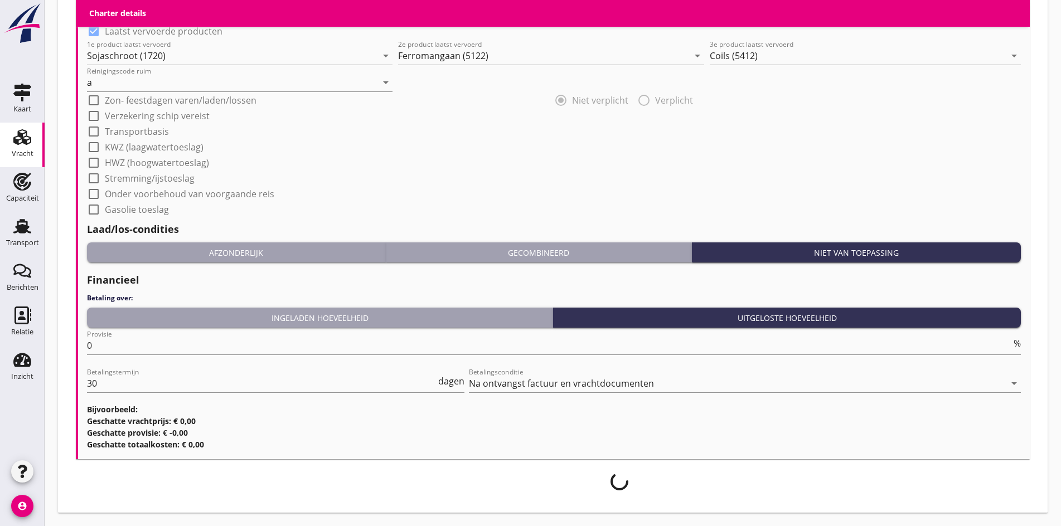
scroll to position [1132, 0]
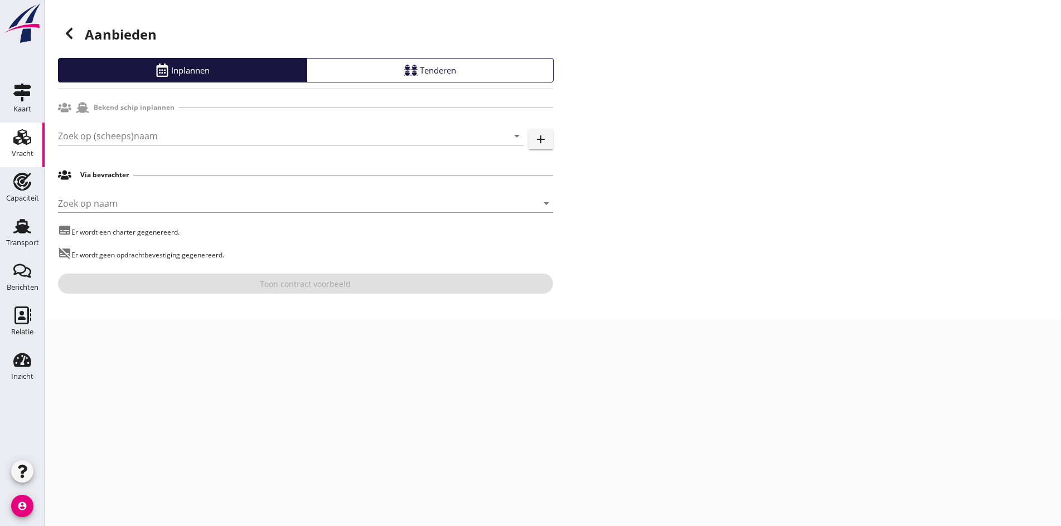
click at [76, 149] on div at bounding box center [291, 152] width 466 height 7
click at [76, 144] on input "Zoek op (scheeps)naam" at bounding box center [275, 136] width 434 height 18
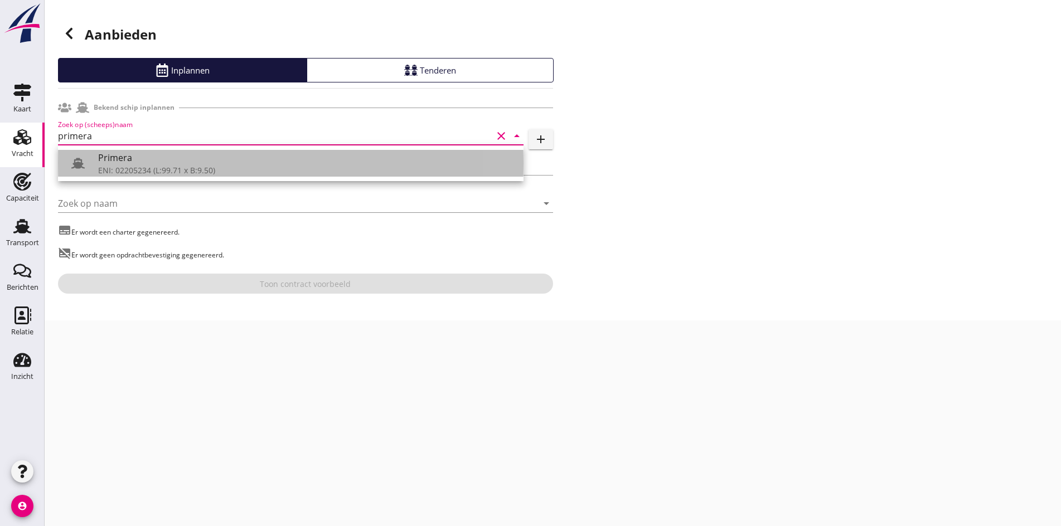
click at [227, 166] on div "ENI: 02205234 (L:99.71 x B:9.50)" at bounding box center [306, 170] width 416 height 12
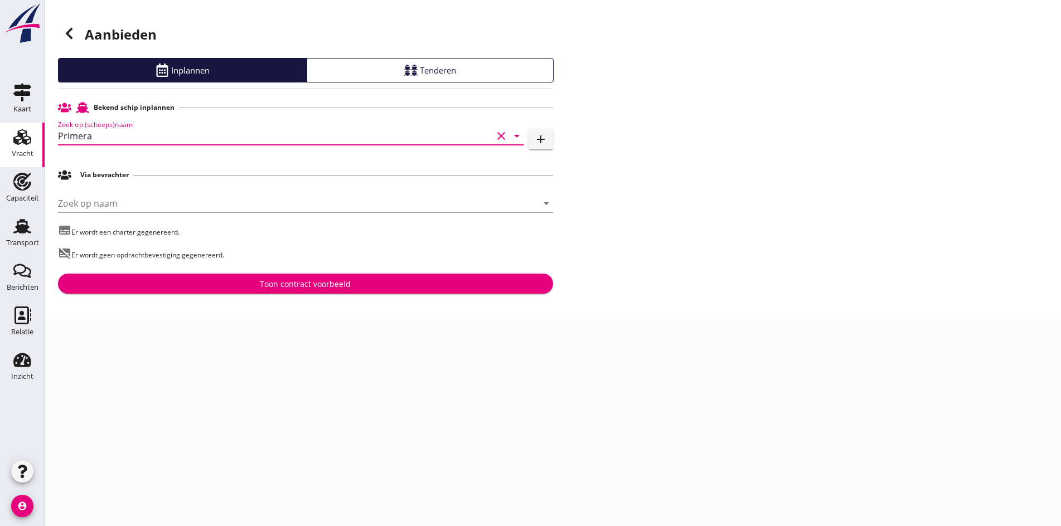
type input "Primera"
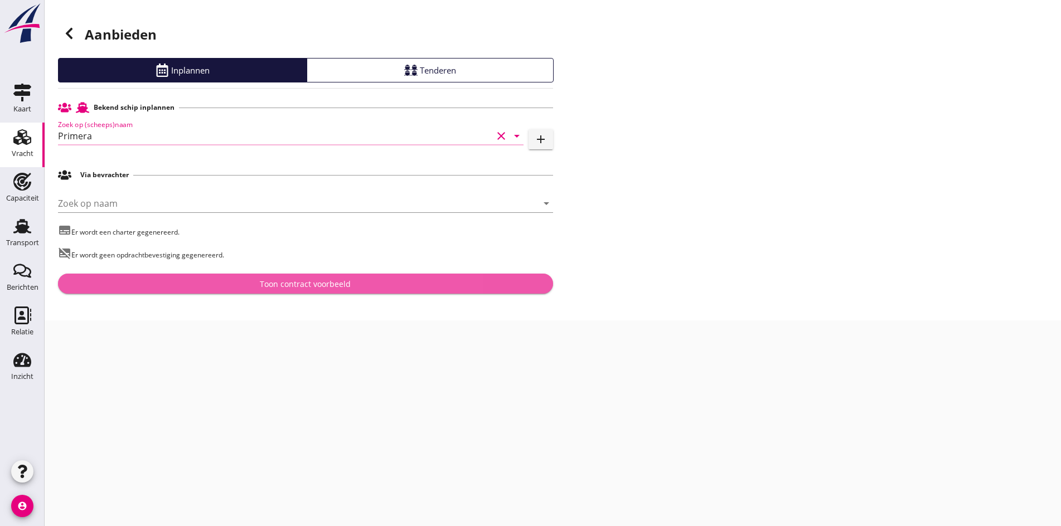
click at [268, 276] on button "Toon contract voorbeeld" at bounding box center [305, 284] width 495 height 20
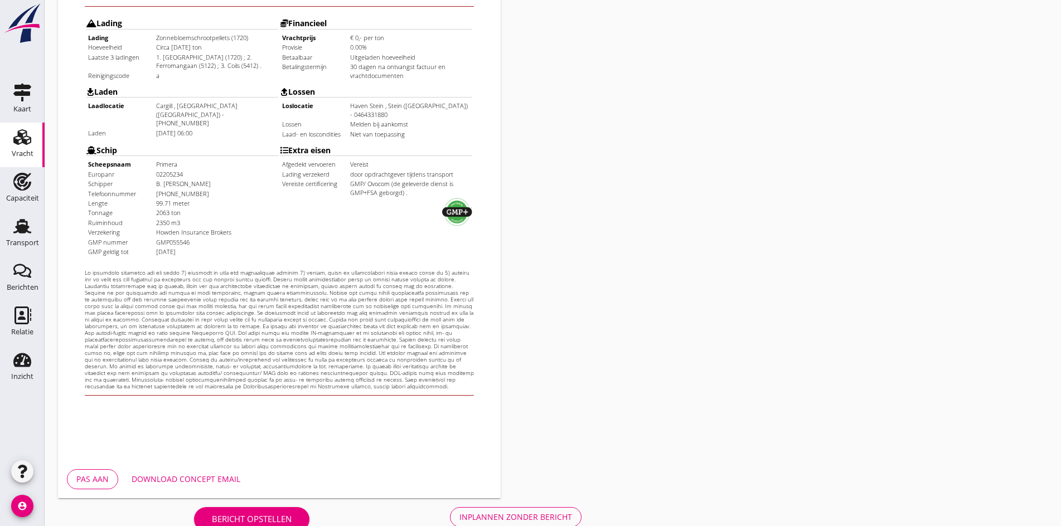
scroll to position [279, 0]
click at [450, 521] on button "Inplannen zonder bericht" at bounding box center [516, 516] width 132 height 20
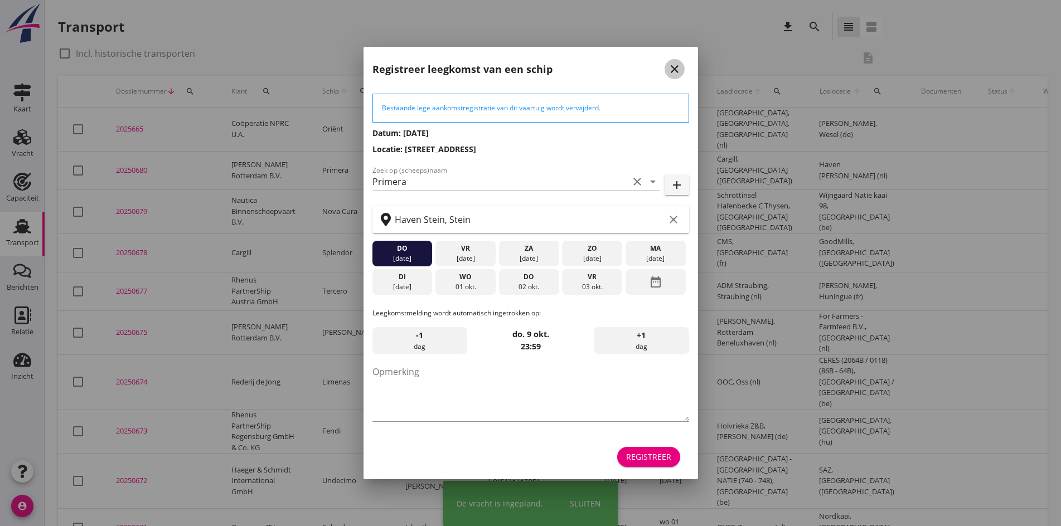
click at [672, 65] on icon "close" at bounding box center [674, 68] width 13 height 13
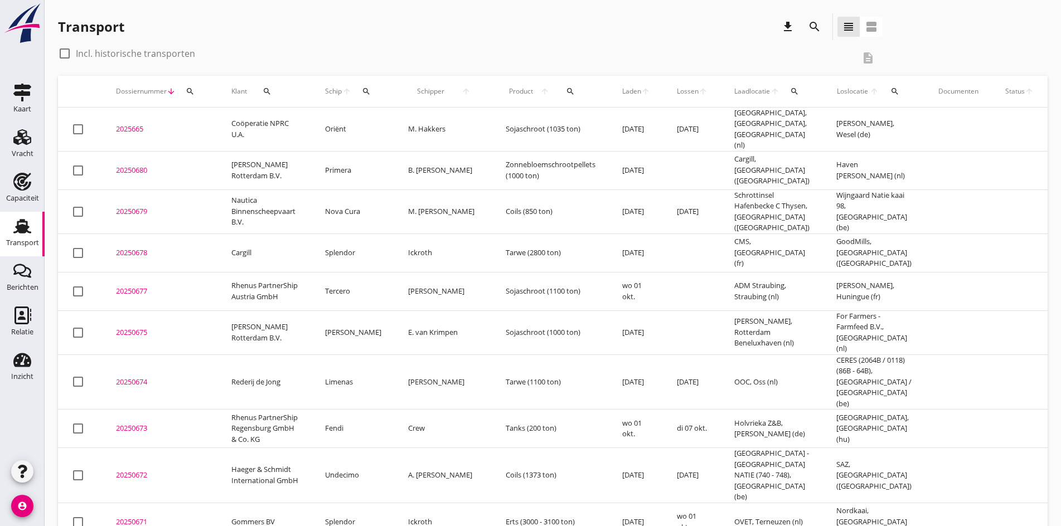
click at [128, 166] on div "20250680" at bounding box center [160, 170] width 89 height 11
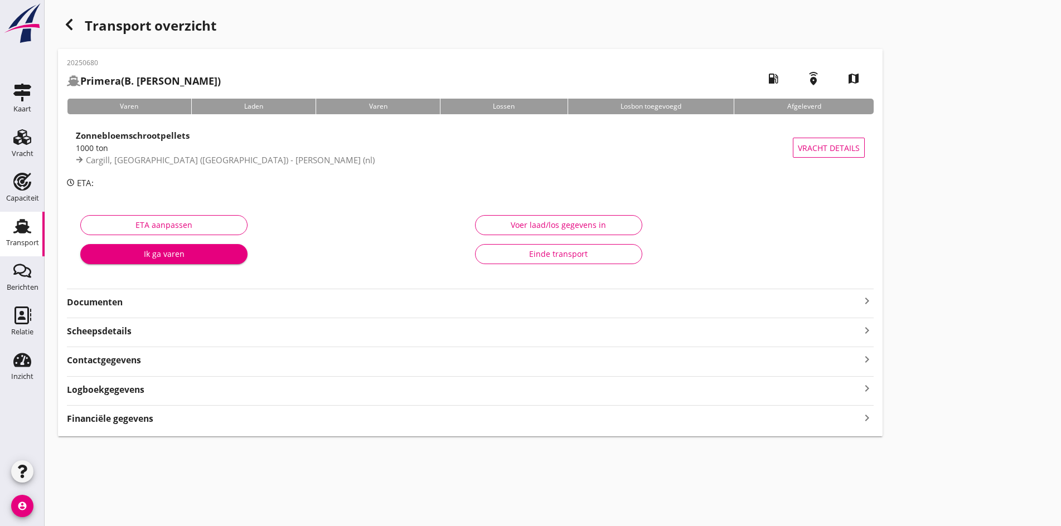
click at [860, 298] on icon "keyboard_arrow_right" at bounding box center [866, 300] width 13 height 13
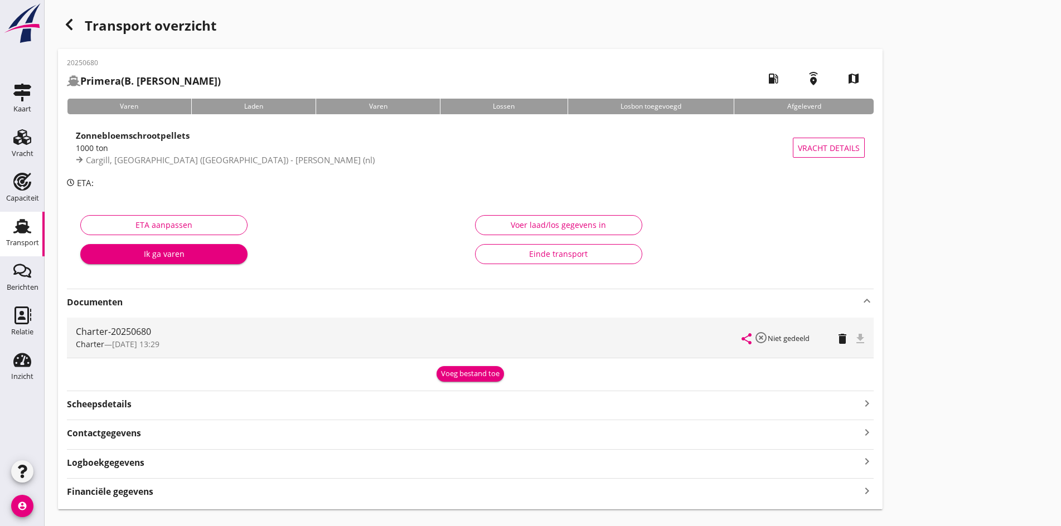
click at [471, 401] on div "Scheepsdetails keyboard_arrow_right" at bounding box center [470, 403] width 807 height 15
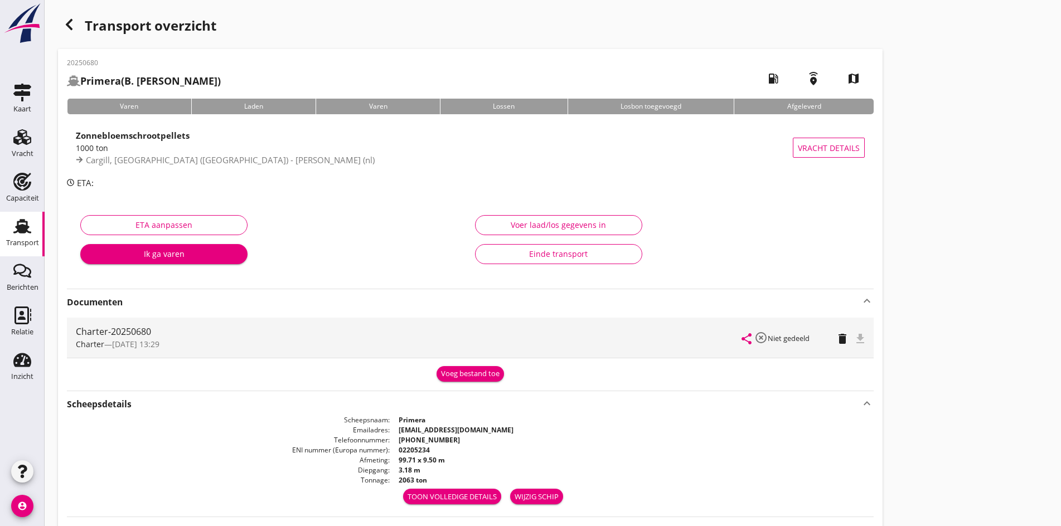
click at [521, 404] on div "Scheepsdetails keyboard_arrow_up" at bounding box center [470, 403] width 807 height 15
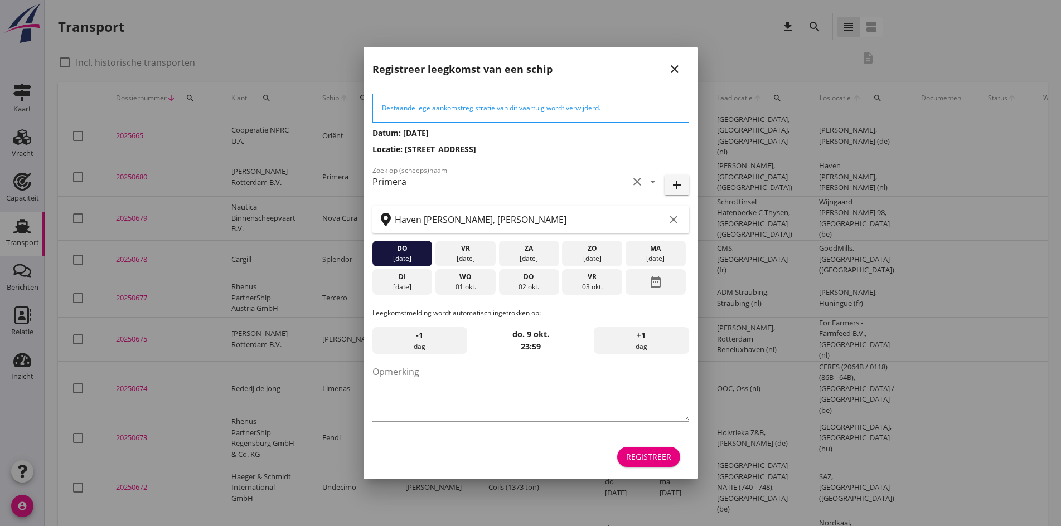
click at [672, 70] on icon "close" at bounding box center [674, 68] width 13 height 13
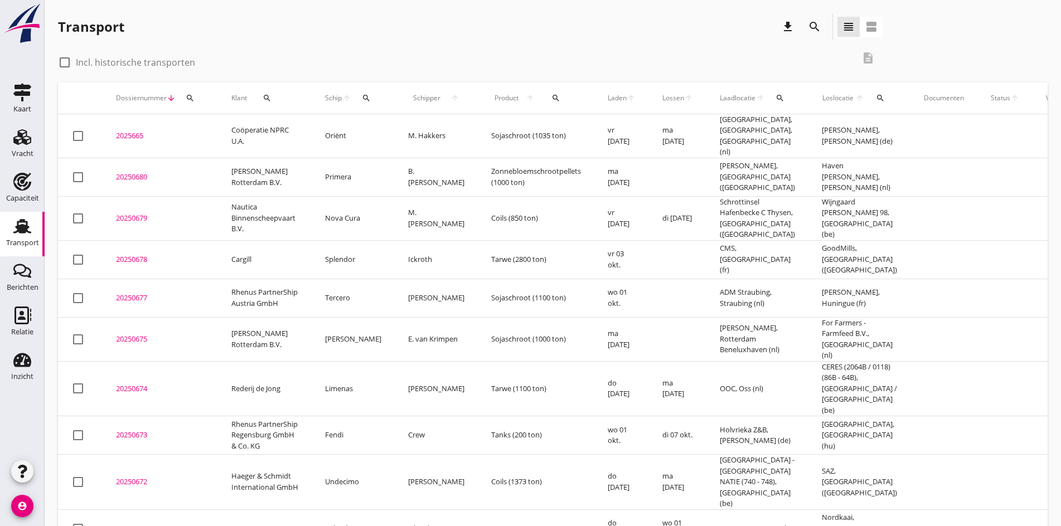
click at [124, 172] on div "20250680" at bounding box center [160, 177] width 89 height 11
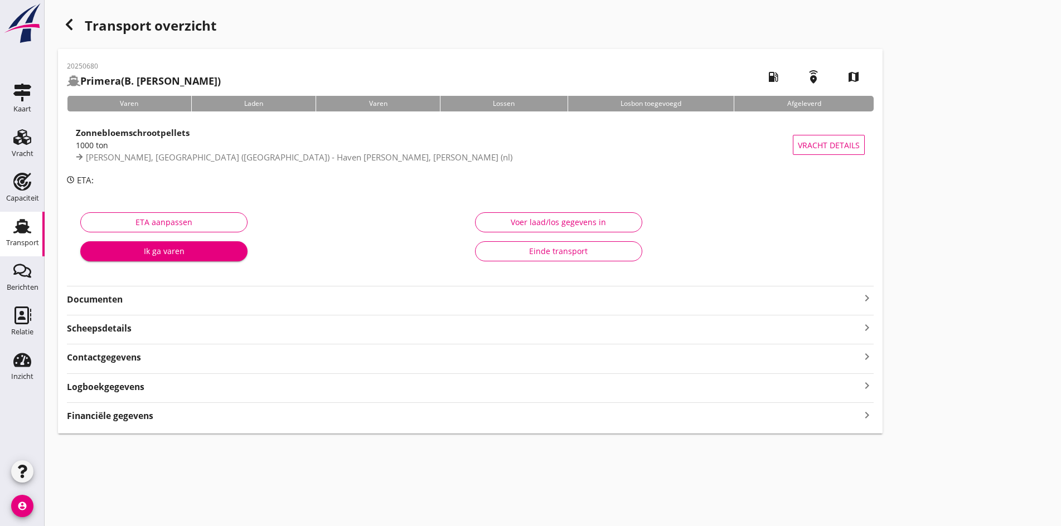
click at [525, 297] on strong "Documenten" at bounding box center [463, 299] width 793 height 13
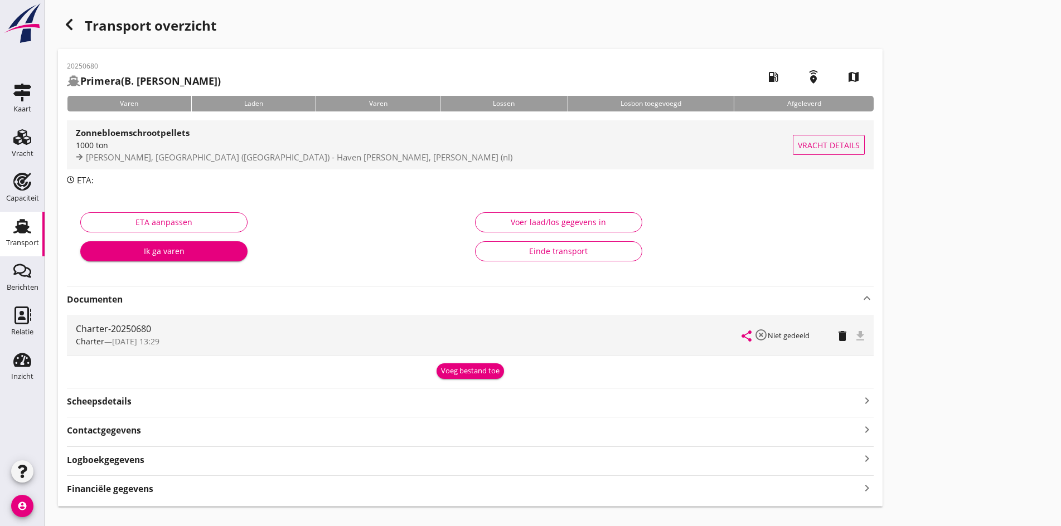
click at [219, 155] on span "Cargill, [GEOGRAPHIC_DATA] ([GEOGRAPHIC_DATA]) - [PERSON_NAME] (nl)" at bounding box center [299, 157] width 427 height 11
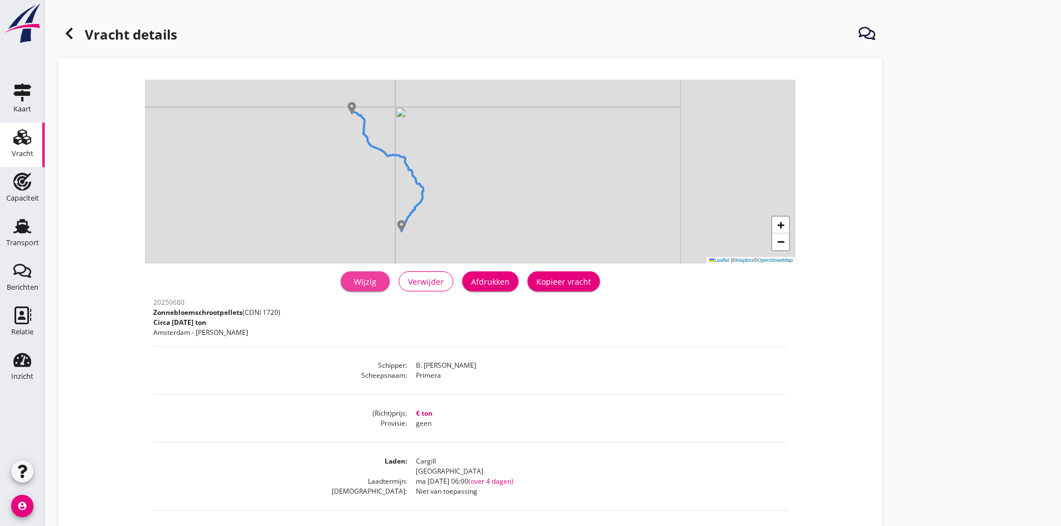
click at [350, 282] on div "Wijzig" at bounding box center [365, 282] width 31 height 12
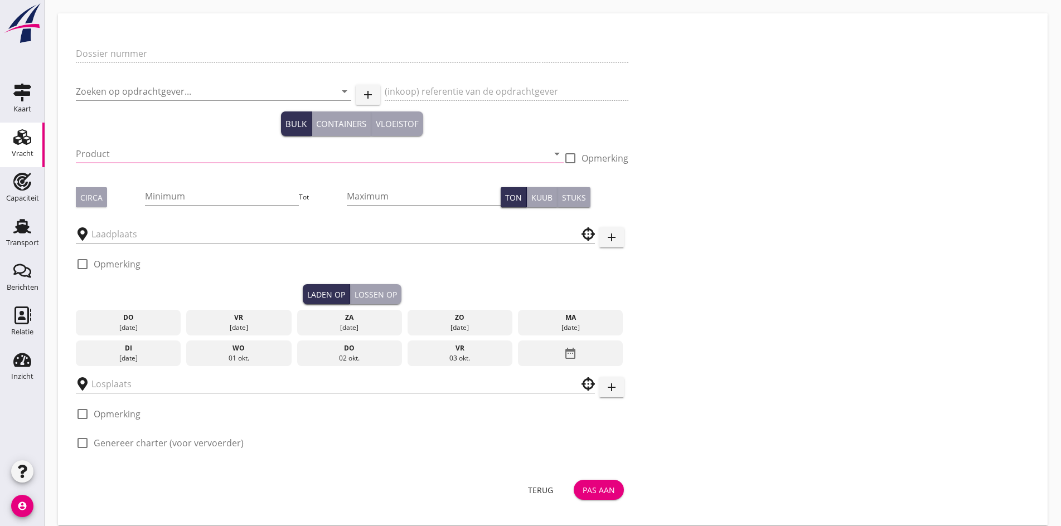
type input "20250680"
type input "[PERSON_NAME] Rotterdam B.V."
type input "Zonnebloemschrootpellets (1720)"
type input "1000"
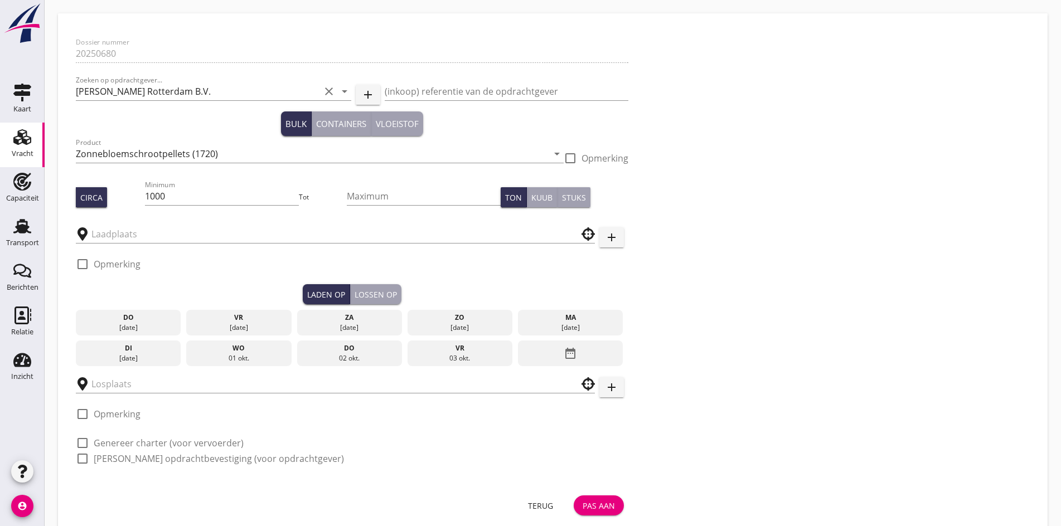
type input "Cargill"
type input "Haven Stein"
checkbox input "true"
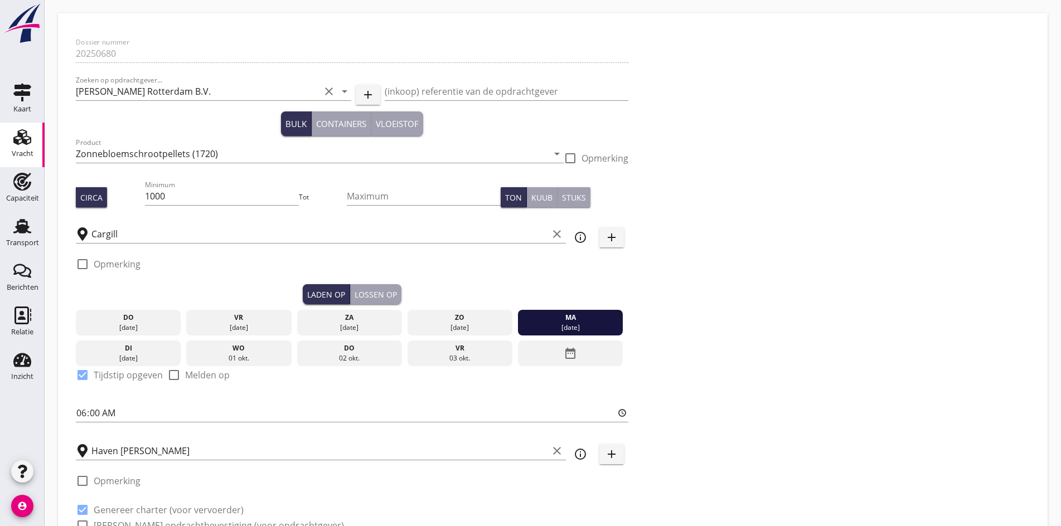
type input "0"
radio input "false"
checkbox input "true"
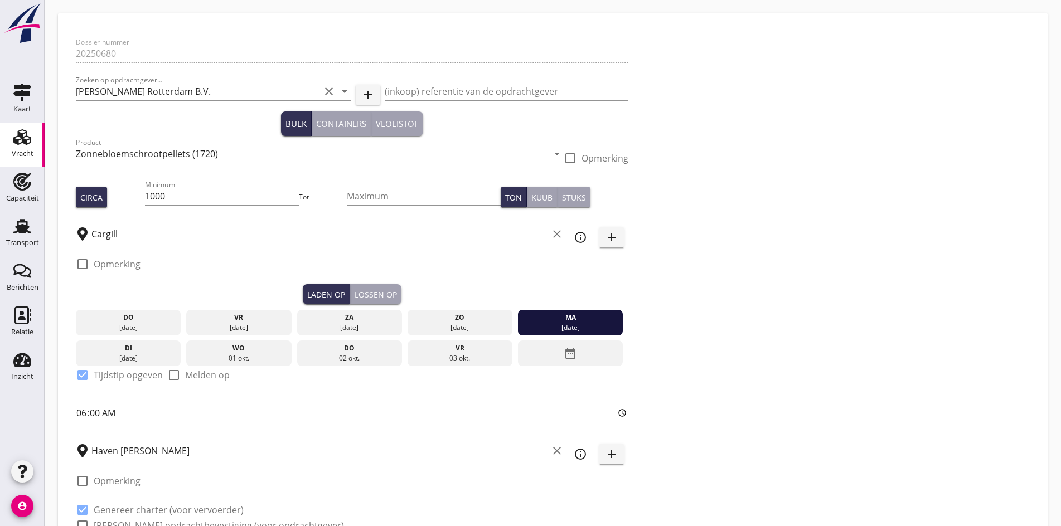
checkbox input "true"
type input "0"
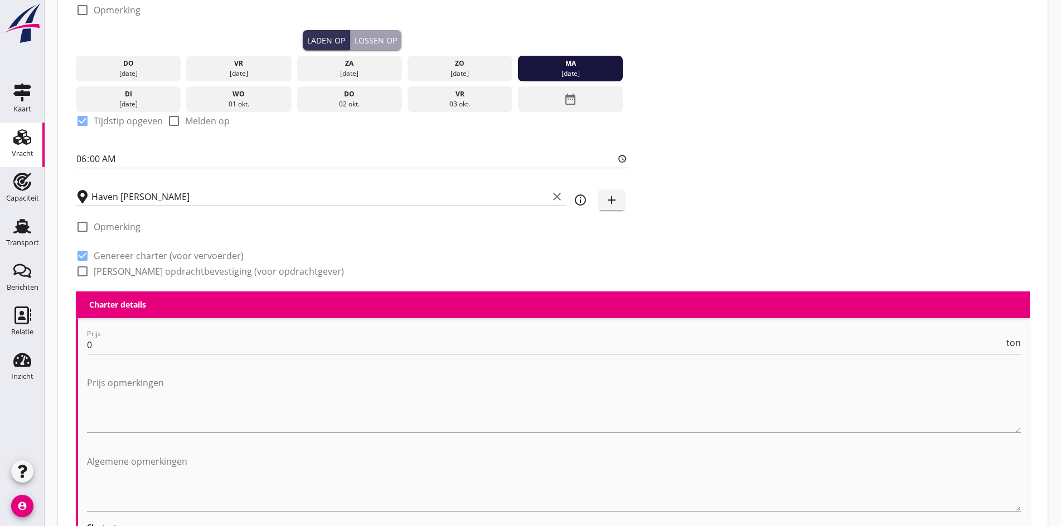
scroll to position [335, 0]
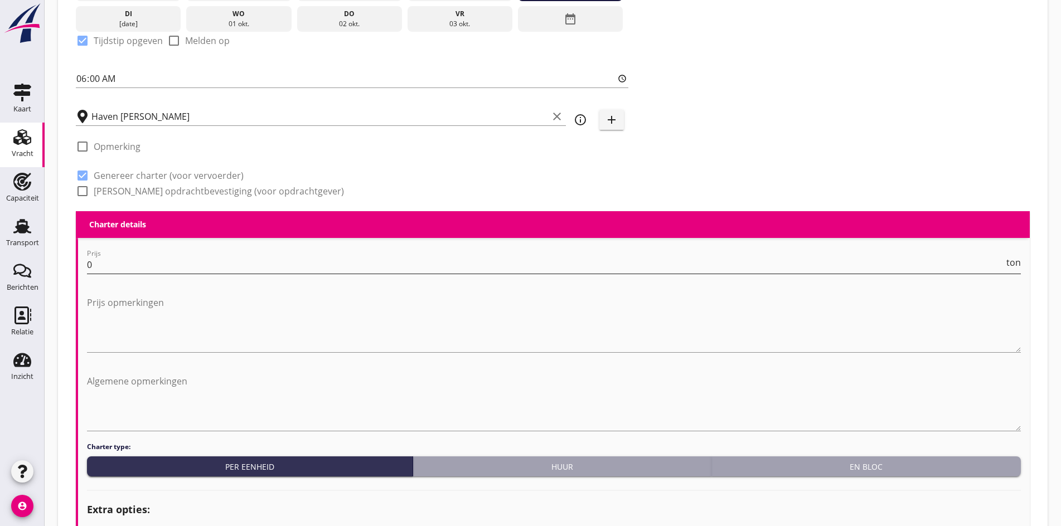
click at [129, 268] on input "0" at bounding box center [545, 265] width 917 height 18
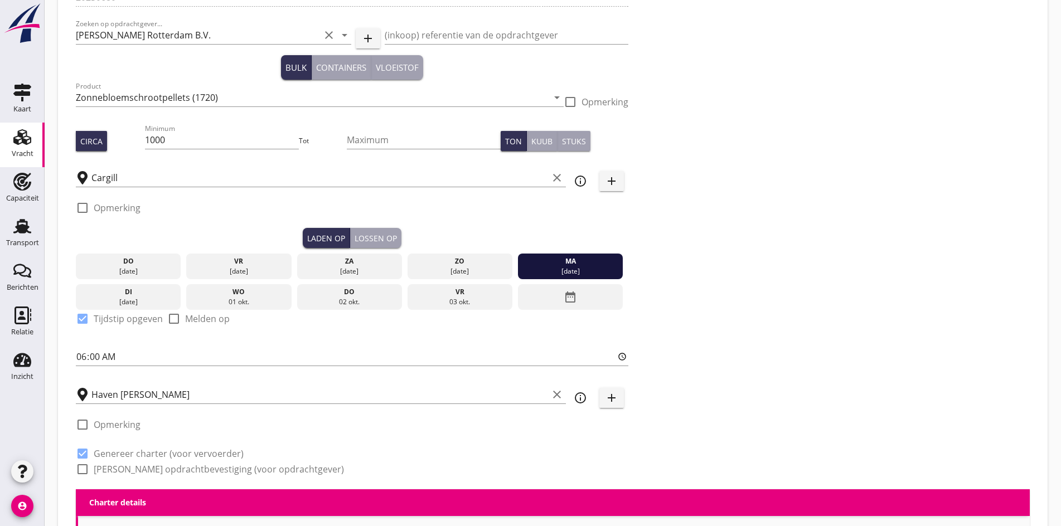
scroll to position [56, 0]
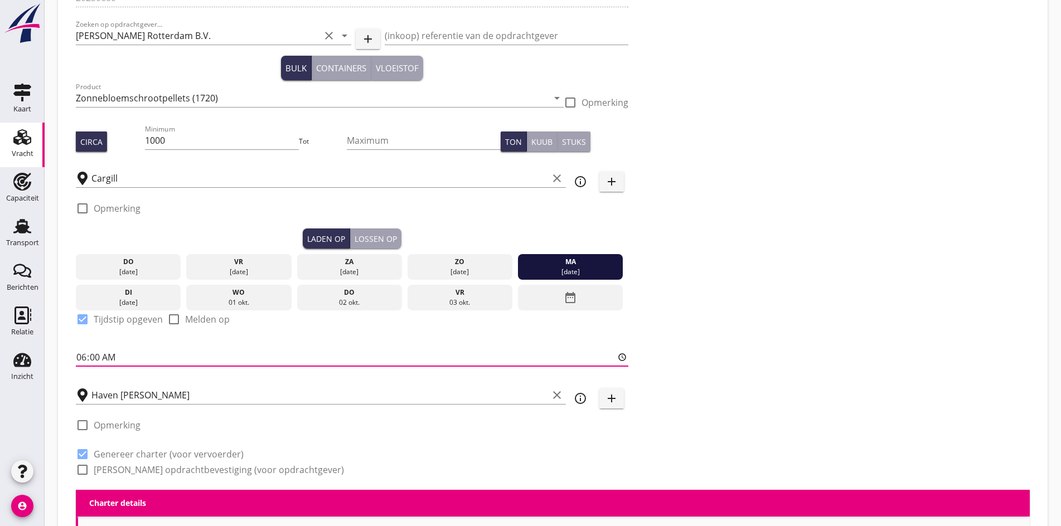
click at [80, 353] on input "06:00" at bounding box center [352, 357] width 553 height 18
click at [81, 352] on input "07:00" at bounding box center [352, 357] width 553 height 18
type input "06:00"
click at [145, 141] on input "1000" at bounding box center [222, 141] width 154 height 18
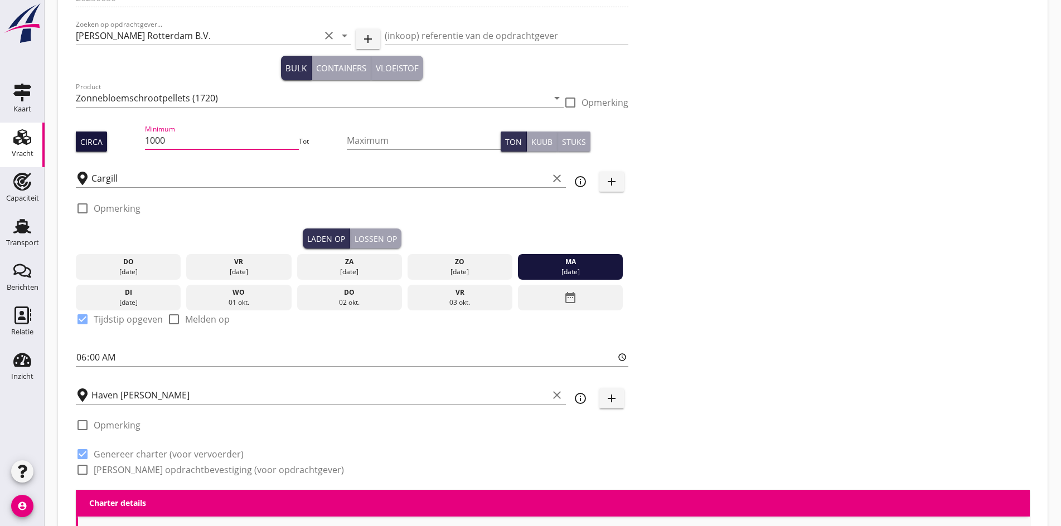
click at [91, 139] on div "Circa" at bounding box center [91, 142] width 22 height 12
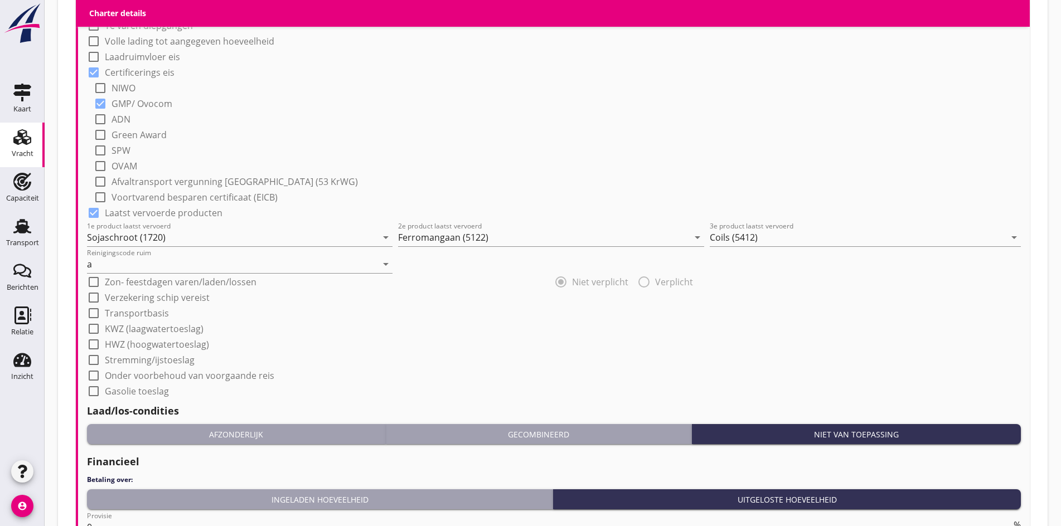
scroll to position [1107, 0]
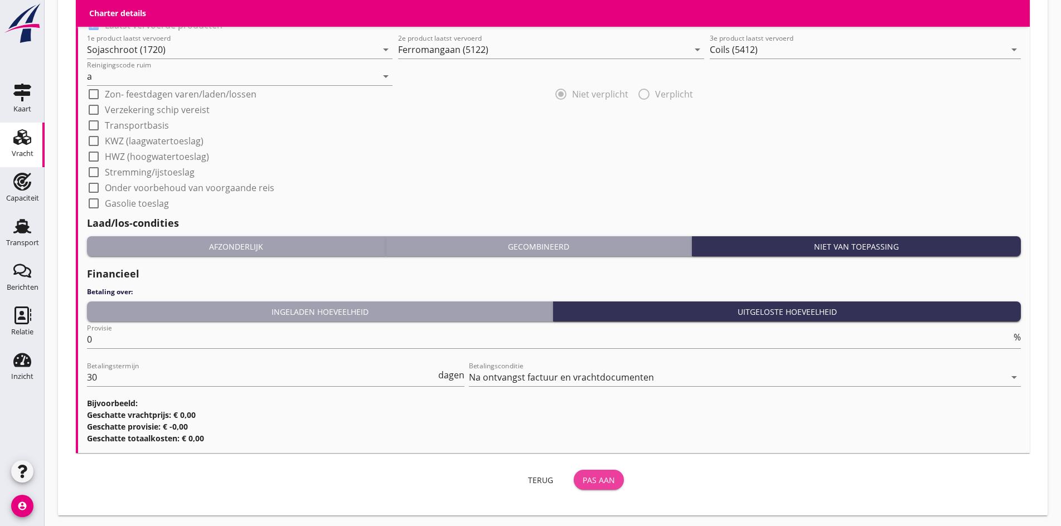
click at [583, 477] on div "Pas aan" at bounding box center [599, 480] width 32 height 12
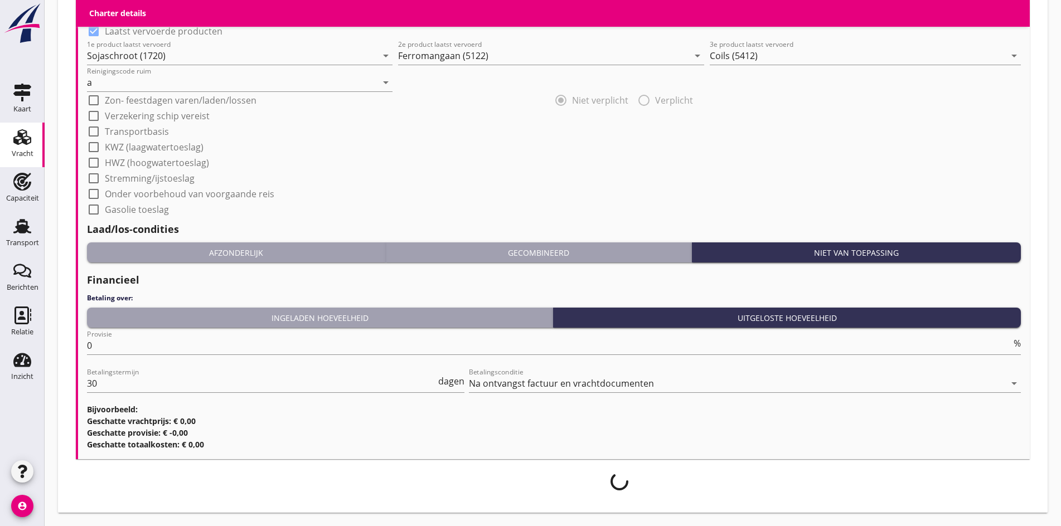
scroll to position [1098, 0]
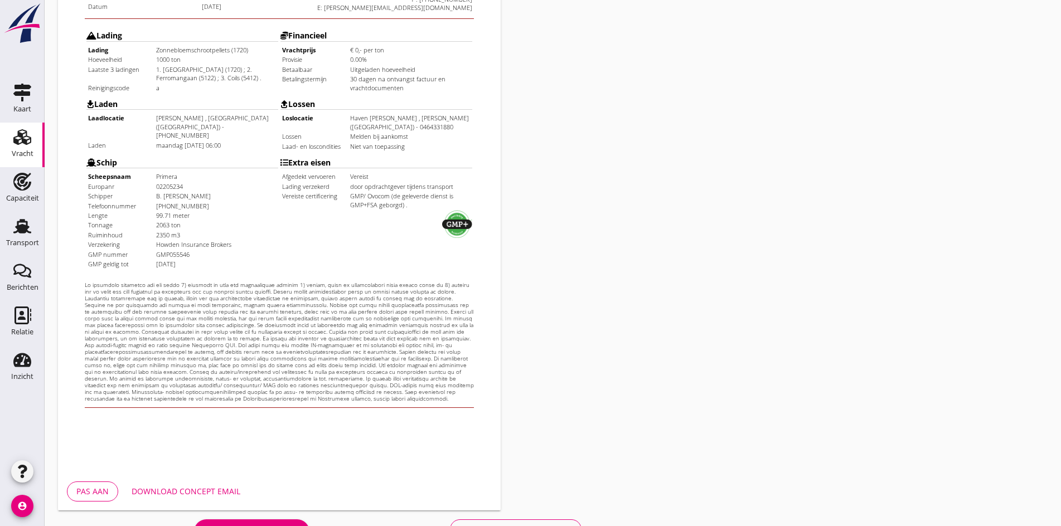
scroll to position [279, 0]
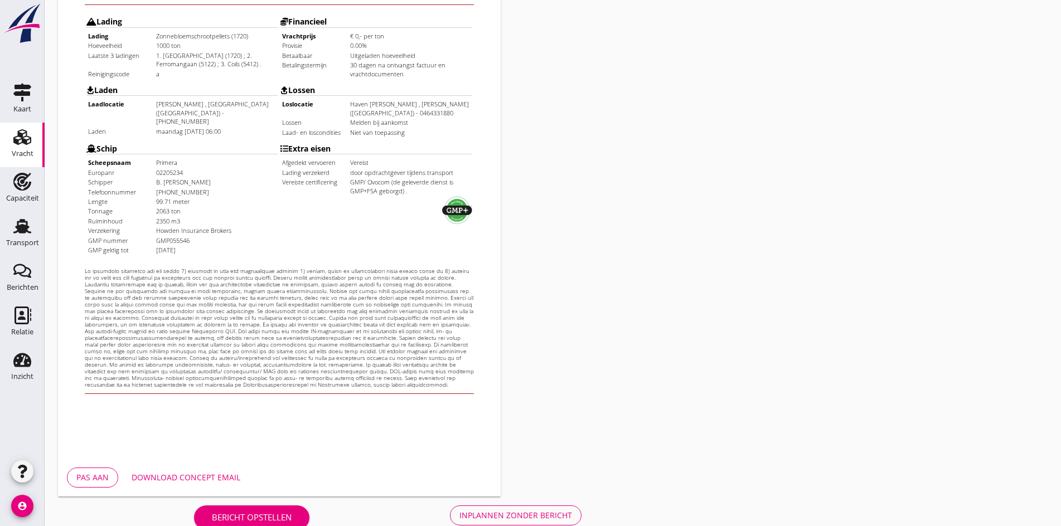
click at [299, 495] on div "Pas aan Download concept email" at bounding box center [279, 478] width 443 height 38
click at [459, 510] on div "Inplannen zonder bericht" at bounding box center [515, 516] width 113 height 12
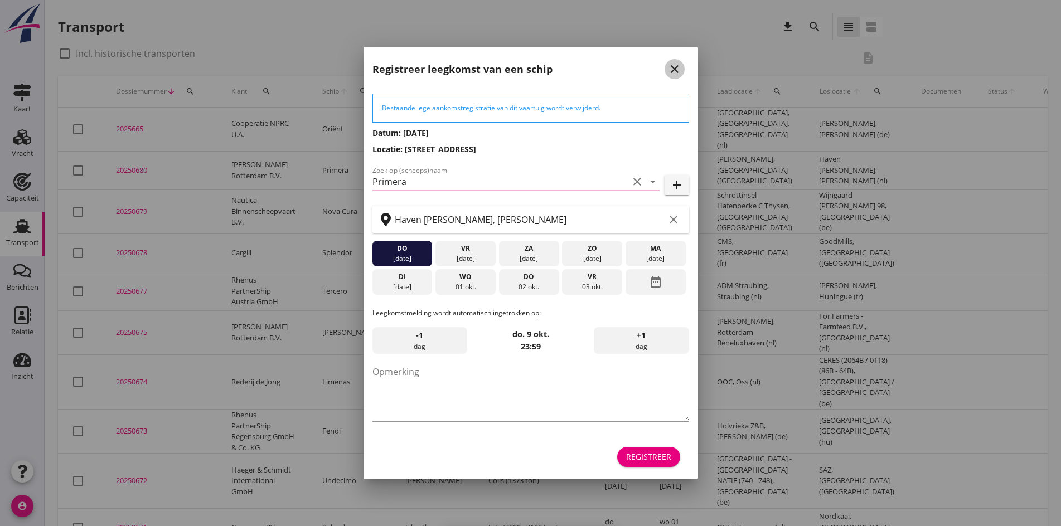
click at [667, 66] on div "close" at bounding box center [675, 68] width 20 height 13
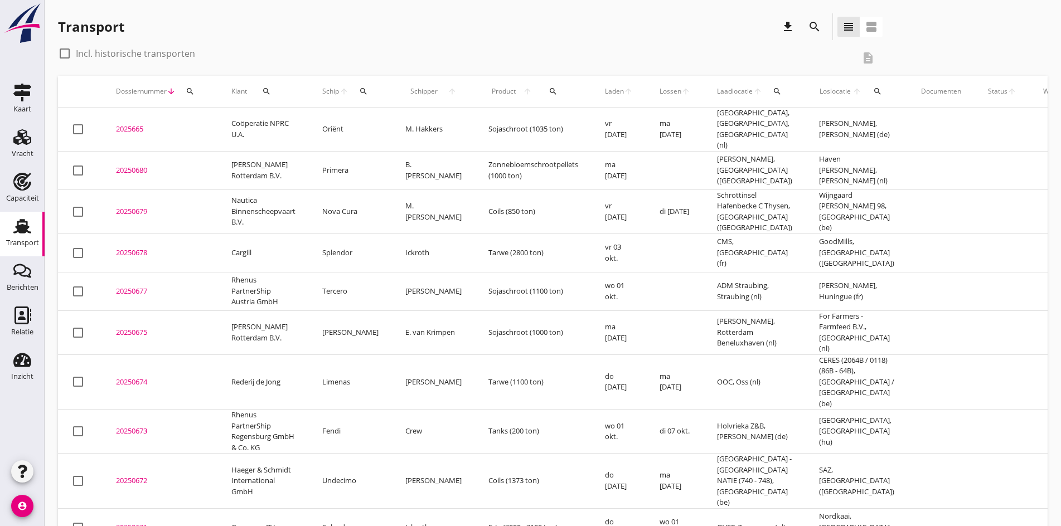
click at [135, 167] on div "20250680" at bounding box center [160, 170] width 89 height 11
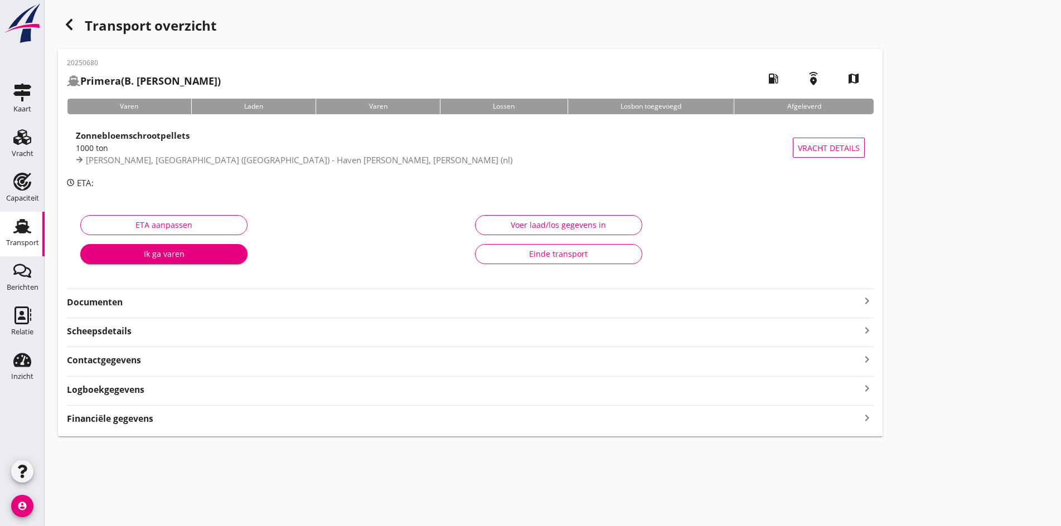
click at [860, 303] on icon "keyboard_arrow_right" at bounding box center [866, 300] width 13 height 13
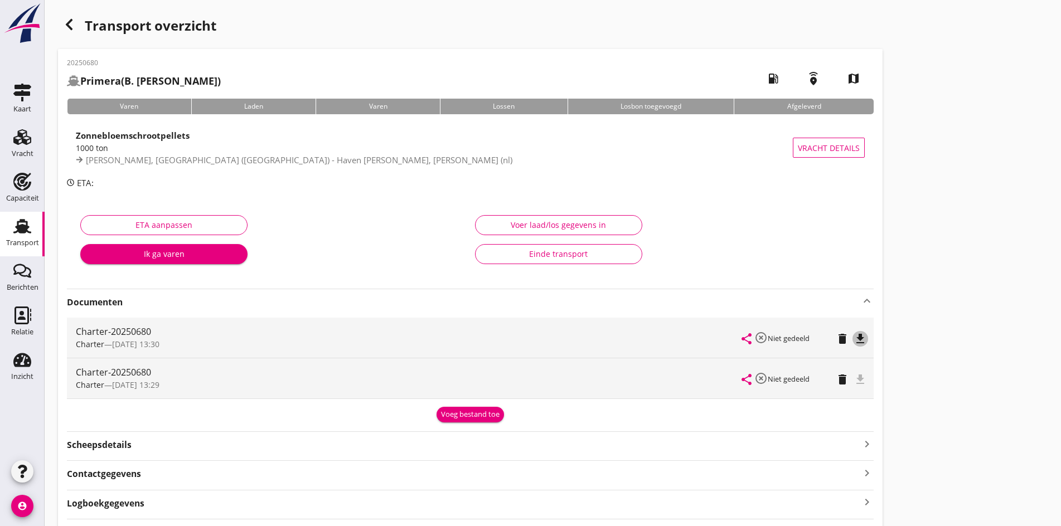
click at [854, 339] on icon "file_download" at bounding box center [860, 338] width 13 height 13
click at [695, 415] on div "Transport overzicht 20250680 Primera (B. van Driel) local_gas_station emergency…" at bounding box center [553, 282] width 1016 height 564
